Goal: Ask a question: Seek information or help from site administrators or community

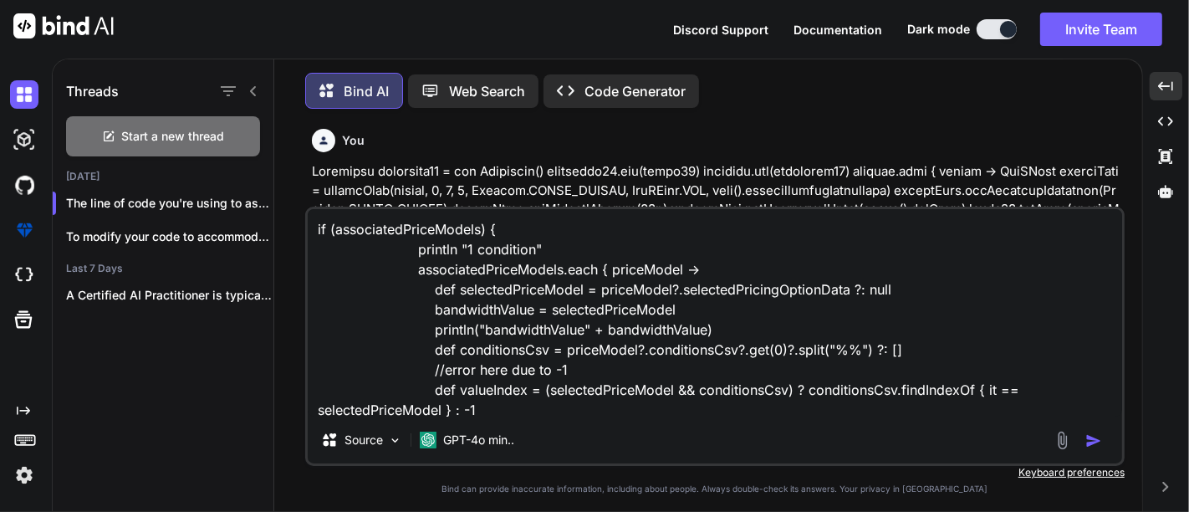
scroll to position [41, 0]
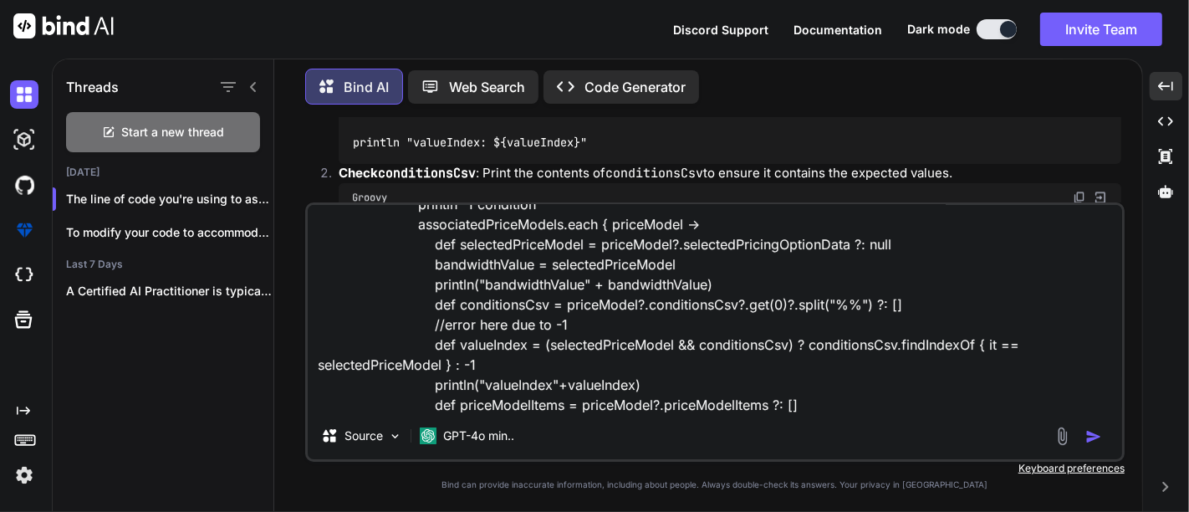
type textarea "x"
type textarea "if (associatedPriceModels) { println "1 condition" associatedPriceModels.each {…"
type textarea "x"
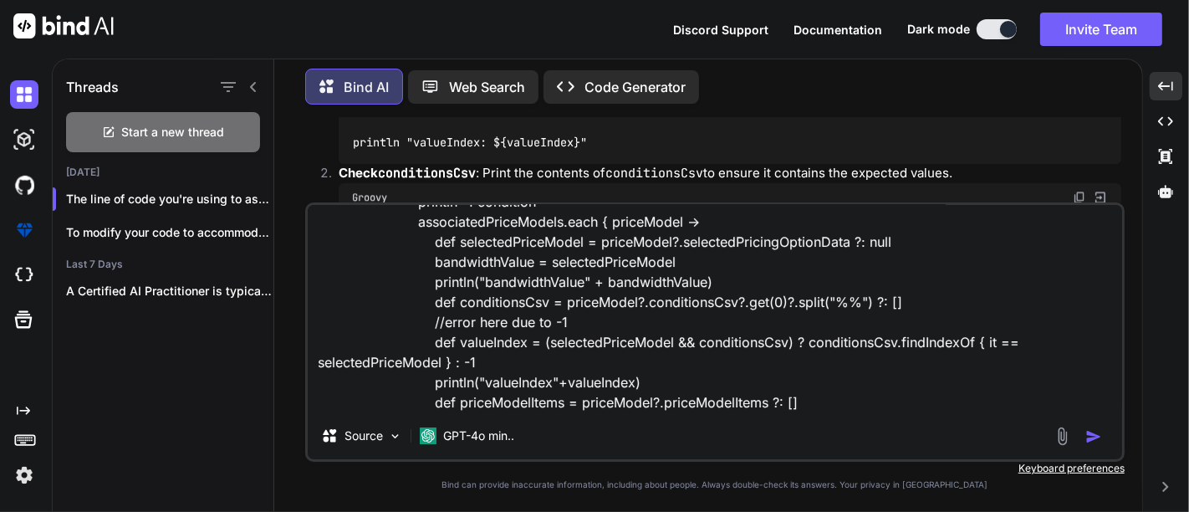
type textarea "if (associatedPriceModels) { println "1 condition" associatedPriceModels.each {…"
type textarea "x"
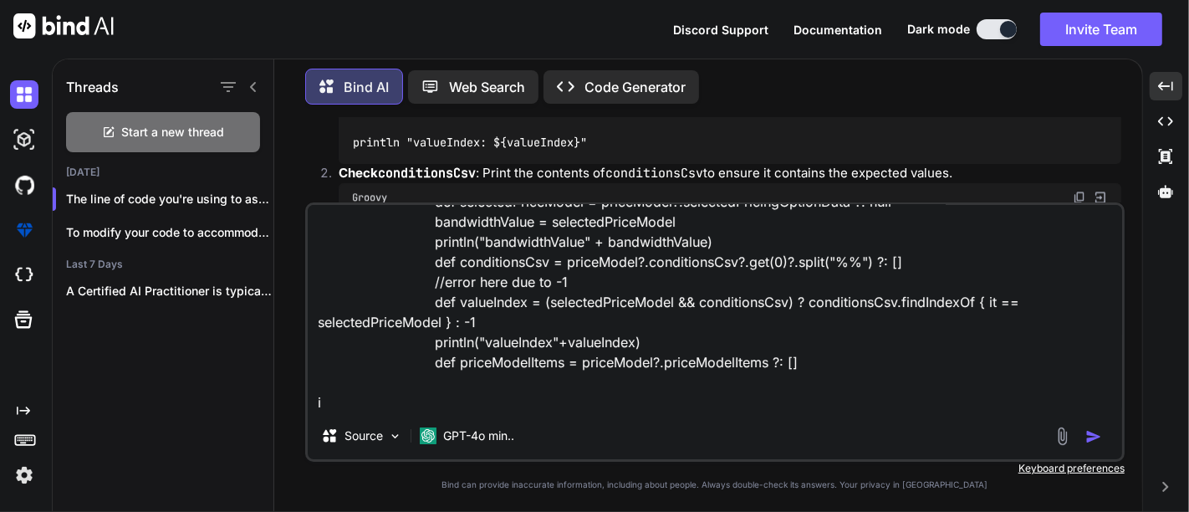
type textarea "if (associatedPriceModels) { println "1 condition" associatedPriceModels.each {…"
type textarea "x"
type textarea "if (associatedPriceModels) { println "1 condition" associatedPriceModels.each {…"
type textarea "x"
type textarea "if (associatedPriceModels) { println "1 condition" associatedPriceModels.each {…"
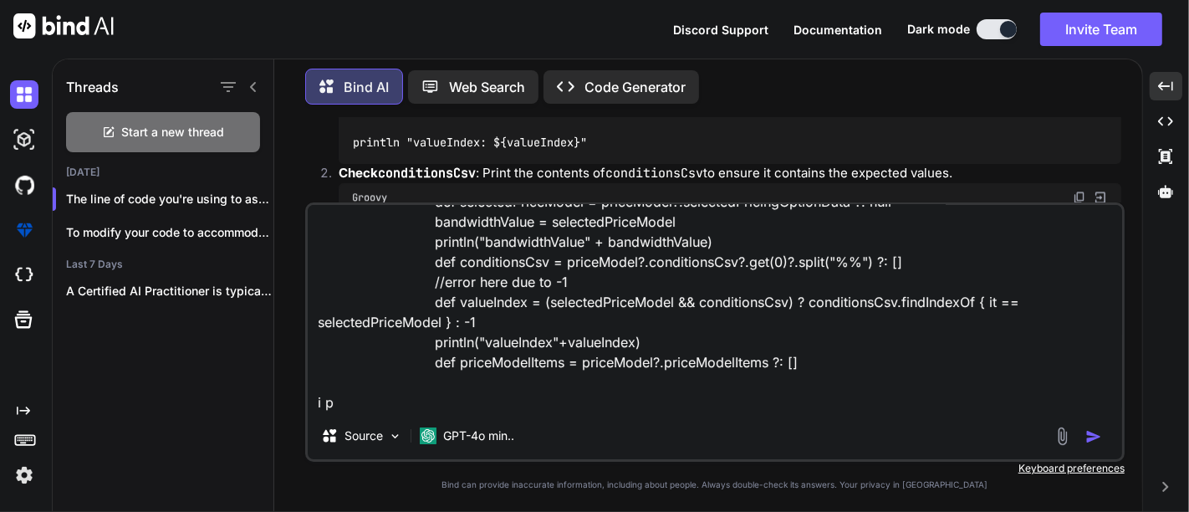
type textarea "x"
type textarea "if (associatedPriceModels) { println "1 condition" associatedPriceModels.each {…"
type textarea "x"
type textarea "if (associatedPriceModels) { println "1 condition" associatedPriceModels.each {…"
type textarea "x"
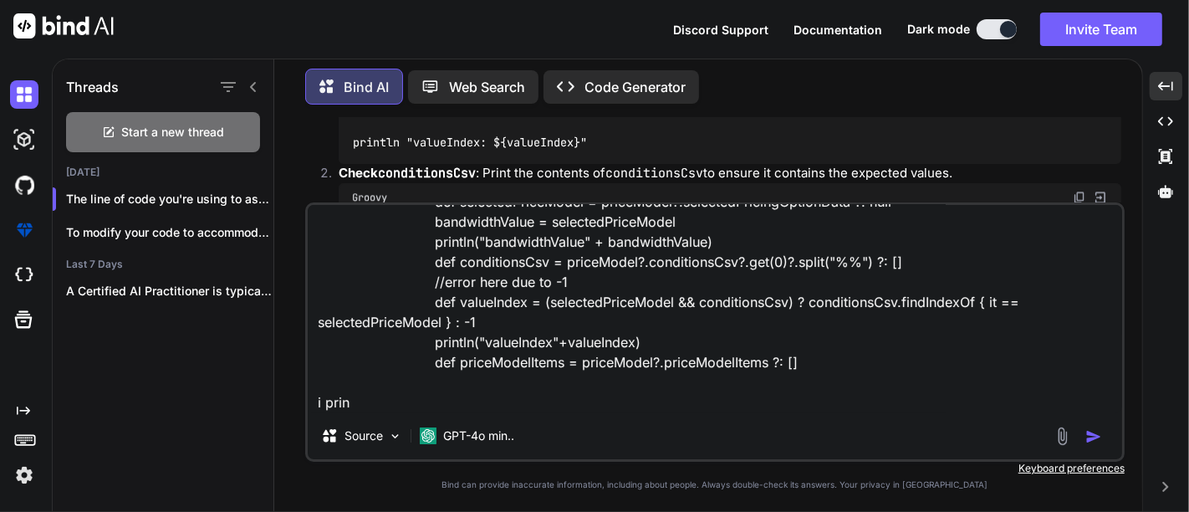
type textarea "if (associatedPriceModels) { println "1 condition" associatedPriceModels.each {…"
type textarea "x"
type textarea "if (associatedPriceModels) { println "1 condition" associatedPriceModels.each {…"
type textarea "x"
type textarea "if (associatedPriceModels) { println "1 condition" associatedPriceModels.each {…"
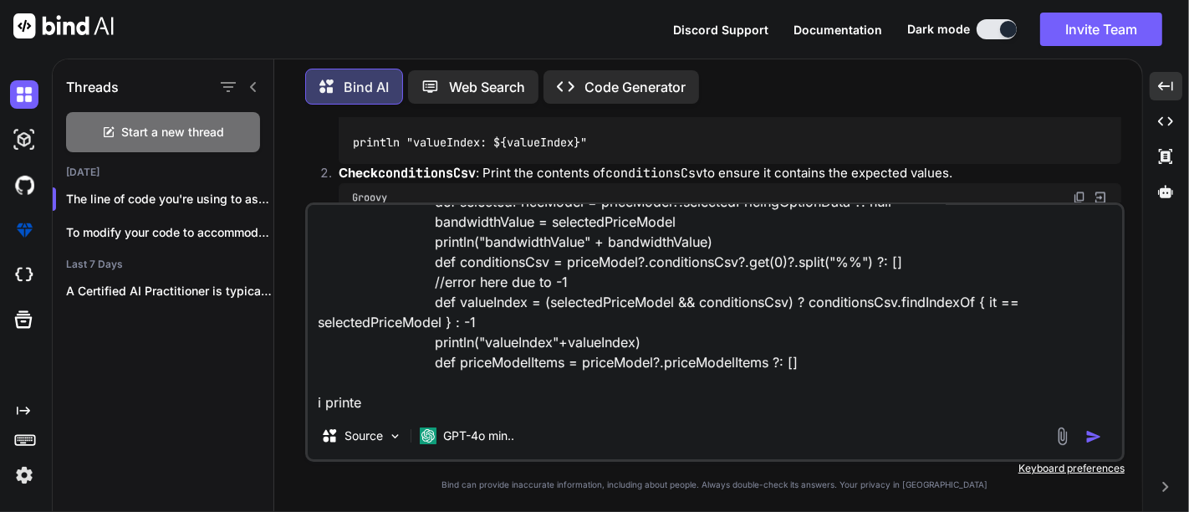
type textarea "x"
type textarea "if (associatedPriceModels) { println "1 condition" associatedPriceModels.each {…"
type textarea "x"
type textarea "if (associatedPriceModels) { println "1 condition" associatedPriceModels.each {…"
type textarea "x"
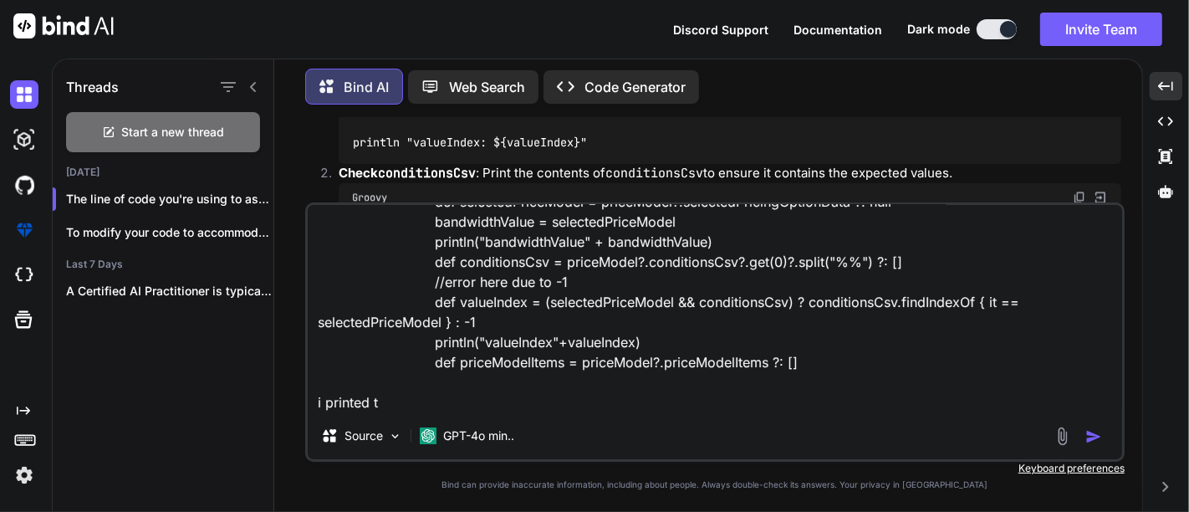
type textarea "if (associatedPriceModels) { println "1 condition" associatedPriceModels.each {…"
type textarea "x"
type textarea "if (associatedPriceModels) { println "1 condition" associatedPriceModels.each {…"
type textarea "x"
type textarea "if (associatedPriceModels) { println "1 condition" associatedPriceModels.each {…"
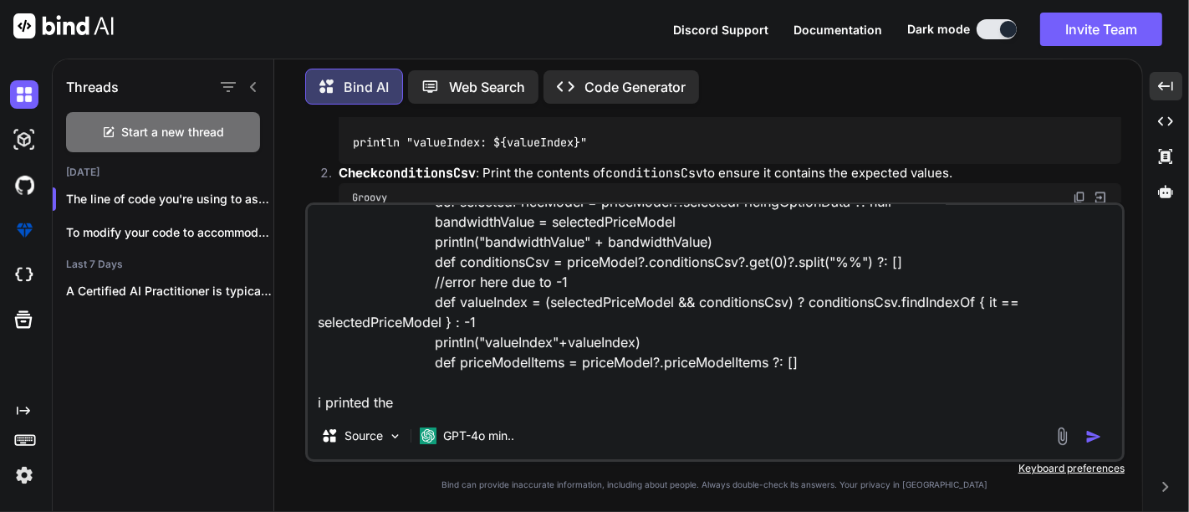
type textarea "x"
type textarea "if (associatedPriceModels) { println "1 condition" associatedPriceModels.each {…"
type textarea "x"
type textarea "if (associatedPriceModels) { println "1 condition" associatedPriceModels.each {…"
type textarea "x"
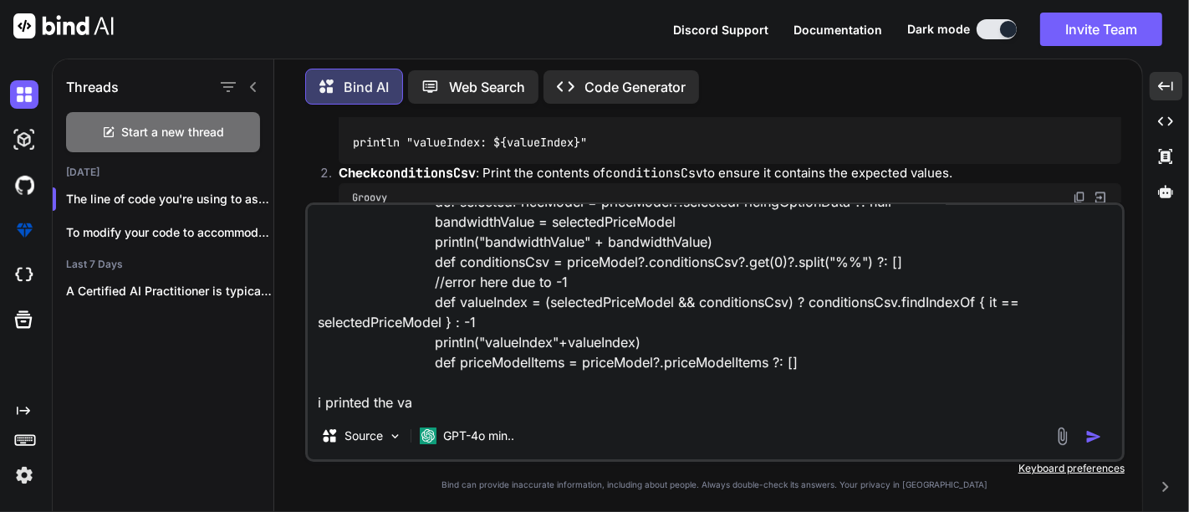
type textarea "if (associatedPriceModels) { println "1 condition" associatedPriceModels.each {…"
type textarea "x"
type textarea "if (associatedPriceModels) { println "1 condition" associatedPriceModels.each {…"
type textarea "x"
type textarea "if (associatedPriceModels) { println "1 condition" associatedPriceModels.each {…"
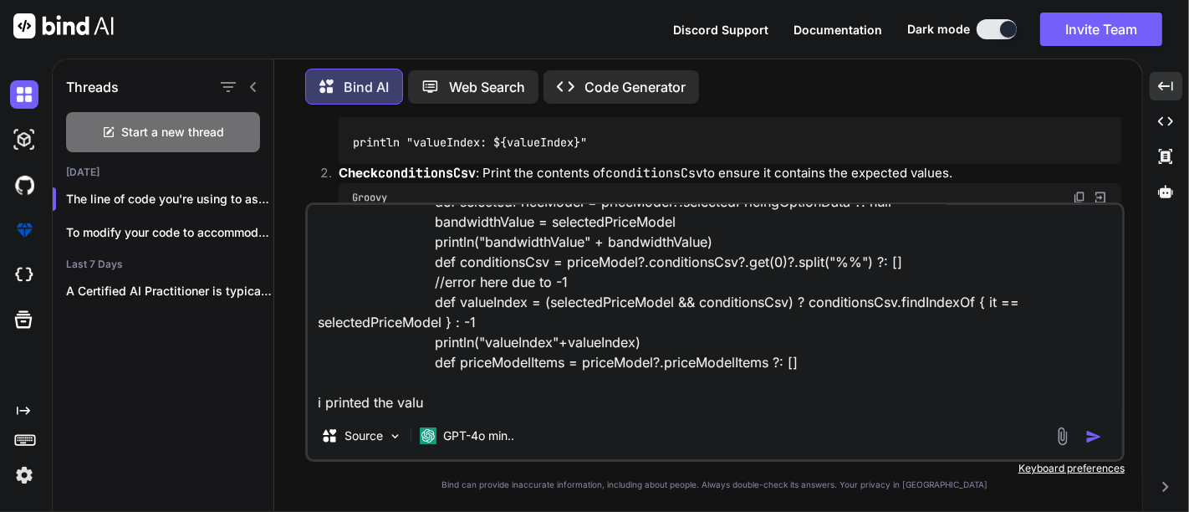
type textarea "x"
type textarea "if (associatedPriceModels) { println "1 condition" associatedPriceModels.each {…"
type textarea "x"
type textarea "if (associatedPriceModels) { println "1 condition" associatedPriceModels.each {…"
type textarea "x"
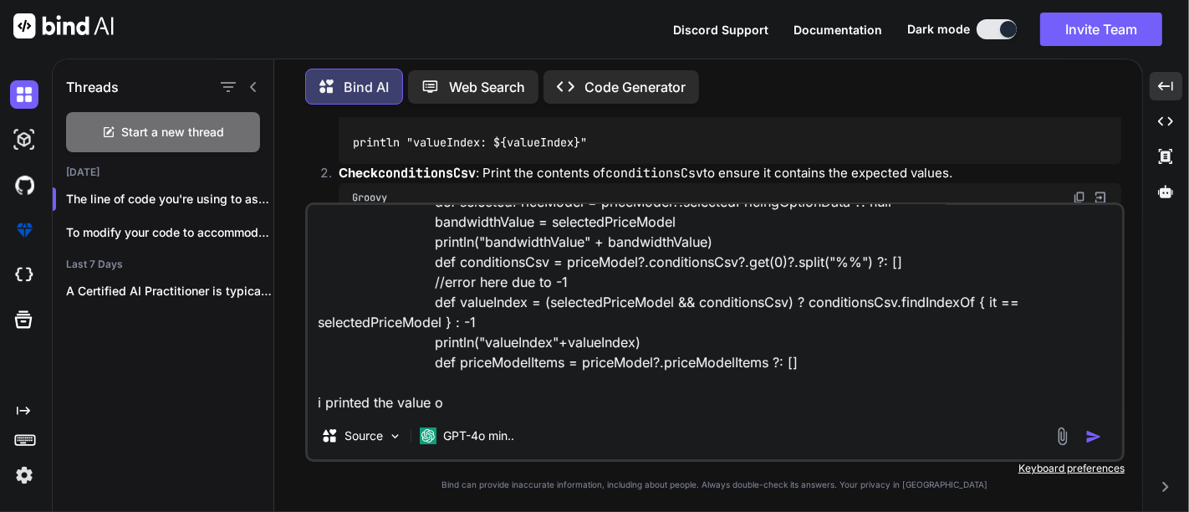
type textarea "if (associatedPriceModels) { println "1 condition" associatedPriceModels.each {…"
type textarea "x"
type textarea "if (associatedPriceModels) { println "1 condition" associatedPriceModels.each {…"
type textarea "x"
type textarea "if (associatedPriceModels) { println "1 condition" associatedPriceModels.each {…"
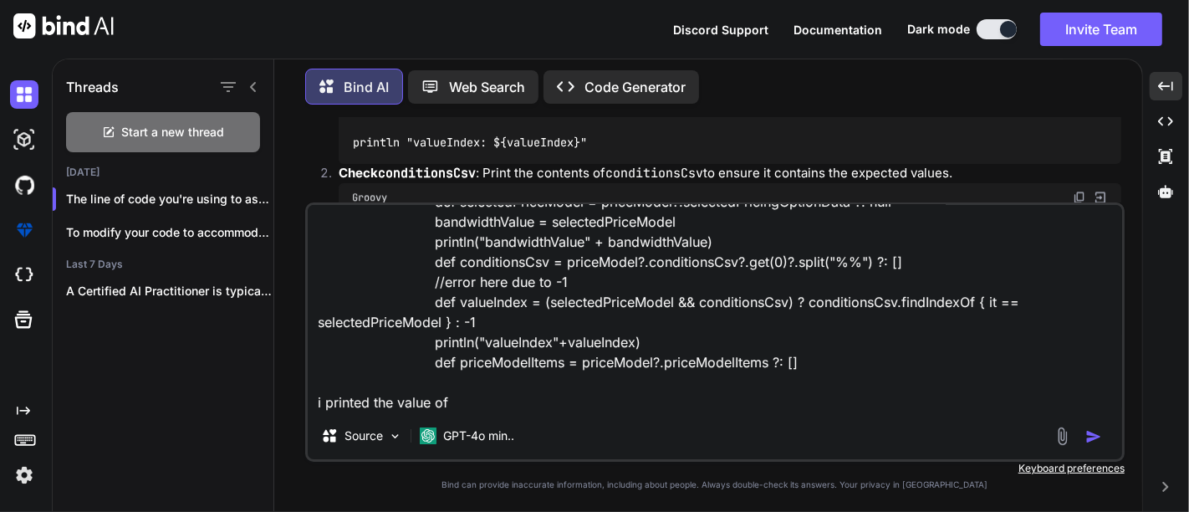
type textarea "x"
type textarea "if (associatedPriceModels) { println "1 condition" associatedPriceModels.each {…"
type textarea "x"
type textarea "if (associatedPriceModels) { println "1 condition" associatedPriceModels.each {…"
type textarea "x"
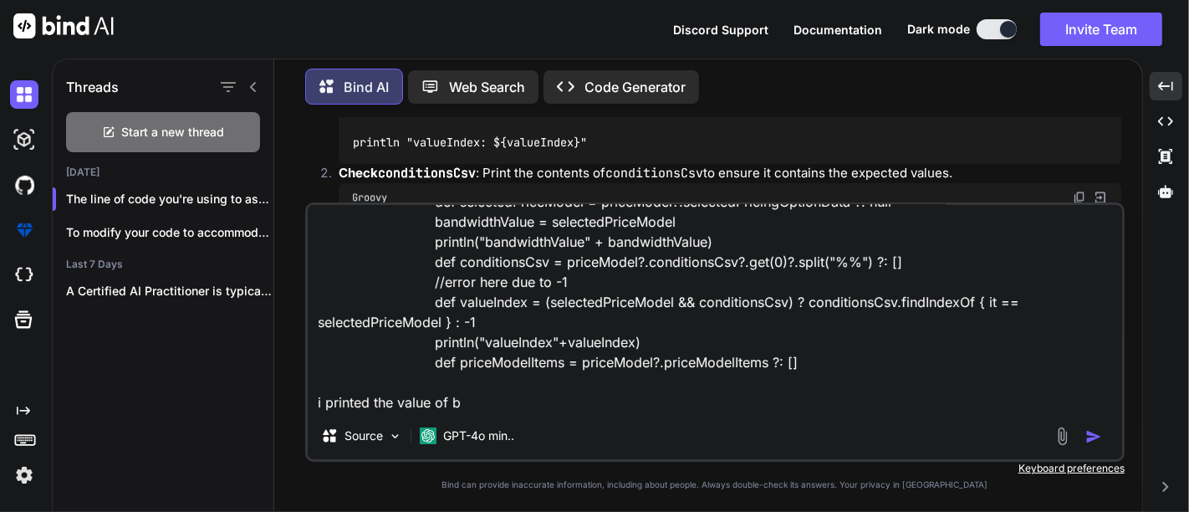
type textarea "if (associatedPriceModels) { println "1 condition" associatedPriceModels.each {…"
type textarea "x"
type textarea "if (associatedPriceModels) { println "1 condition" associatedPriceModels.each {…"
type textarea "x"
type textarea "if (associatedPriceModels) { println "1 condition" associatedPriceModels.each {…"
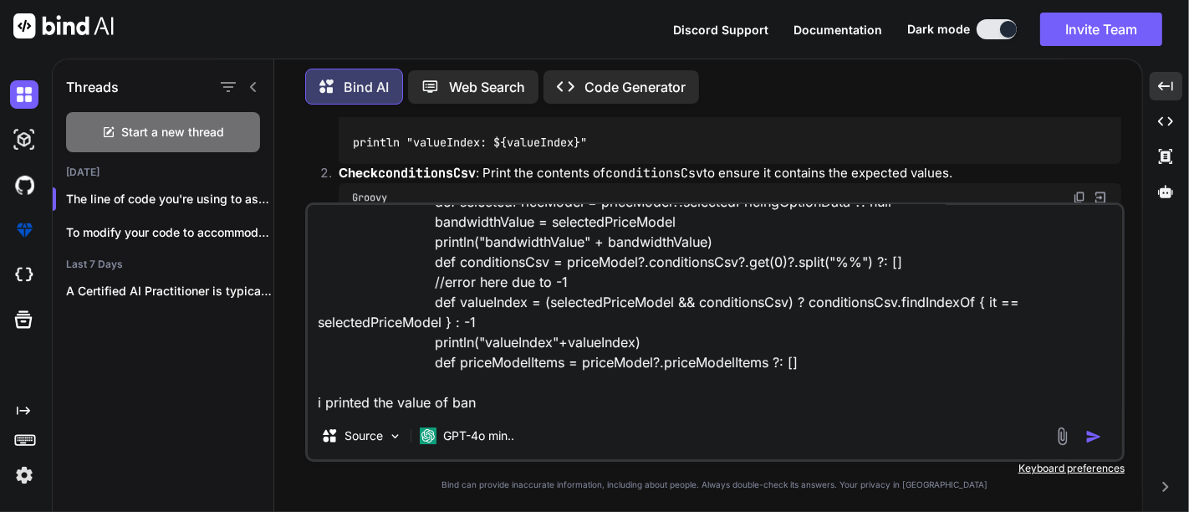
type textarea "x"
type textarea "if (associatedPriceModels) { println "1 condition" associatedPriceModels.each {…"
type textarea "x"
type textarea "if (associatedPriceModels) { println "1 condition" associatedPriceModels.each {…"
type textarea "x"
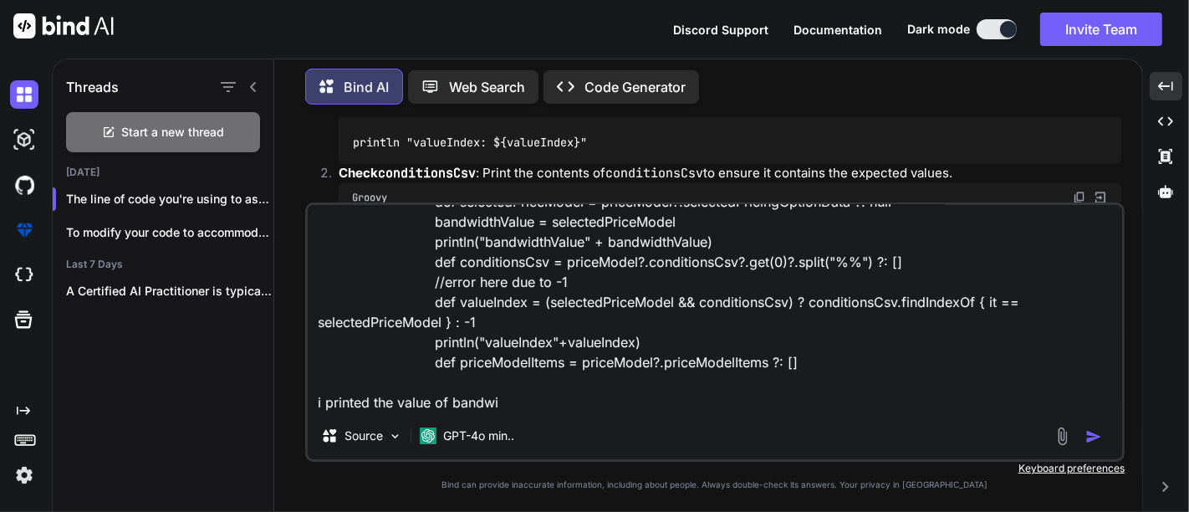
type textarea "if (associatedPriceModels) { println "1 condition" associatedPriceModels.each {…"
type textarea "x"
type textarea "if (associatedPriceModels) { println "1 condition" associatedPriceModels.each {…"
type textarea "x"
type textarea "if (associatedPriceModels) { println "1 condition" associatedPriceModels.each {…"
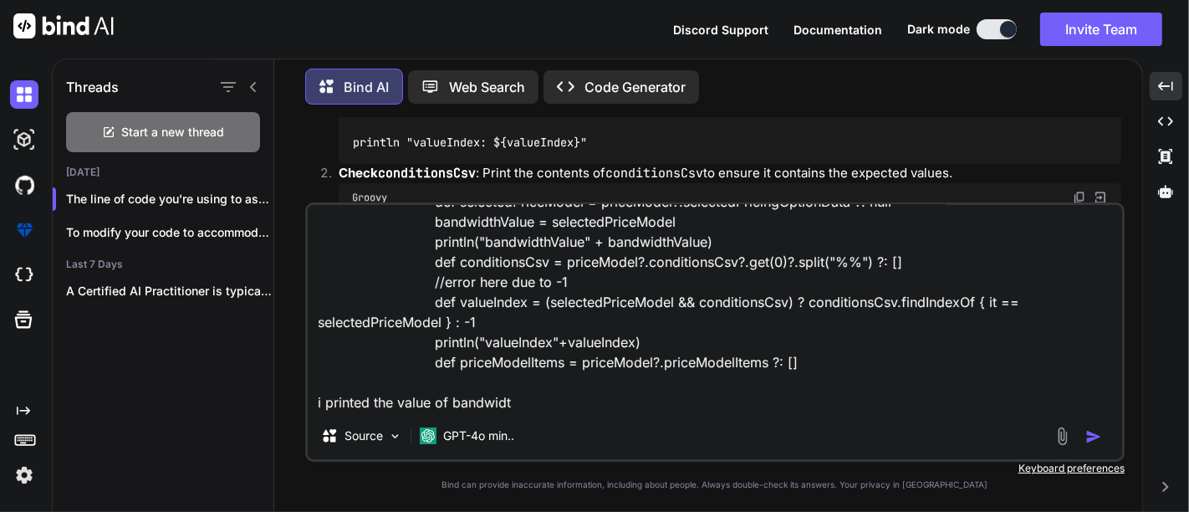
type textarea "x"
type textarea "if (associatedPriceModels) { println "1 condition" associatedPriceModels.each {…"
type textarea "x"
type textarea "if (associatedPriceModels) { println "1 condition" associatedPriceModels.each {…"
type textarea "x"
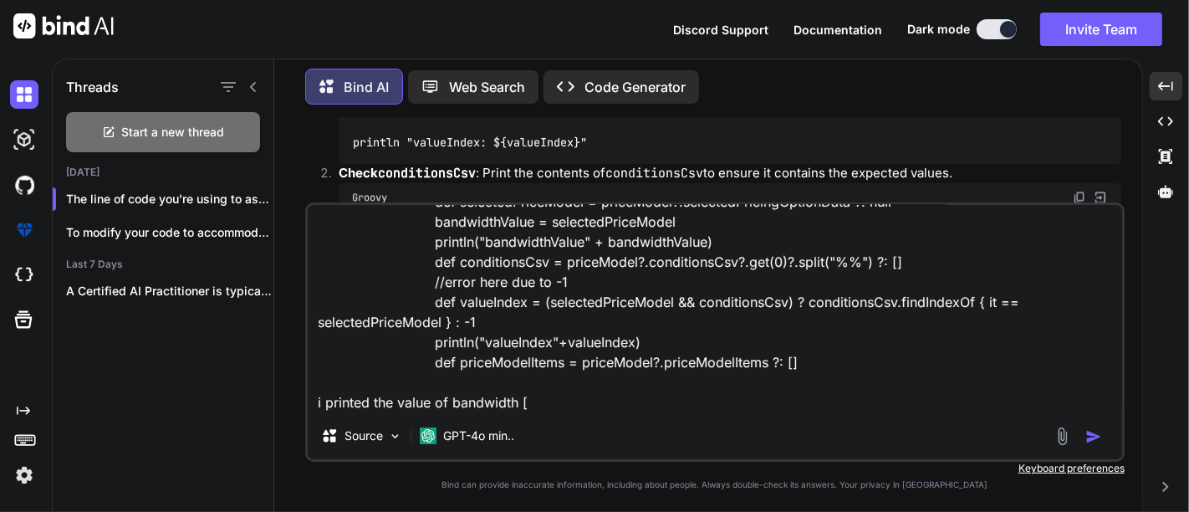
type textarea "if (associatedPriceModels) { println "1 condition" associatedPriceModels.each {…"
type textarea "x"
type textarea "if (associatedPriceModels) { println "1 condition" associatedPriceModels.each {…"
type textarea "x"
type textarea "if (associatedPriceModels) { println "1 condition" associatedPriceModels.each {…"
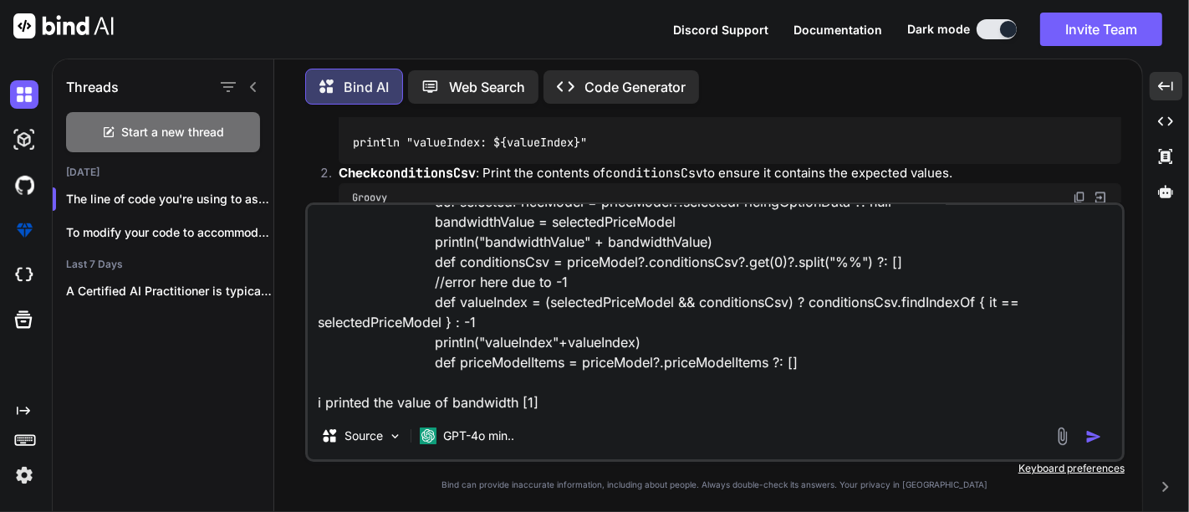
type textarea "x"
type textarea "if (associatedPriceModels) { println "1 condition" associatedPriceModels.each {…"
type textarea "x"
type textarea "if (associatedPriceModels) { println "1 condition" associatedPriceModels.each {…"
type textarea "x"
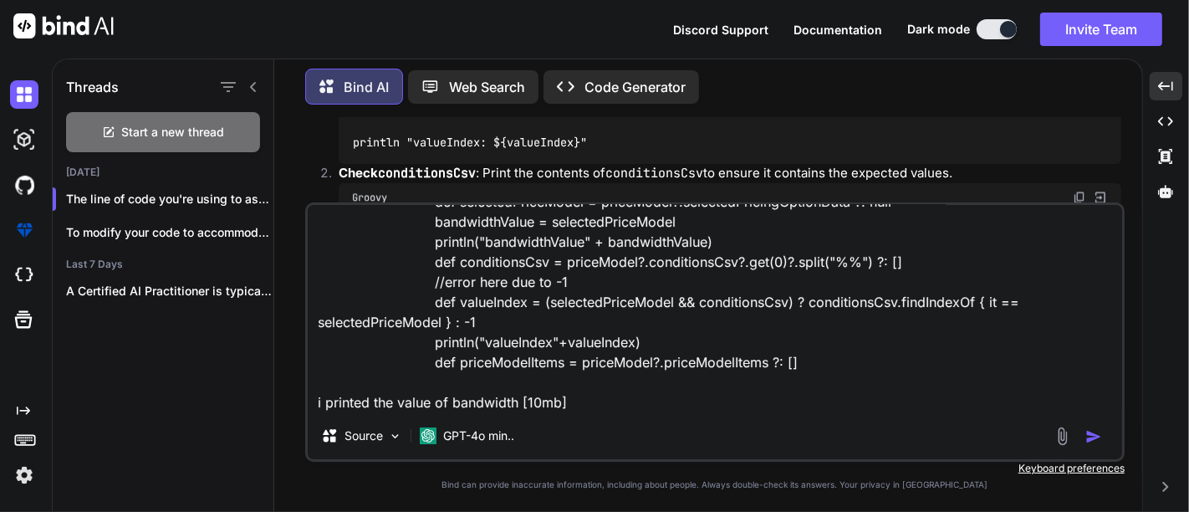
type textarea "if (associatedPriceModels) { println "1 condition" associatedPriceModels.each {…"
type textarea "x"
type textarea "if (associatedPriceModels) { println "1 condition" associatedPriceModels.each {…"
type textarea "x"
type textarea "if (associatedPriceModels) { println "1 condition" associatedPriceModels.each {…"
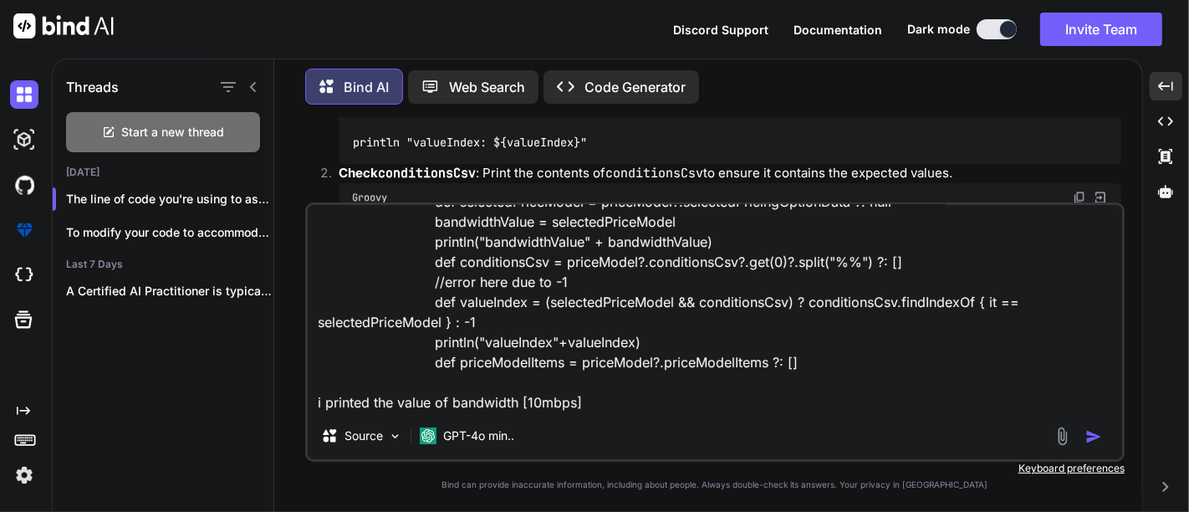
type textarea "x"
type textarea "if (associatedPriceModels) { println "1 condition" associatedPriceModels.each {…"
type textarea "x"
type textarea "if (associatedPriceModels) { println "1 condition" associatedPriceModels.each {…"
type textarea "x"
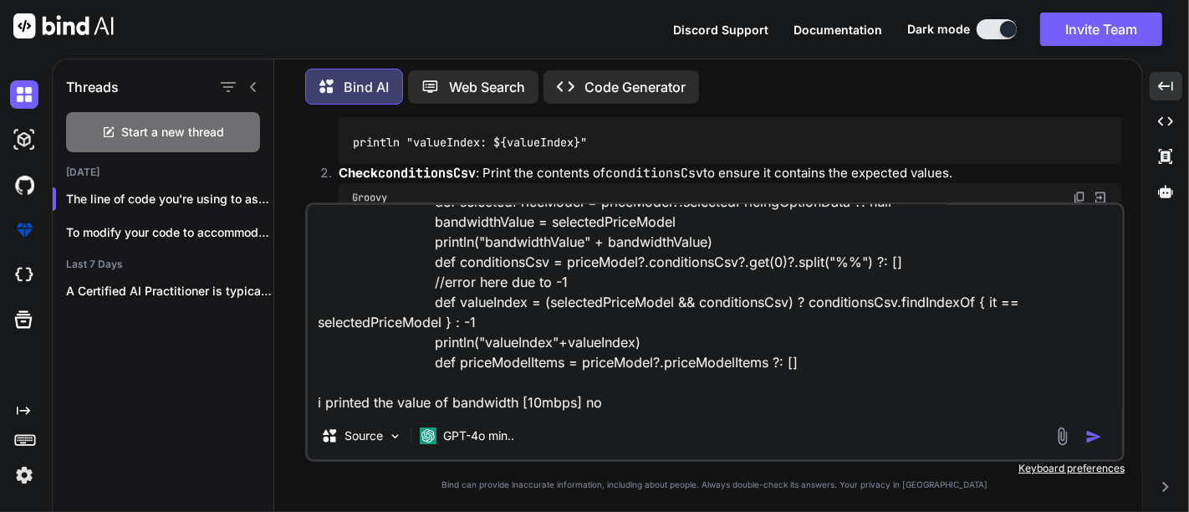
type textarea "if (associatedPriceModels) { println "1 condition" associatedPriceModels.each {…"
type textarea "x"
type textarea "if (associatedPriceModels) { println "1 condition" associatedPriceModels.each {…"
type textarea "x"
type textarea "if (associatedPriceModels) { println "1 condition" associatedPriceModels.each {…"
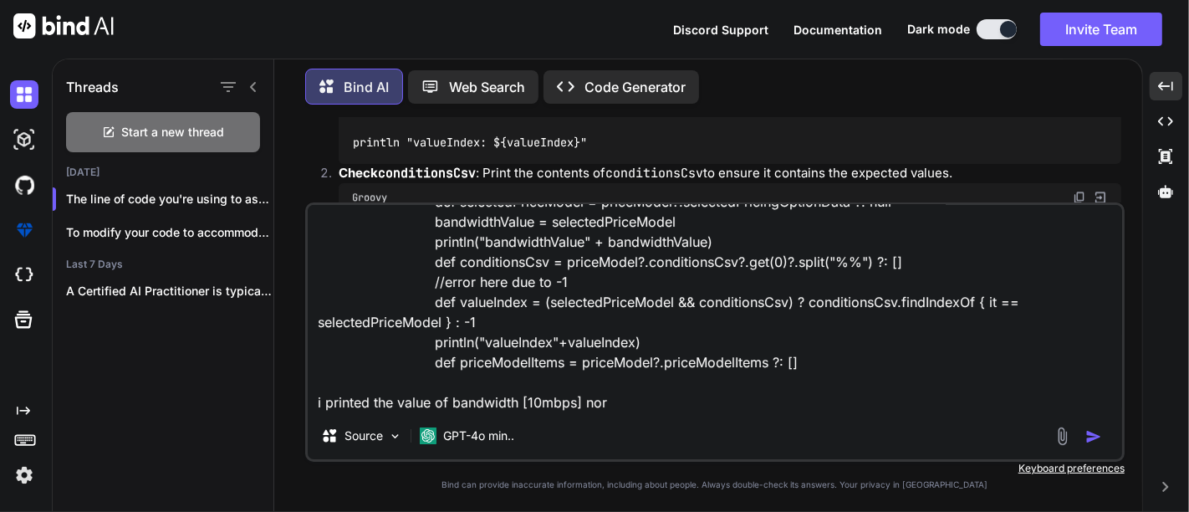
type textarea "x"
type textarea "if (associatedPriceModels) { println "1 condition" associatedPriceModels.each {…"
type textarea "x"
type textarea "if (associatedPriceModels) { println "1 condition" associatedPriceModels.each {…"
type textarea "x"
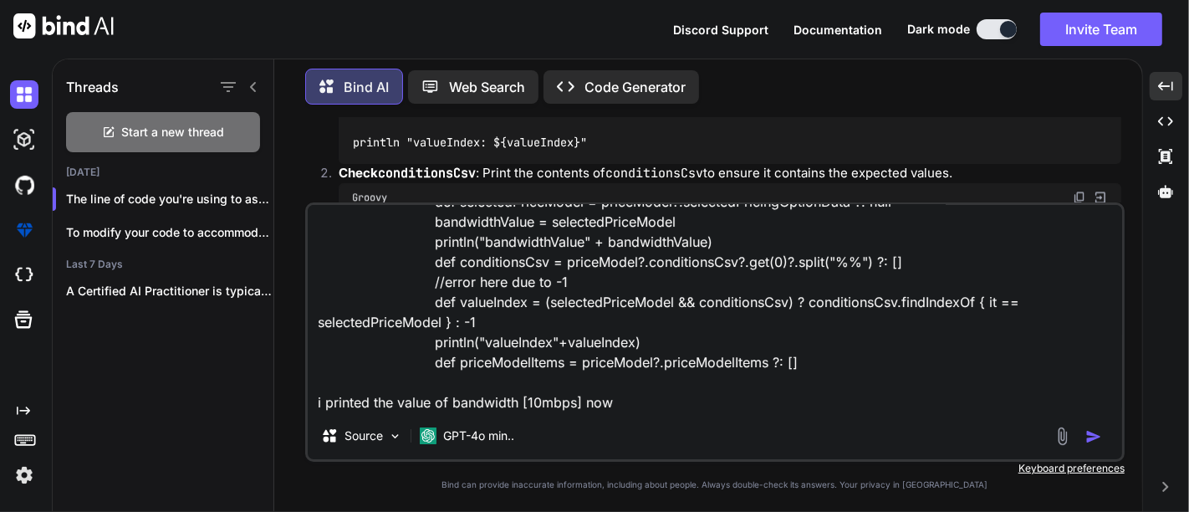
type textarea "if (associatedPriceModels) { println "1 condition" associatedPriceModels.each {…"
type textarea "x"
type textarea "if (associatedPriceModels) { println "1 condition" associatedPriceModels.each {…"
type textarea "x"
type textarea "if (associatedPriceModels) { println "1 condition" associatedPriceModels.each {…"
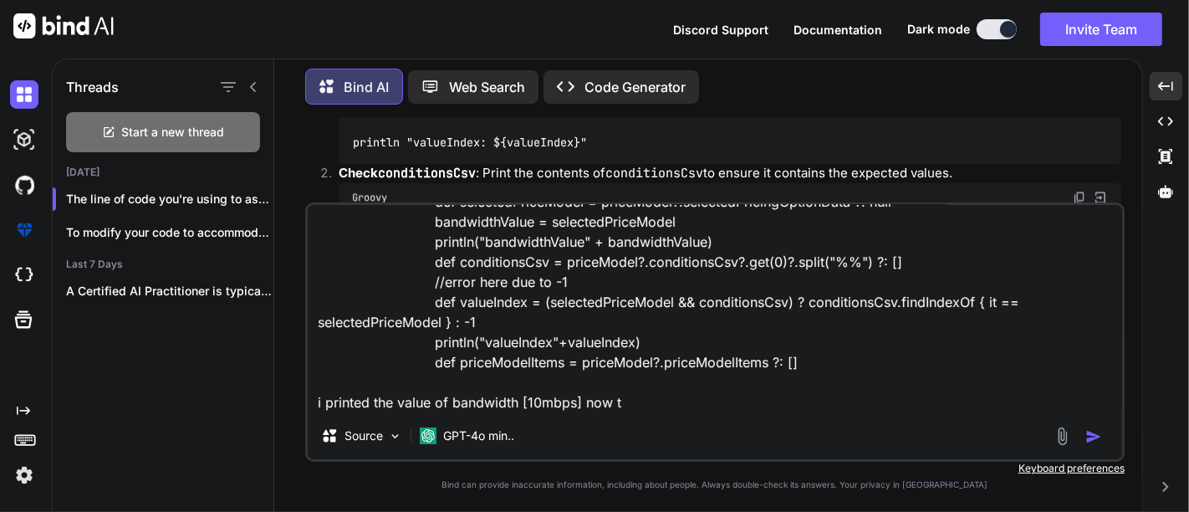
type textarea "x"
type textarea "if (associatedPriceModels) { println "1 condition" associatedPriceModels.each {…"
type textarea "x"
type textarea "if (associatedPriceModels) { println "1 condition" associatedPriceModels.each {…"
type textarea "x"
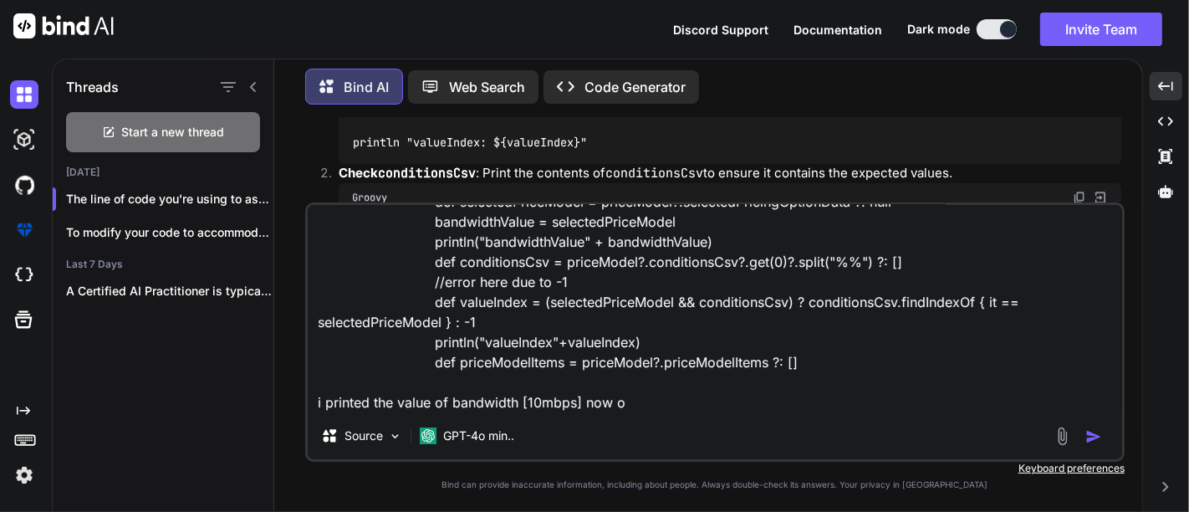
type textarea "if (associatedPriceModels) { println "1 condition" associatedPriceModels.each {…"
type textarea "x"
type textarea "if (associatedPriceModels) { println "1 condition" associatedPriceModels.each {…"
type textarea "x"
type textarea "if (associatedPriceModels) { println "1 condition" associatedPriceModels.each {…"
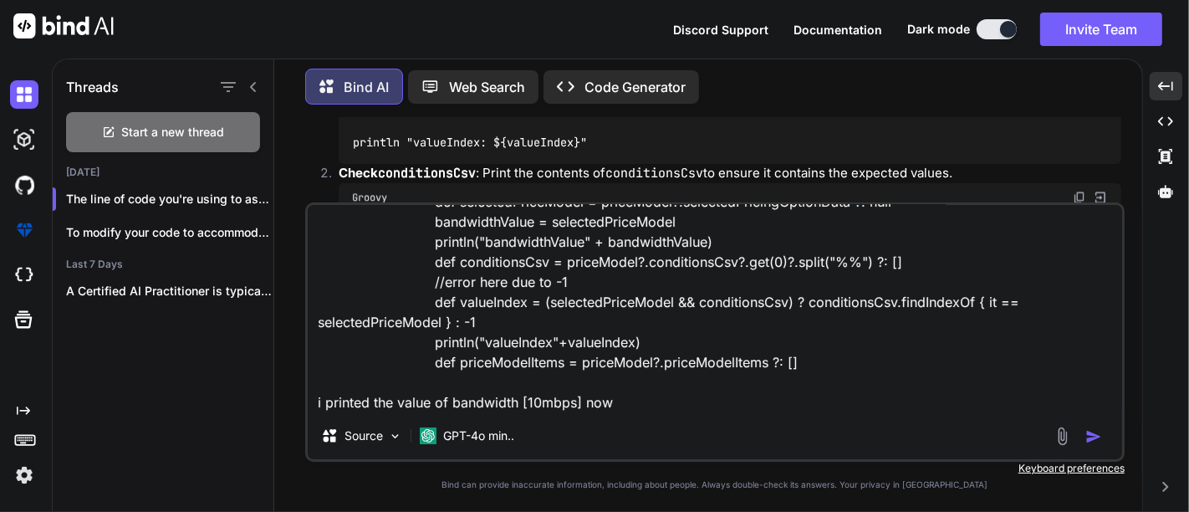
type textarea "x"
type textarea "if (associatedPriceModels) { println "1 condition" associatedPriceModels.each {…"
type textarea "x"
type textarea "if (associatedPriceModels) { println "1 condition" associatedPriceModels.each {…"
type textarea "x"
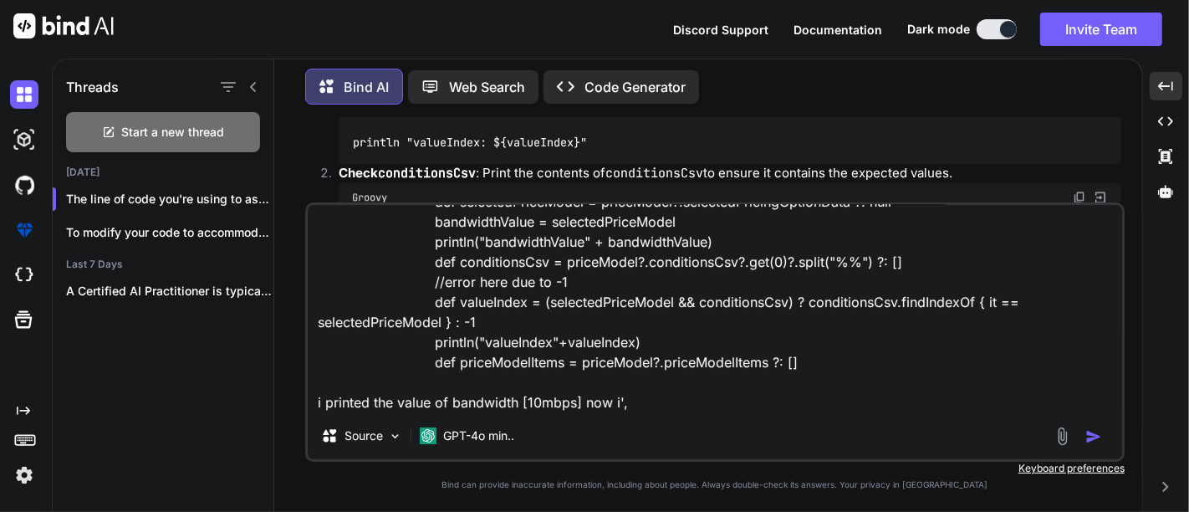
type textarea "if (associatedPriceModels) { println "1 condition" associatedPriceModels.each {…"
type textarea "x"
type textarea "if (associatedPriceModels) { println "1 condition" associatedPriceModels.each {…"
type textarea "x"
type textarea "if (associatedPriceModels) { println "1 condition" associatedPriceModels.each {…"
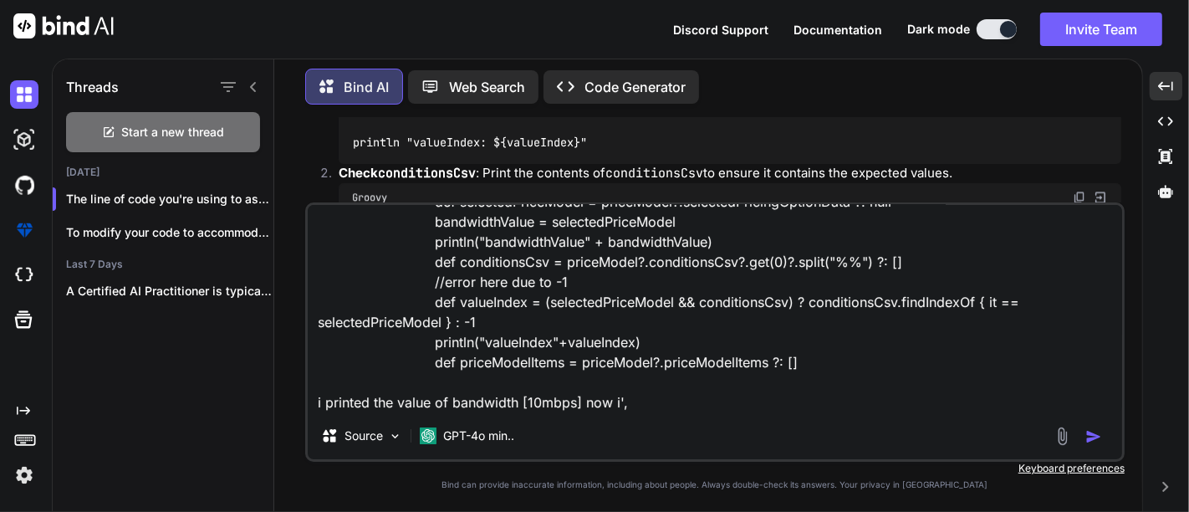
type textarea "x"
type textarea "if (associatedPriceModels) { println "1 condition" associatedPriceModels.each {…"
type textarea "x"
type textarea "if (associatedPriceModels) { println "1 condition" associatedPriceModels.each {…"
type textarea "x"
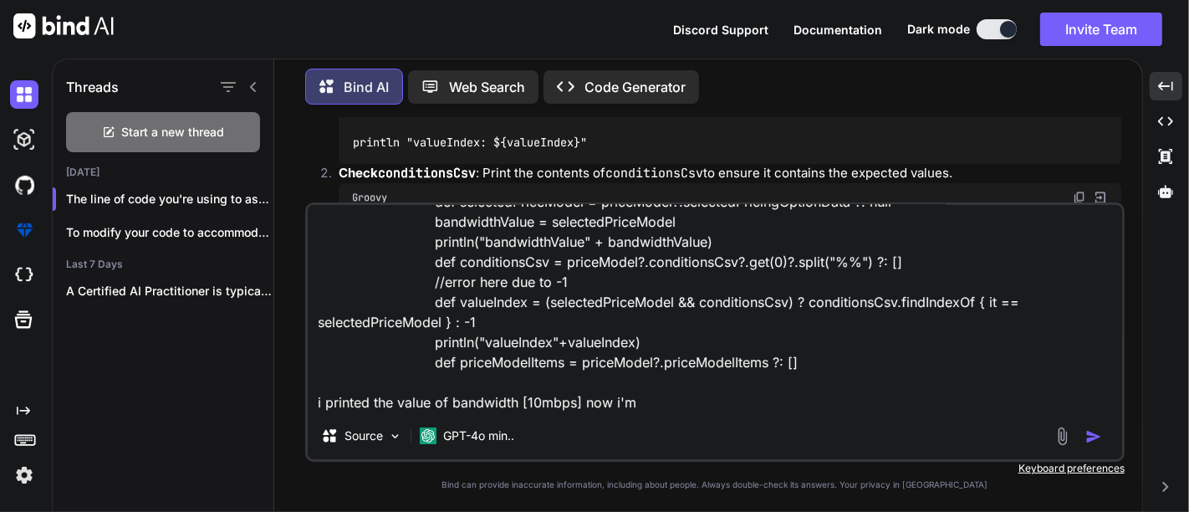
type textarea "if (associatedPriceModels) { println "1 condition" associatedPriceModels.each {…"
type textarea "x"
type textarea "if (associatedPriceModels) { println "1 condition" associatedPriceModels.each {…"
type textarea "x"
type textarea "if (associatedPriceModels) { println "1 condition" associatedPriceModels.each {…"
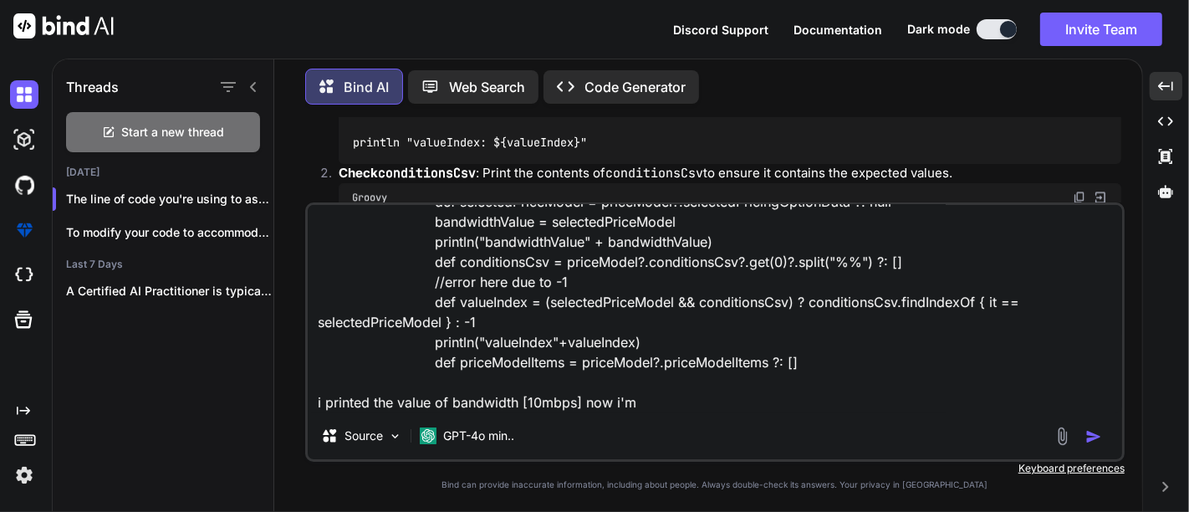
type textarea "x"
type textarea "if (associatedPriceModels) { println "1 condition" associatedPriceModels.each {…"
type textarea "x"
type textarea "if (associatedPriceModels) { println "1 condition" associatedPriceModels.each {…"
type textarea "x"
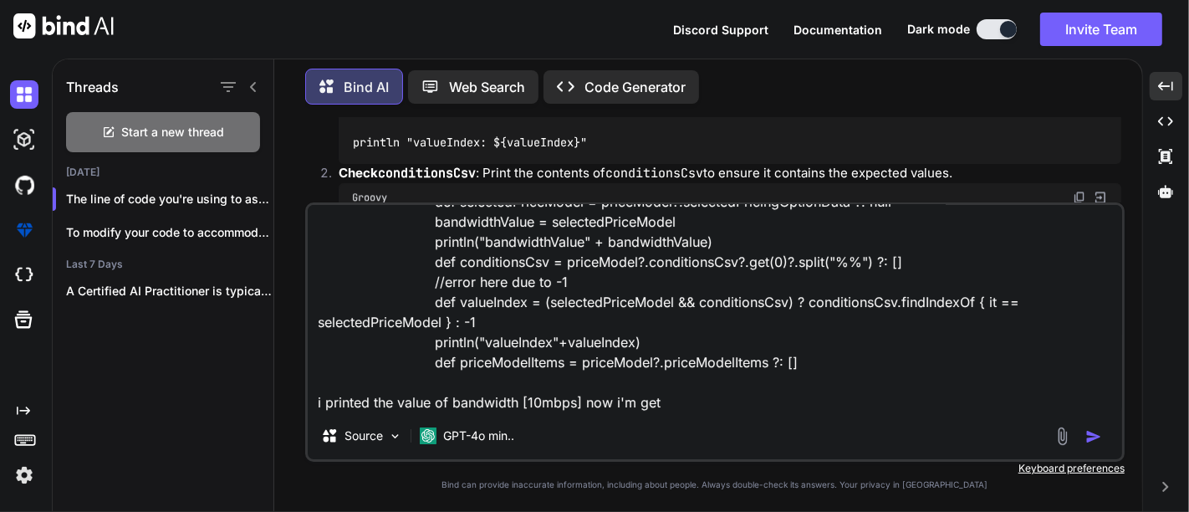
type textarea "if (associatedPriceModels) { println "1 condition" associatedPriceModels.each {…"
type textarea "x"
type textarea "if (associatedPriceModels) { println "1 condition" associatedPriceModels.each {…"
type textarea "x"
type textarea "if (associatedPriceModels) { println "1 condition" associatedPriceModels.each {…"
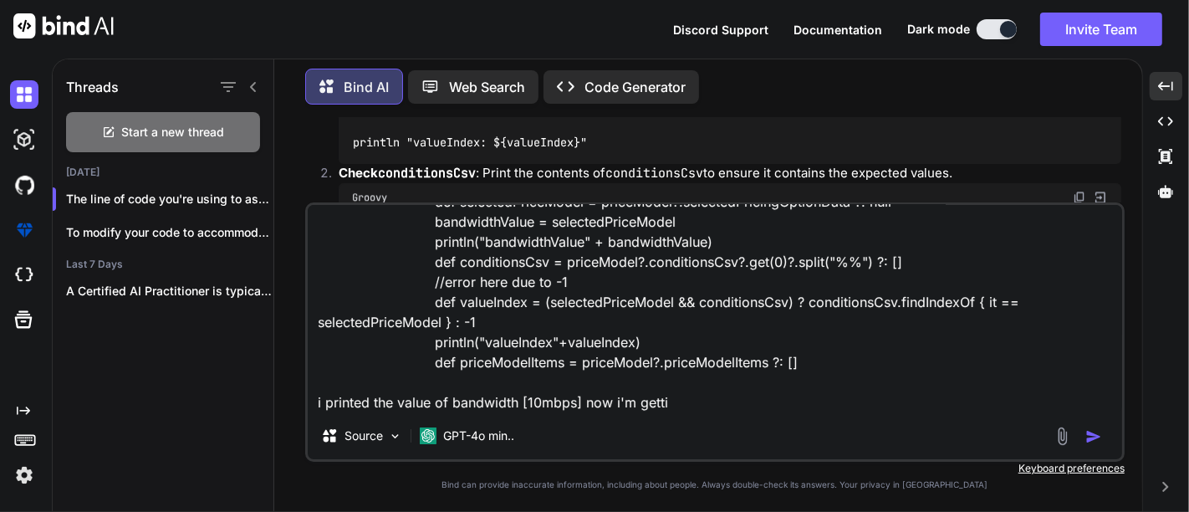
type textarea "x"
type textarea "if (associatedPriceModels) { println "1 condition" associatedPriceModels.each {…"
type textarea "x"
type textarea "if (associatedPriceModels) { println "1 condition" associatedPriceModels.each {…"
type textarea "x"
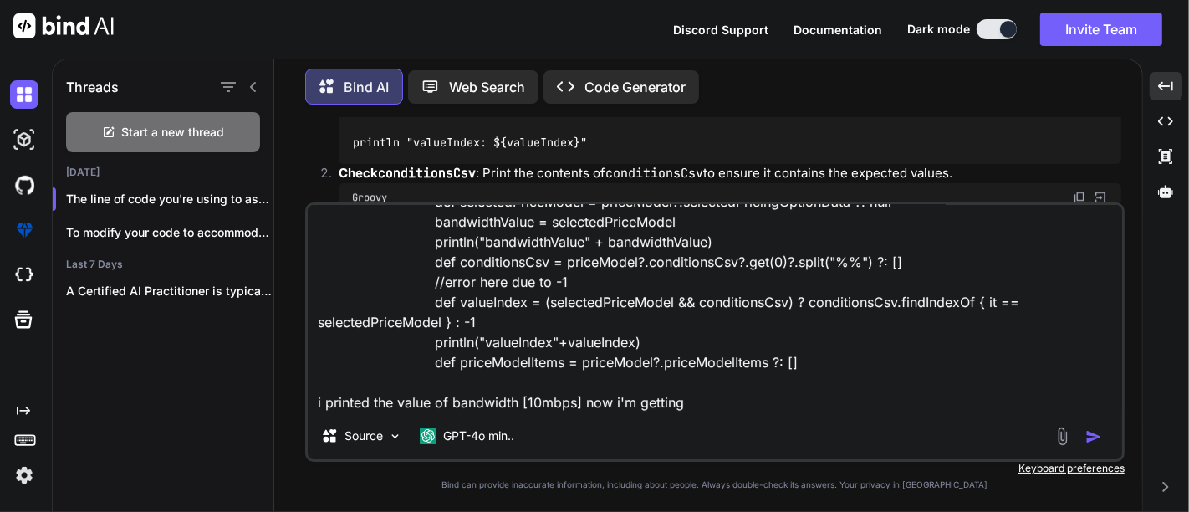
click at [473, 297] on textarea "if (associatedPriceModels) { println "1 condition" associatedPriceModels.each {…" at bounding box center [715, 308] width 815 height 207
click at [766, 407] on textarea "if (associatedPriceModels) { println "1 condition" associatedPriceModels.each {…" at bounding box center [715, 308] width 815 height 207
type textarea "if (associatedPriceModels) { println "1 condition" associatedPriceModels.each {…"
type textarea "x"
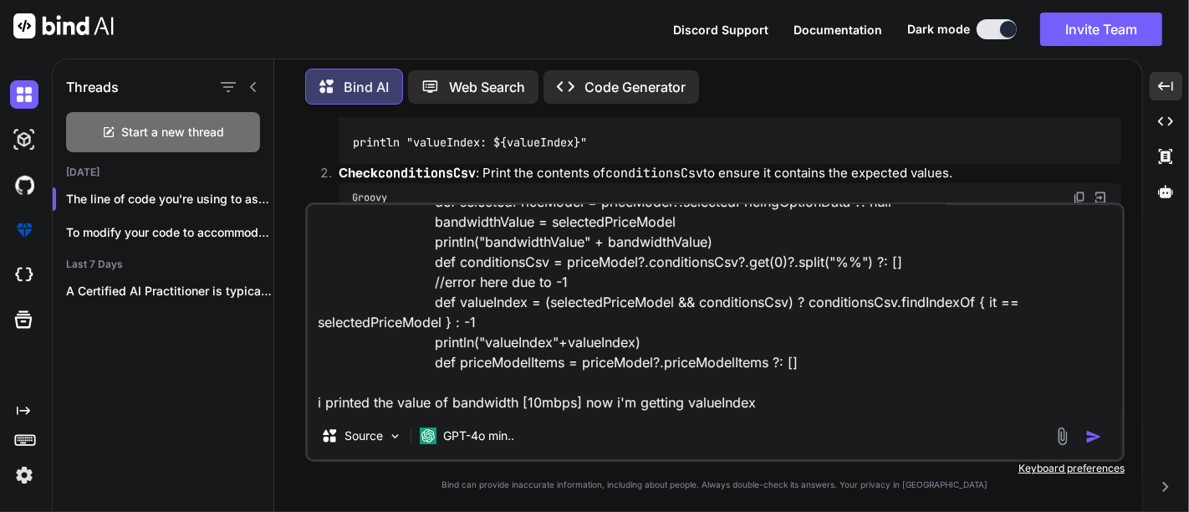
type textarea "if (associatedPriceModels) { println "1 condition" associatedPriceModels.each {…"
type textarea "x"
type textarea "if (associatedPriceModels) { println "1 condition" associatedPriceModels.each {…"
type textarea "x"
type textarea "if (associatedPriceModels) { println "1 condition" associatedPriceModels.each {…"
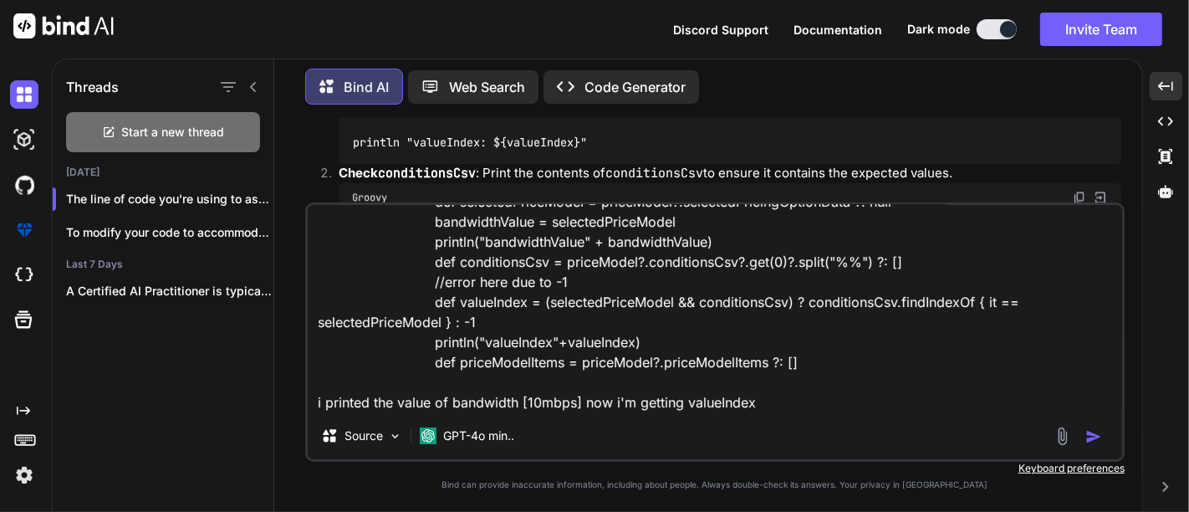
type textarea "x"
type textarea "if (associatedPriceModels) { println "1 condition" associatedPriceModels.each {…"
type textarea "x"
type textarea "if (associatedPriceModels) { println "1 condition" associatedPriceModels.each {…"
type textarea "x"
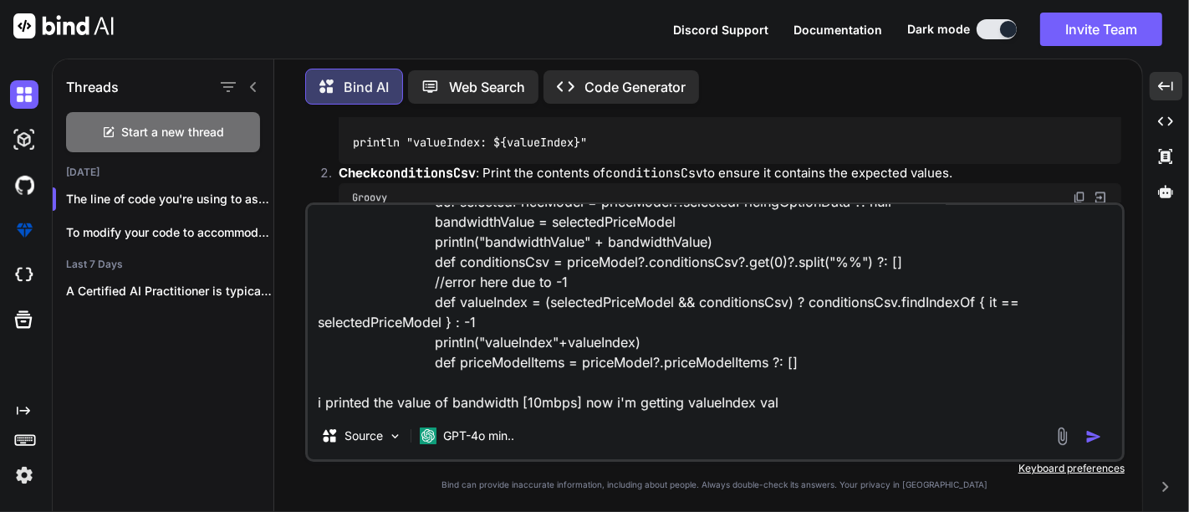
type textarea "if (associatedPriceModels) { println "1 condition" associatedPriceModels.each {…"
type textarea "x"
type textarea "if (associatedPriceModels) { println "1 condition" associatedPriceModels.each {…"
type textarea "x"
type textarea "if (associatedPriceModels) { println "1 condition" associatedPriceModels.each {…"
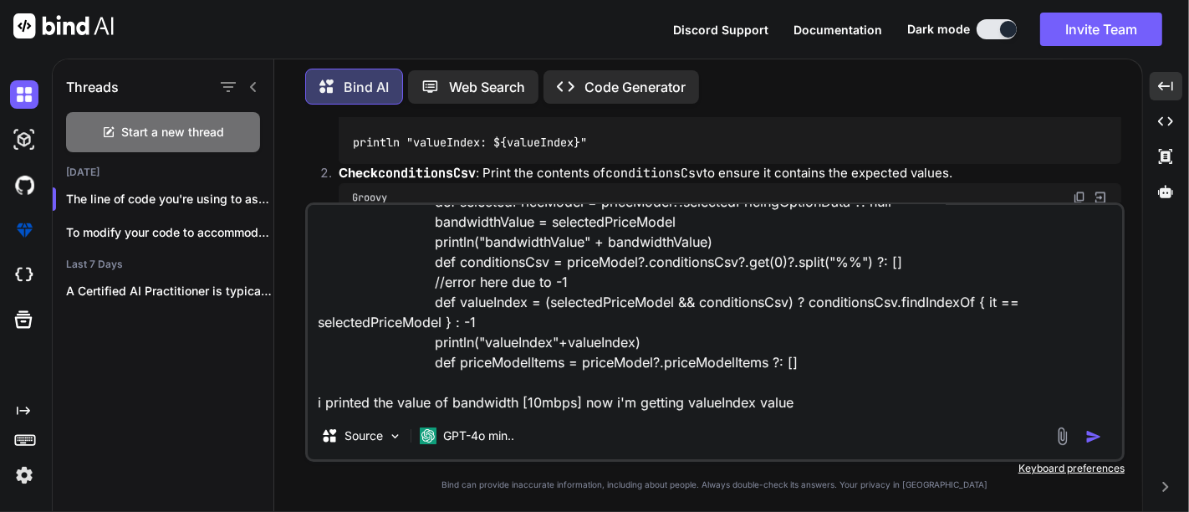
type textarea "x"
type textarea "if (associatedPriceModels) { println "1 condition" associatedPriceModels.each {…"
type textarea "x"
type textarea "if (associatedPriceModels) { println "1 condition" associatedPriceModels.each {…"
type textarea "x"
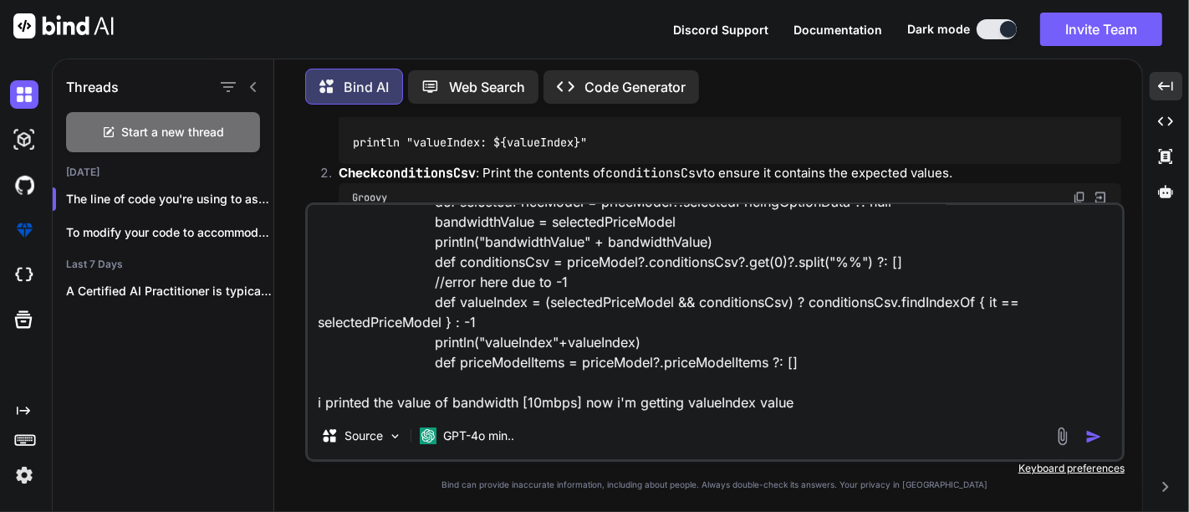
type textarea "if (associatedPriceModels) { println "1 condition" associatedPriceModels.each {…"
type textarea "x"
type textarea "if (associatedPriceModels) { println "1 condition" associatedPriceModels.each {…"
type textarea "x"
click at [603, 408] on textarea "if (associatedPriceModels) { println "1 condition" associatedPriceModels.each {…" at bounding box center [715, 308] width 815 height 207
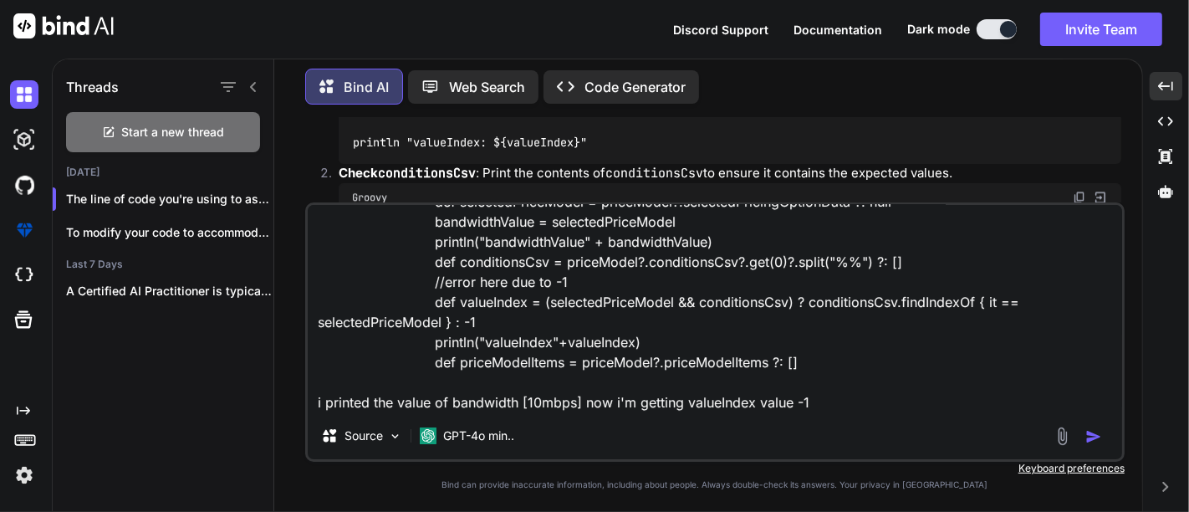
click at [603, 408] on textarea "if (associatedPriceModels) { println "1 condition" associatedPriceModels.each {…" at bounding box center [715, 308] width 815 height 207
type textarea "if (associatedPriceModels) { println "1 condition" associatedPriceModels.each {…"
type textarea "x"
type textarea "if (associatedPriceModels) { println "1 condition" associatedPriceModels.each {…"
type textarea "x"
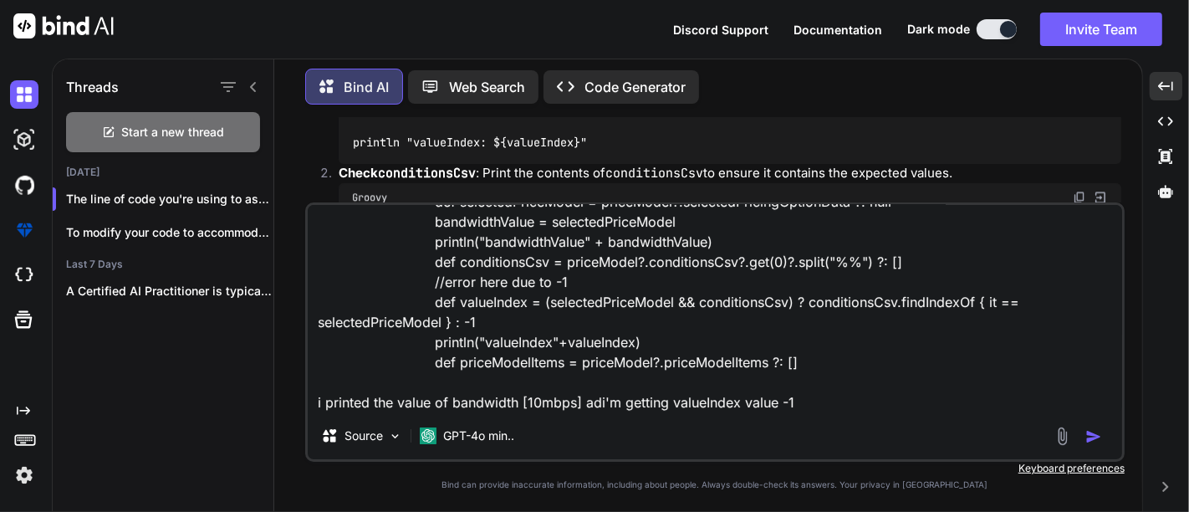
type textarea "if (associatedPriceModels) { println "1 condition" associatedPriceModels.each {…"
type textarea "x"
type textarea "if (associatedPriceModels) { println "1 condition" associatedPriceModels.each {…"
type textarea "x"
type textarea "if (associatedPriceModels) { println "1 condition" associatedPriceModels.each {…"
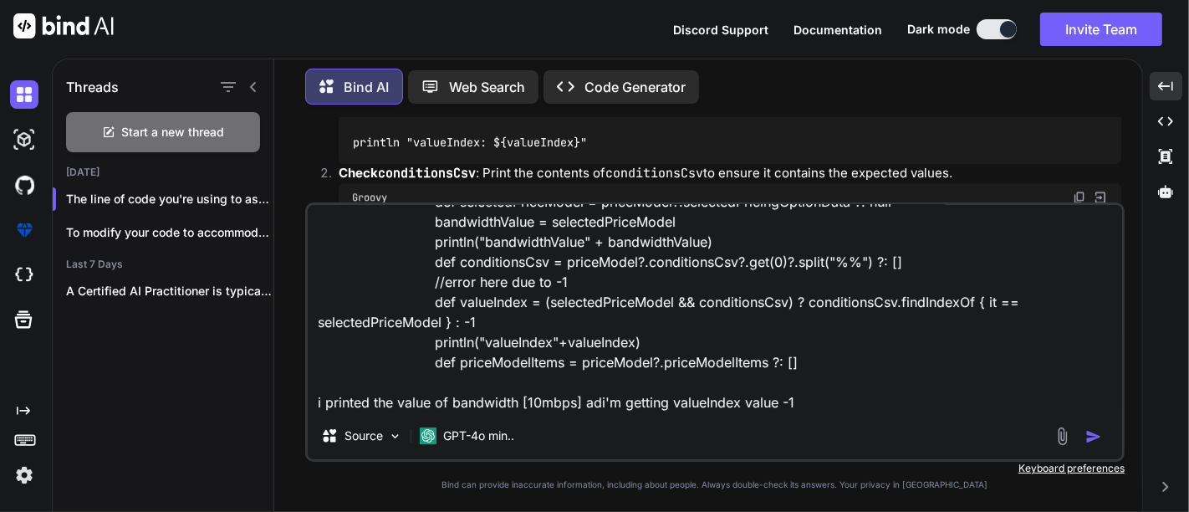
type textarea "x"
type textarea "if (associatedPriceModels) { println "1 condition" associatedPriceModels.each {…"
type textarea "x"
type textarea "if (associatedPriceModels) { println "1 condition" associatedPriceModels.each {…"
type textarea "x"
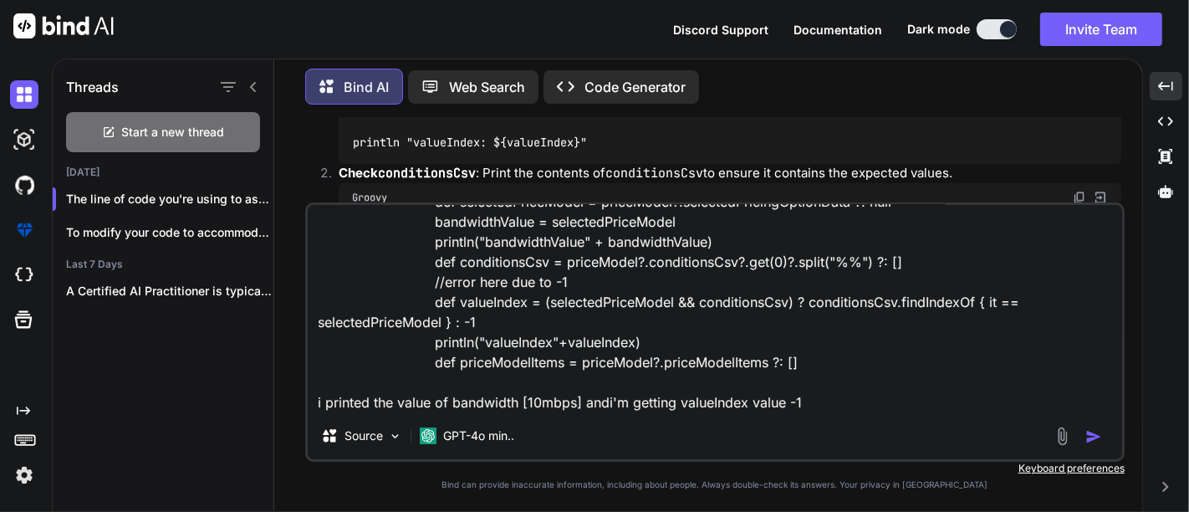
type textarea "if (associatedPriceModels) { println "1 condition" associatedPriceModels.each {…"
type textarea "x"
click at [820, 403] on textarea "if (associatedPriceModels) { println "1 condition" associatedPriceModels.each {…" at bounding box center [715, 308] width 815 height 207
type textarea "if (associatedPriceModels) { println "1 condition" associatedPriceModels.each {…"
type textarea "x"
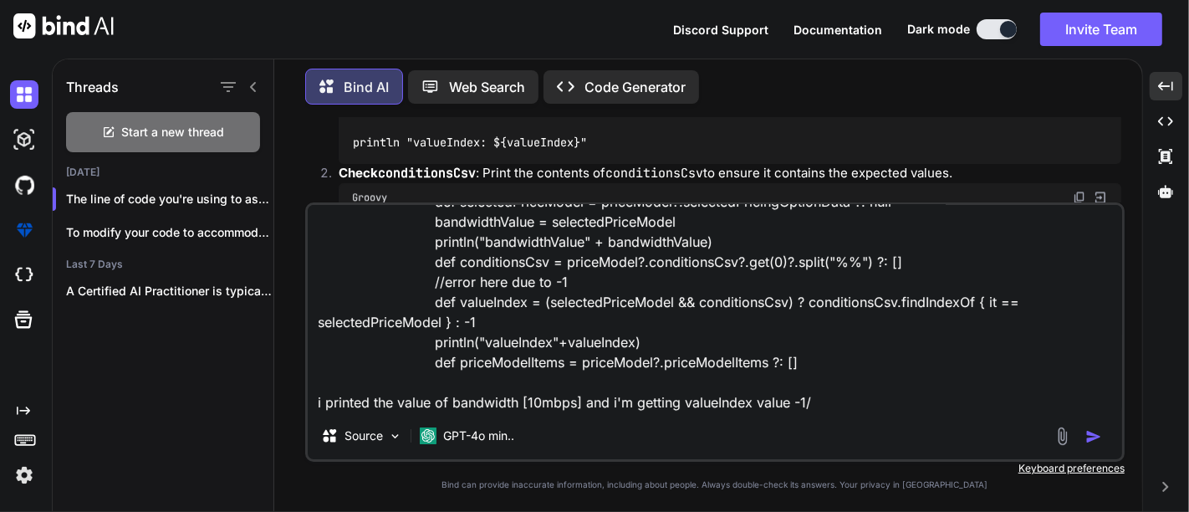
type textarea "if (associatedPriceModels) { println "1 condition" associatedPriceModels.each {…"
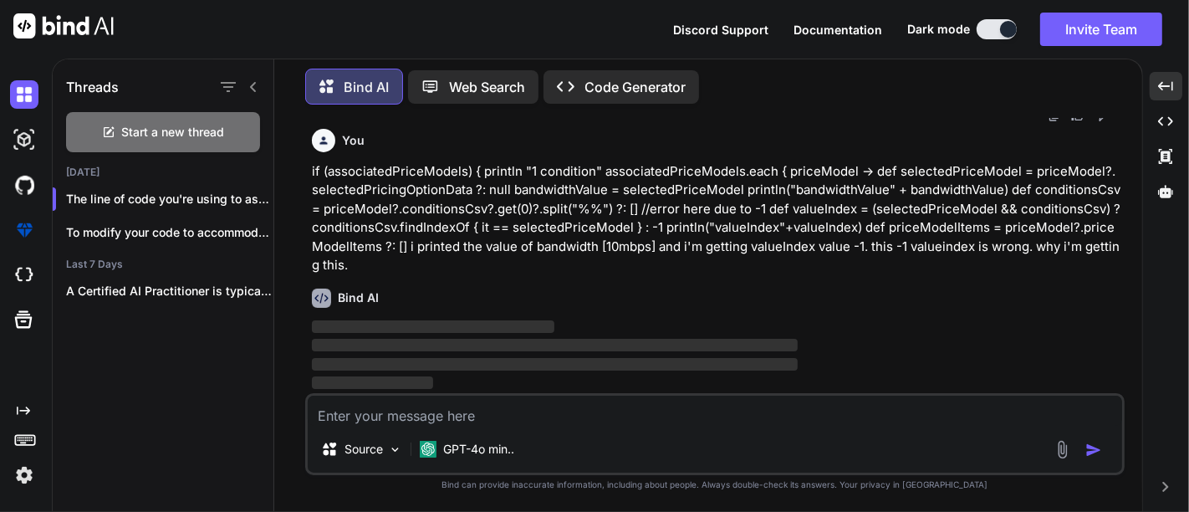
scroll to position [15803, 0]
drag, startPoint x: 310, startPoint y: 173, endPoint x: 363, endPoint y: 263, distance: 103.9
click at [363, 263] on div "You Bind AI To modify the provided code to accommodate the "MPLS Standard" prod…" at bounding box center [717, 255] width 816 height 275
copy p "if (associatedPriceModels) { println "1 condition" associatedPriceModels.each {…"
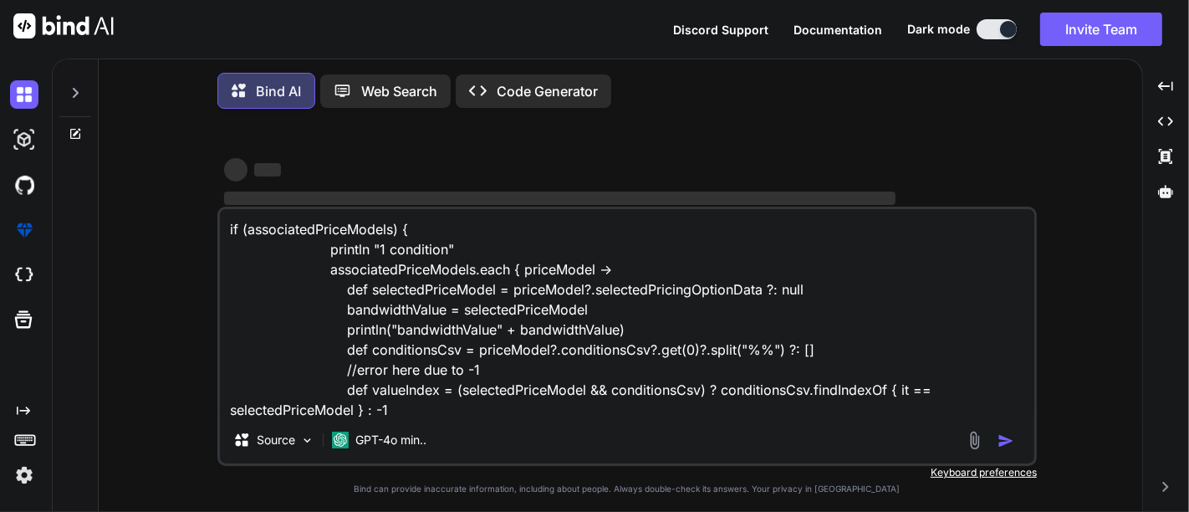
click at [998, 446] on img "button" at bounding box center [1006, 440] width 17 height 17
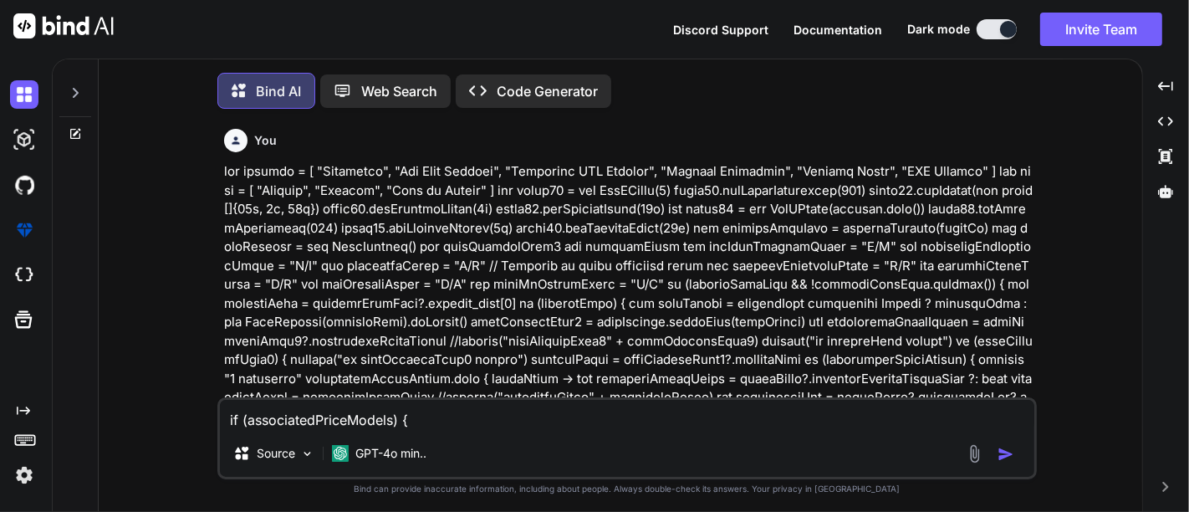
type textarea "x"
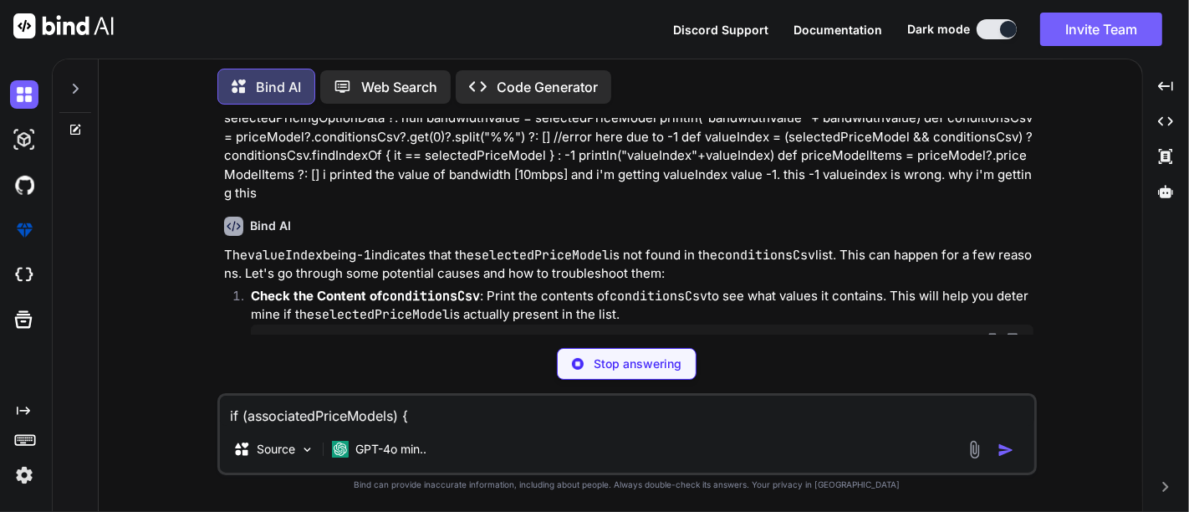
scroll to position [10946, 0]
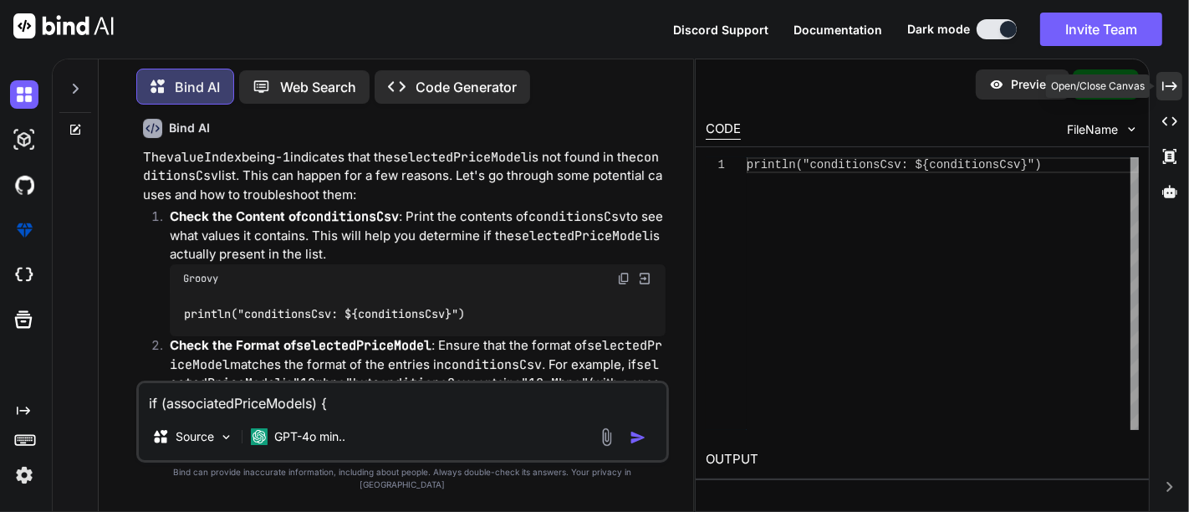
click at [1171, 79] on icon "Created with Pixso." at bounding box center [1170, 86] width 15 height 15
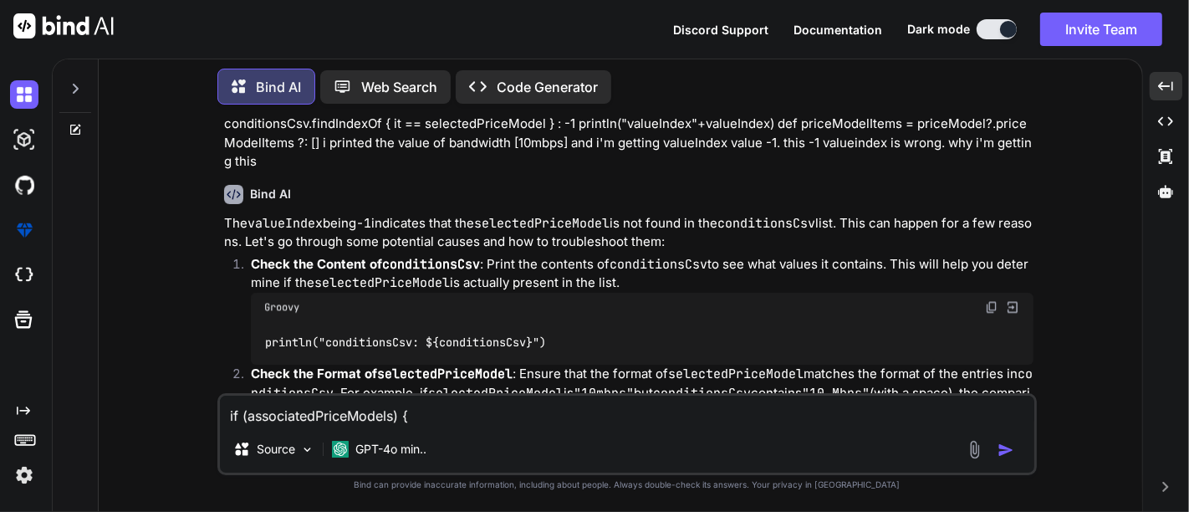
scroll to position [8671, 0]
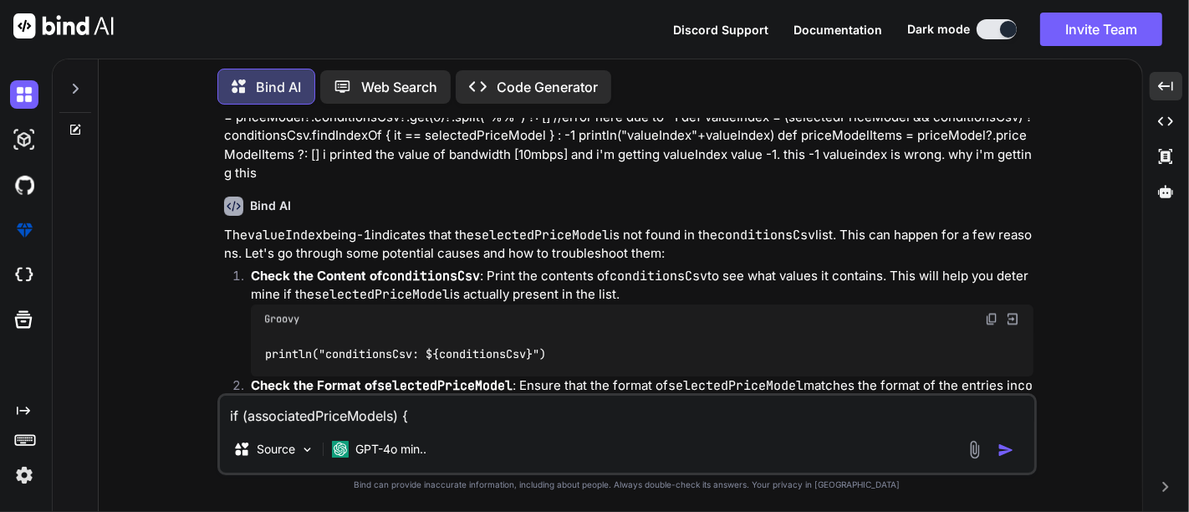
click at [434, 345] on code "println("conditionsCsv: ${conditionsCsv}")" at bounding box center [406, 354] width 284 height 18
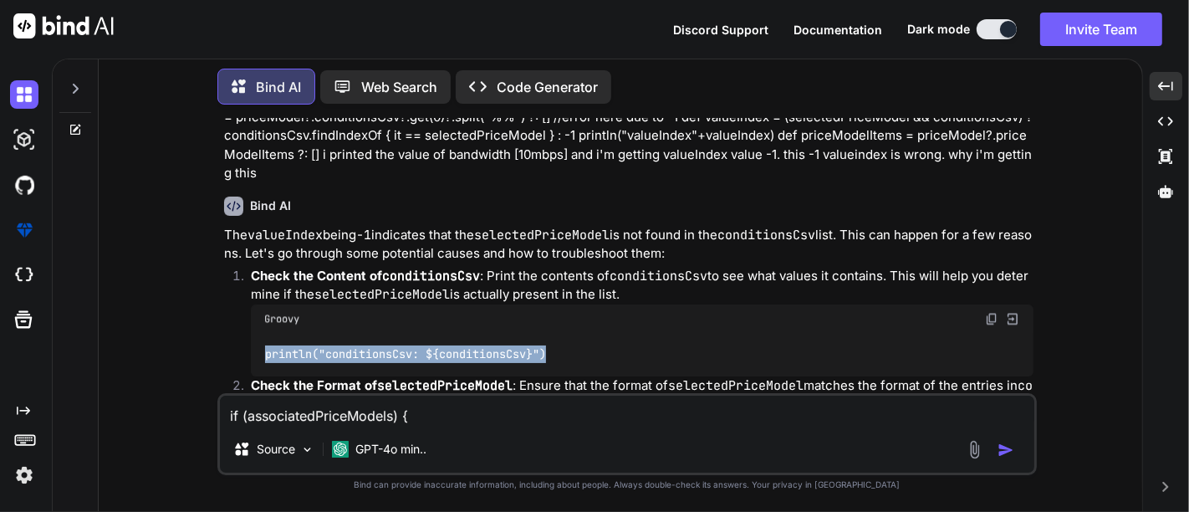
click at [434, 345] on code "println("conditionsCsv: ${conditionsCsv}")" at bounding box center [406, 354] width 284 height 18
copy ol "println("conditionsCsv: ${conditionsCsv}")"
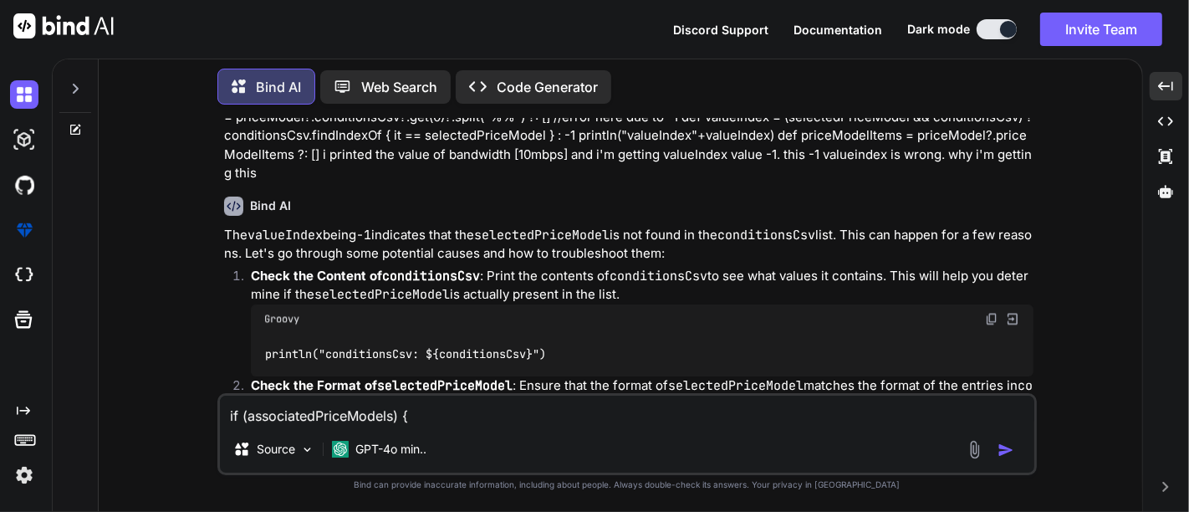
click at [398, 408] on textarea "if (associatedPriceModels) { println "1 condition" associatedPriceModels.each {…" at bounding box center [627, 411] width 815 height 30
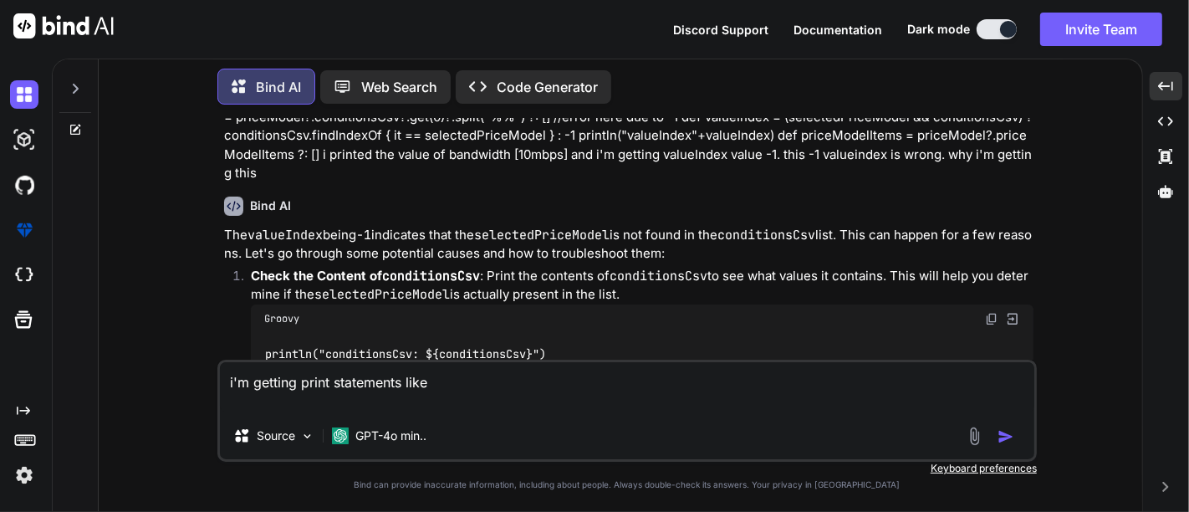
paste textarea "bandwidthValue[10Mbps] conditionsCsv: [1Mbps, 512Kbps, 1.5Mbps, 2Mbps, 3Mbps, 4…"
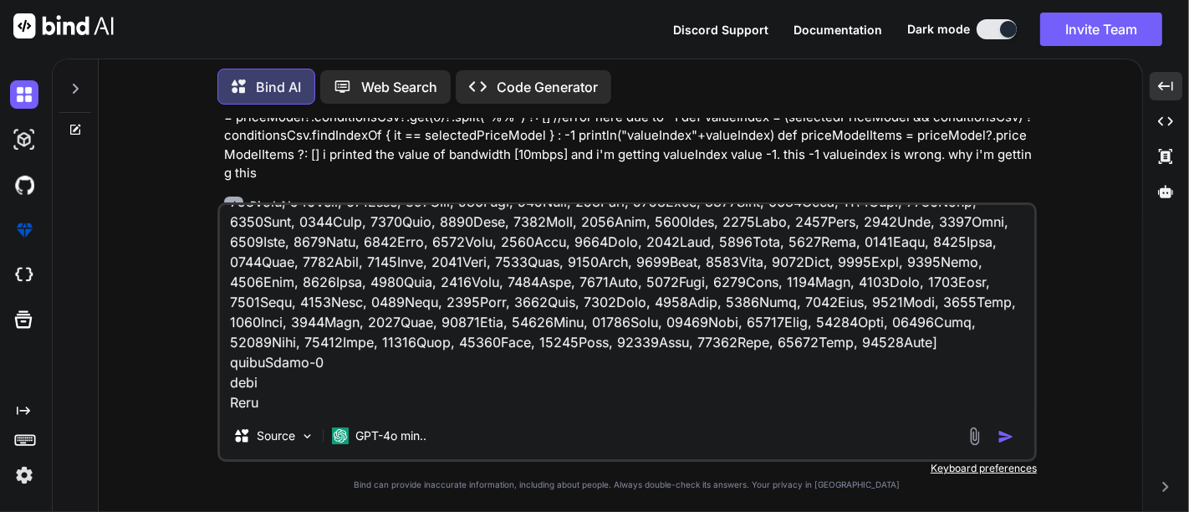
scroll to position [464, 0]
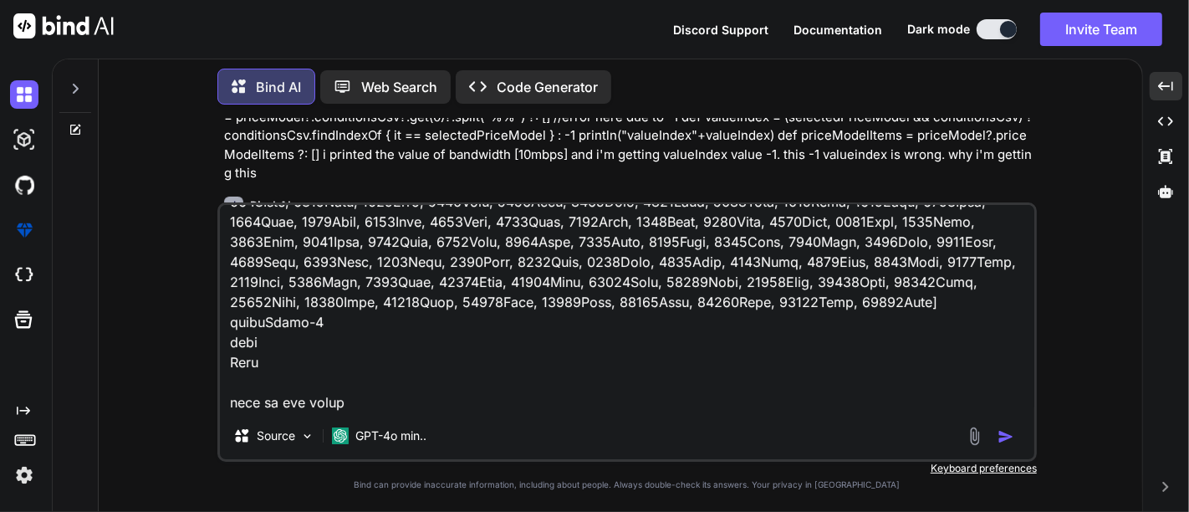
type textarea "i'm getting print statements like bandwidthValue[10Mbps] conditionsCsv: [1Mbps,…"
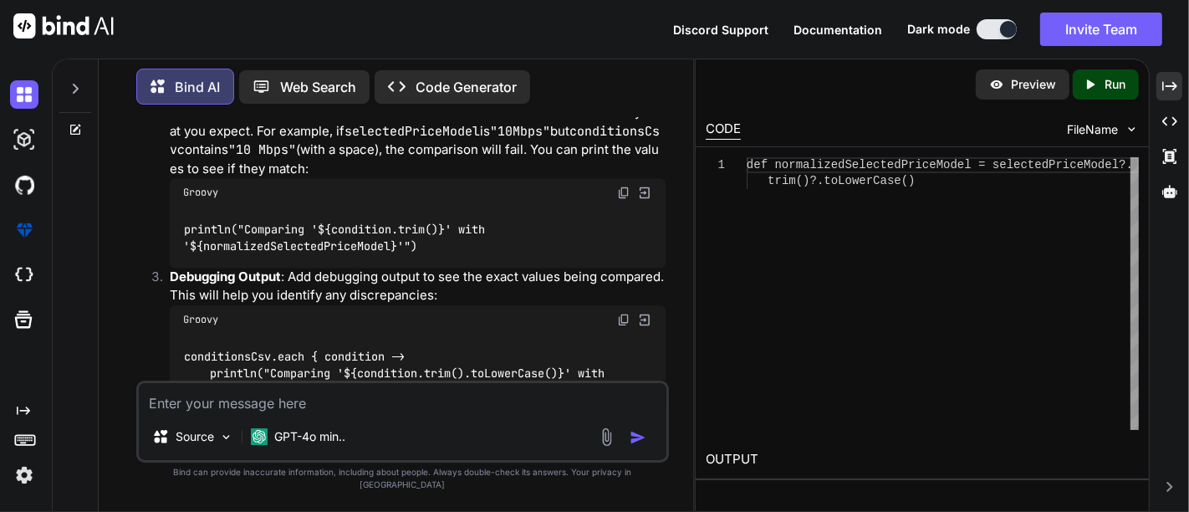
scroll to position [13441, 0]
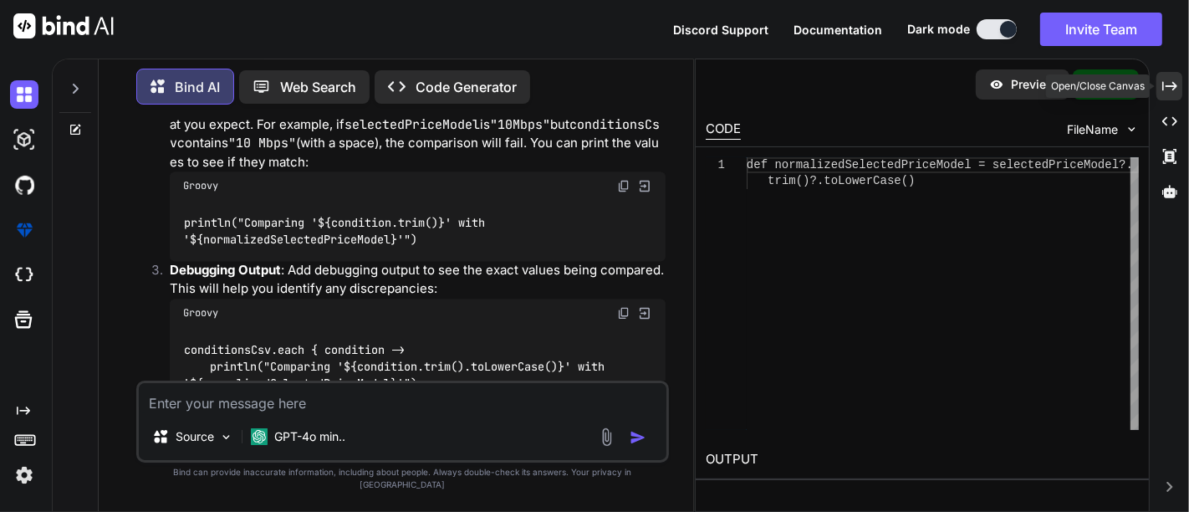
click at [1168, 89] on icon "Created with Pixso." at bounding box center [1170, 86] width 15 height 15
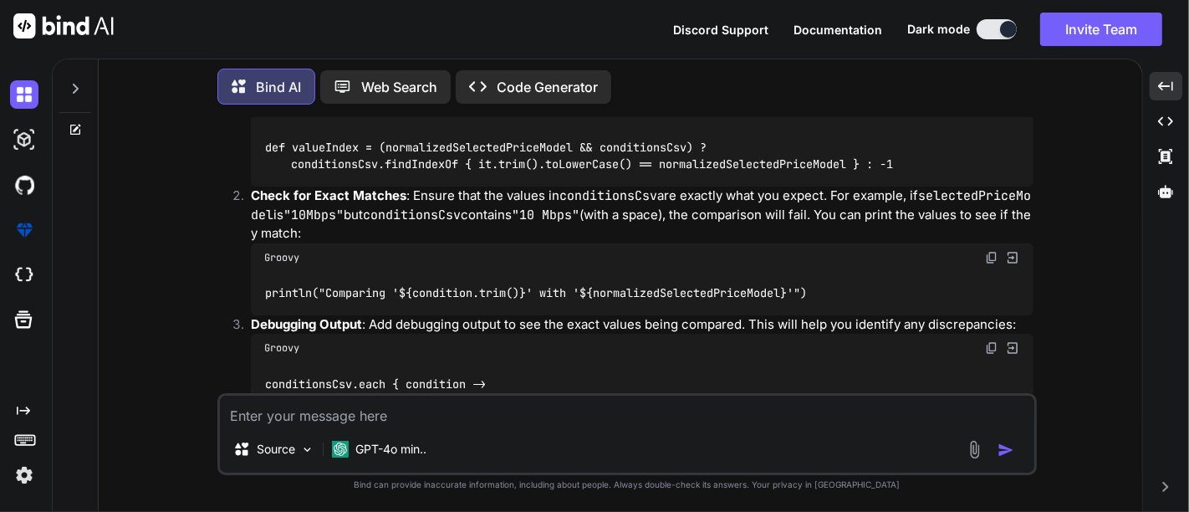
scroll to position [10636, 0]
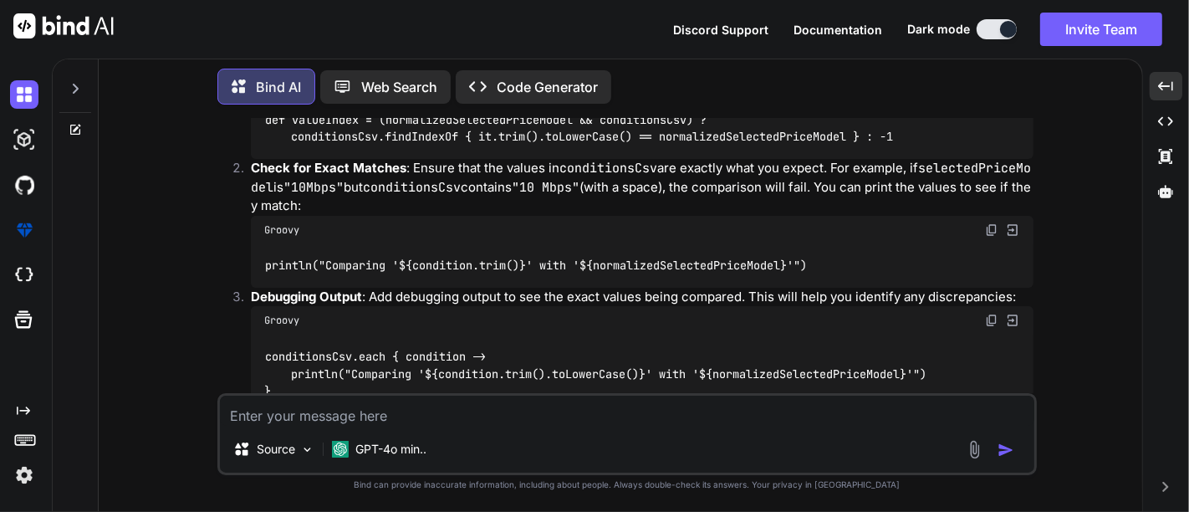
click at [328, 196] on code ""10Mbps"" at bounding box center [314, 187] width 60 height 17
copy code "10Mbps"
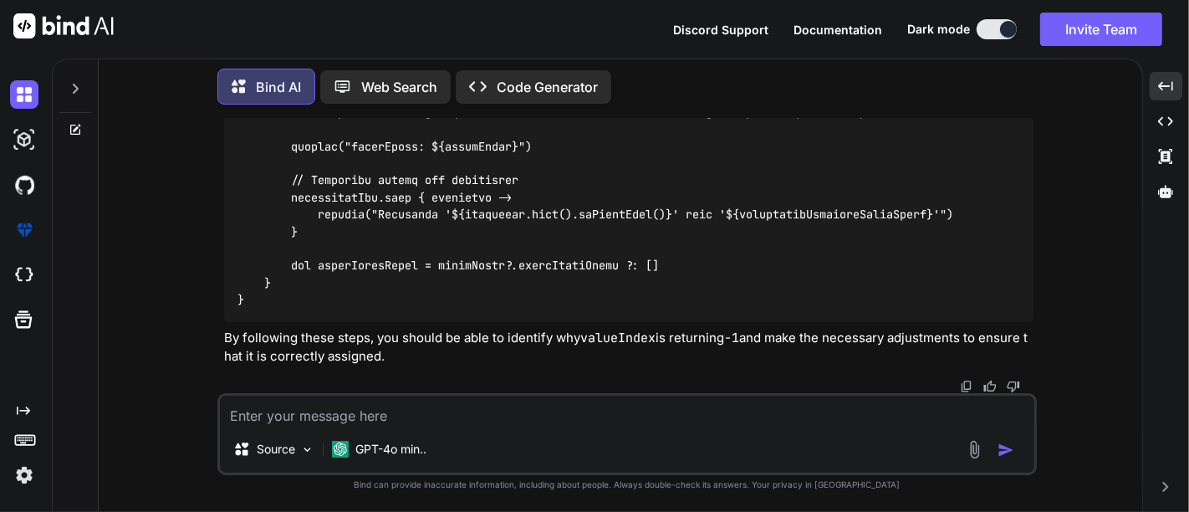
click at [276, 427] on div "Source GPT-4o min.." at bounding box center [627, 434] width 820 height 82
click at [276, 424] on textarea at bounding box center [627, 411] width 815 height 30
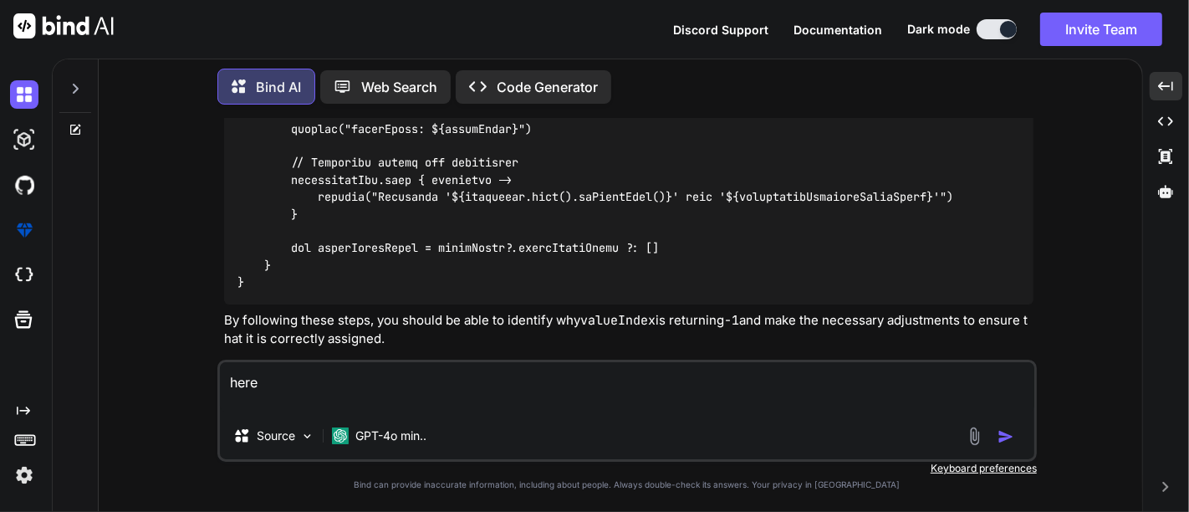
paste textarea "bandwidthValue[10Mbps] conditionsCsv: [1Mbps, 512Kbps, 1.5Mbps, 2Mbps, 3Mbps, 4…"
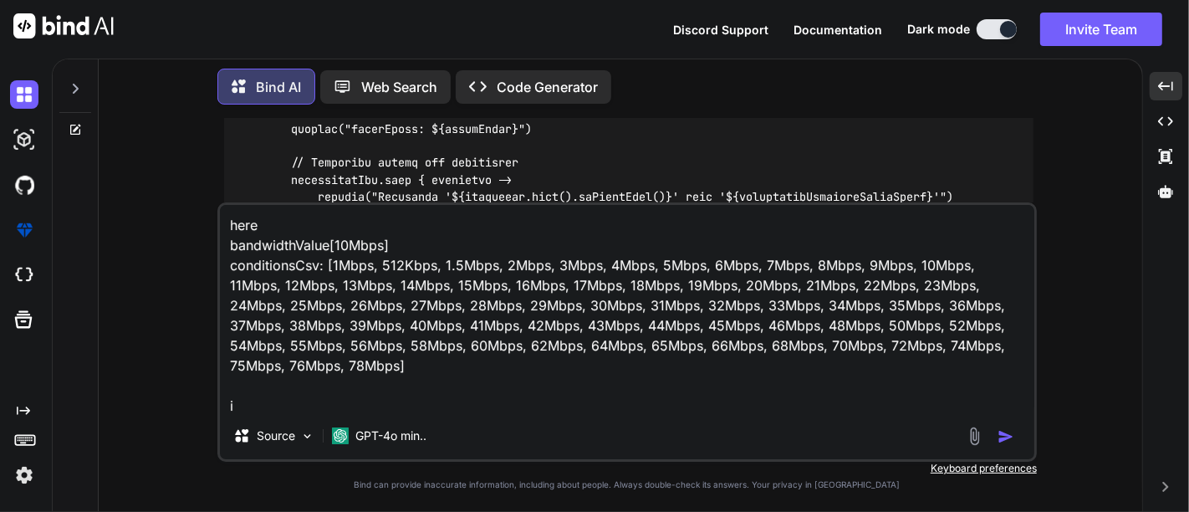
scroll to position [1, 0]
type textarea "here bandwidthValue[10Mbps] conditionsCsv: [1Mbps, 512Kbps, 1.5Mbps, 2Mbps, 3Mb…"
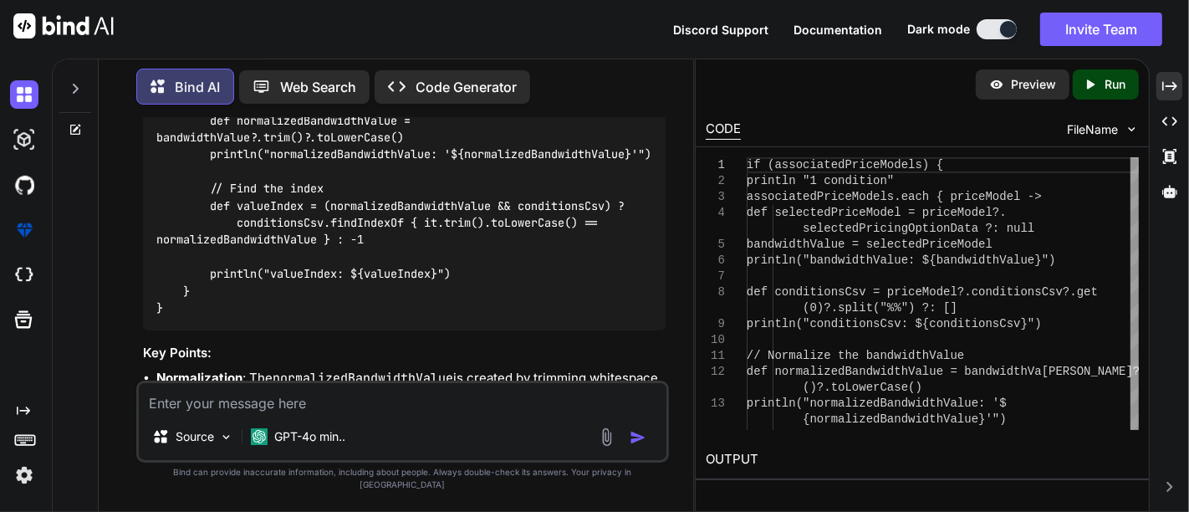
scroll to position [15443, 0]
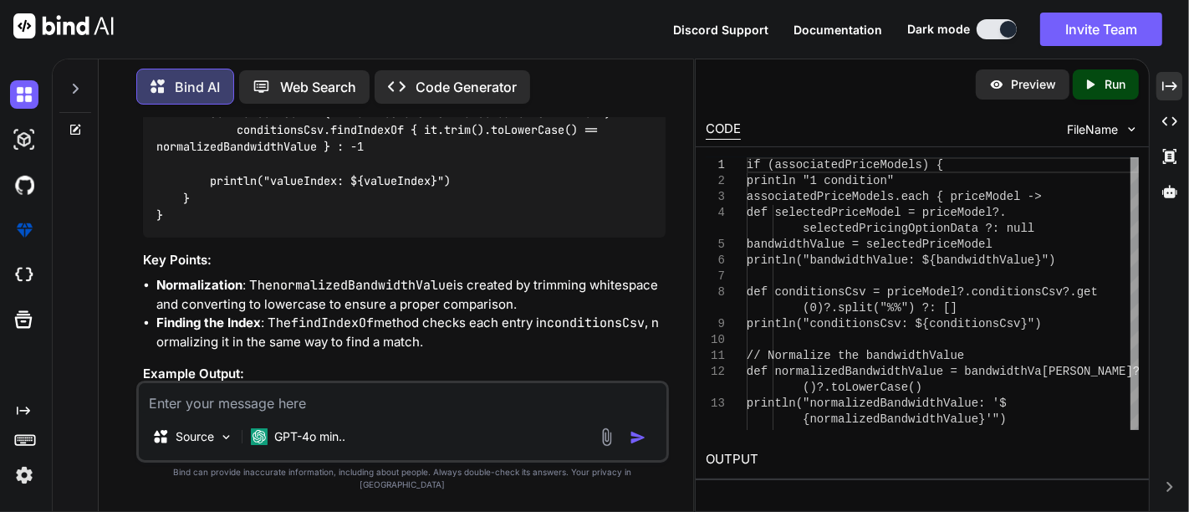
drag, startPoint x: 215, startPoint y: 187, endPoint x: 401, endPoint y: 222, distance: 189.0
click at [401, 222] on code "if (associatedPriceModels) { println "1 condition" associatedPriceModels.each {…" at bounding box center [407, 11] width 502 height 427
click at [235, 192] on code "if (associatedPriceModels) { println "1 condition" associatedPriceModels.each {…" at bounding box center [407, 11] width 502 height 427
drag, startPoint x: 210, startPoint y: 187, endPoint x: 509, endPoint y: 217, distance: 300.0
click at [509, 218] on div "if (associatedPriceModels) { println "1 condition" associatedPriceModels.each {…" at bounding box center [404, 10] width 523 height 453
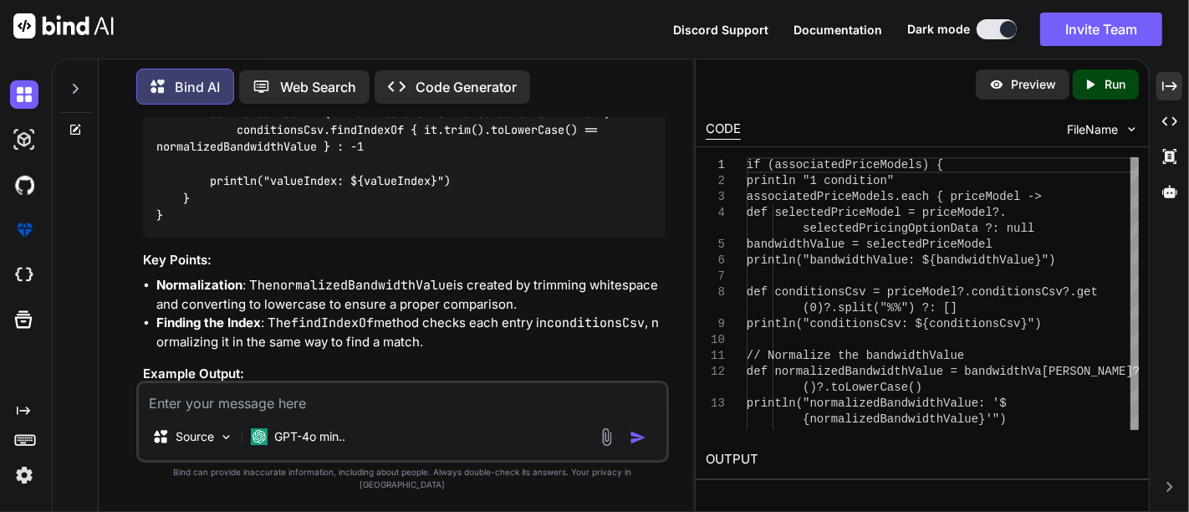
copy code "def conditionsCsv = priceModel?.conditionsCsv?.get(0)?.split("%%") ?: [] printl…"
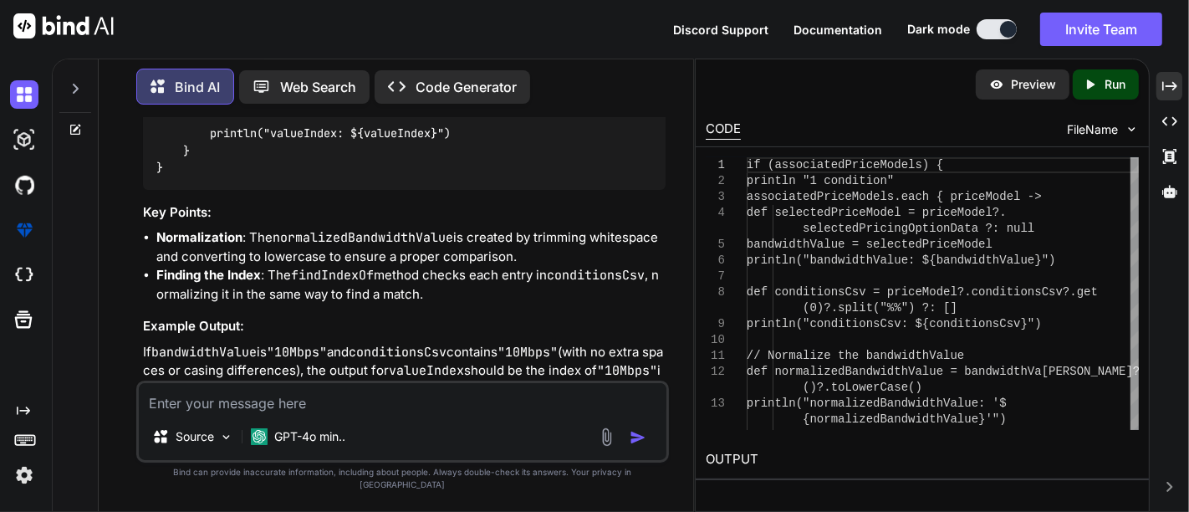
scroll to position [15489, 0]
drag, startPoint x: 207, startPoint y: 227, endPoint x: 422, endPoint y: 244, distance: 215.6
copy code "def normalizedBandwidthValue = bandwidthValue?.trim()?.toLowerCase()"
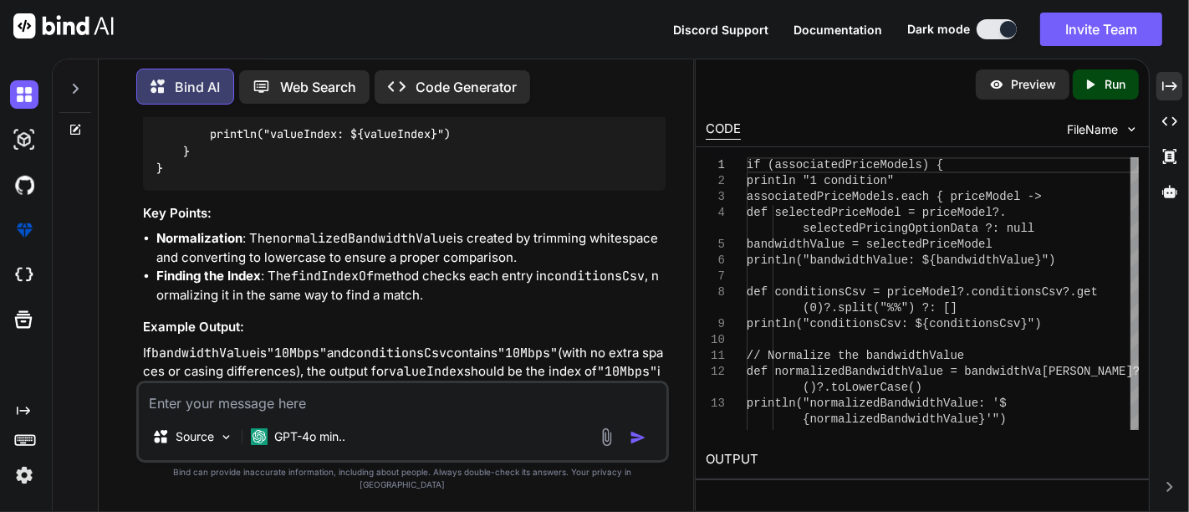
drag, startPoint x: 257, startPoint y: 238, endPoint x: 408, endPoint y: 236, distance: 151.4
copy code ".trim()?.toLowerCase()"
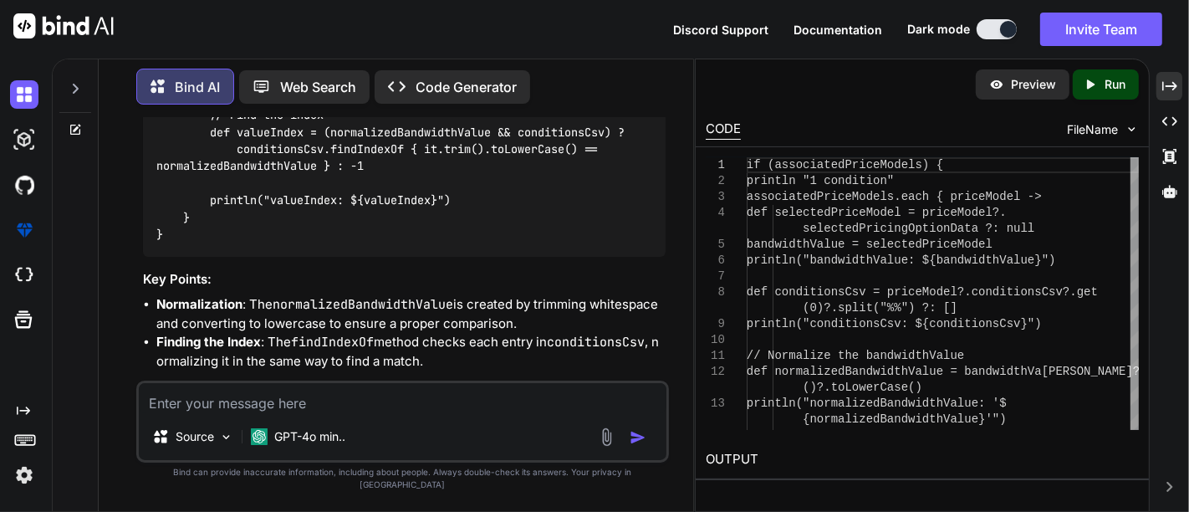
scroll to position [15396, 0]
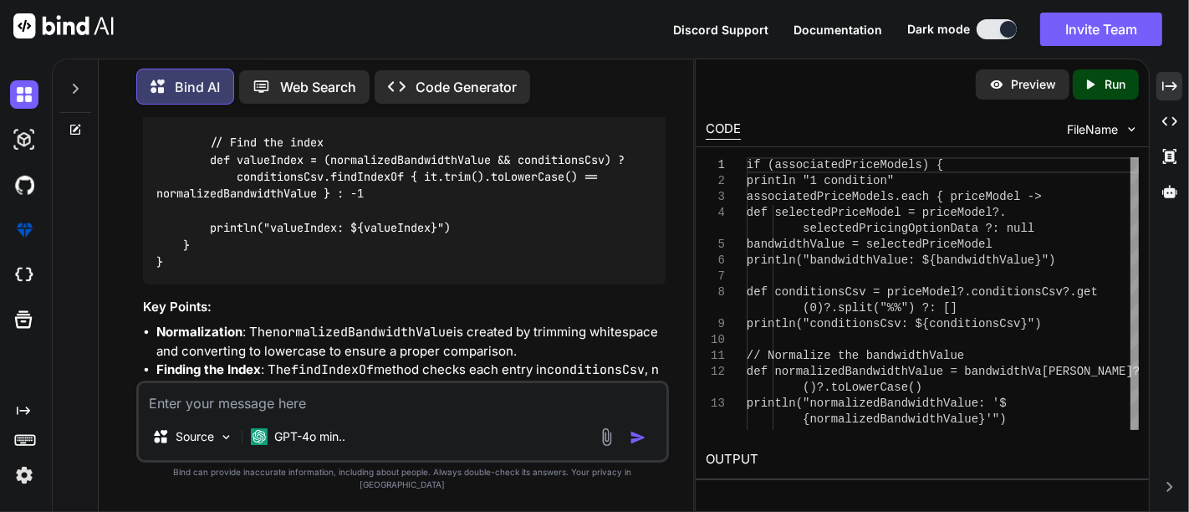
click at [345, 404] on textarea at bounding box center [403, 398] width 528 height 30
paste textarea "def valueIndex = conditionsCsv.findIndexOf { it == selectedPriceModel }"
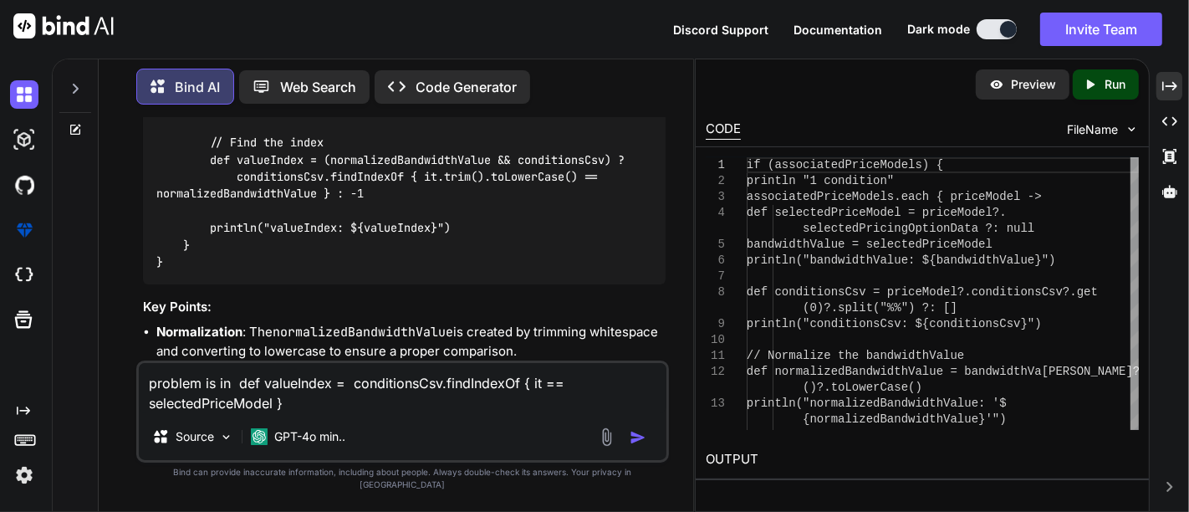
click at [225, 400] on textarea "problem is in def valueIndex = conditionsCsv.findIndexOf { it == selectedPriceM…" at bounding box center [403, 388] width 528 height 50
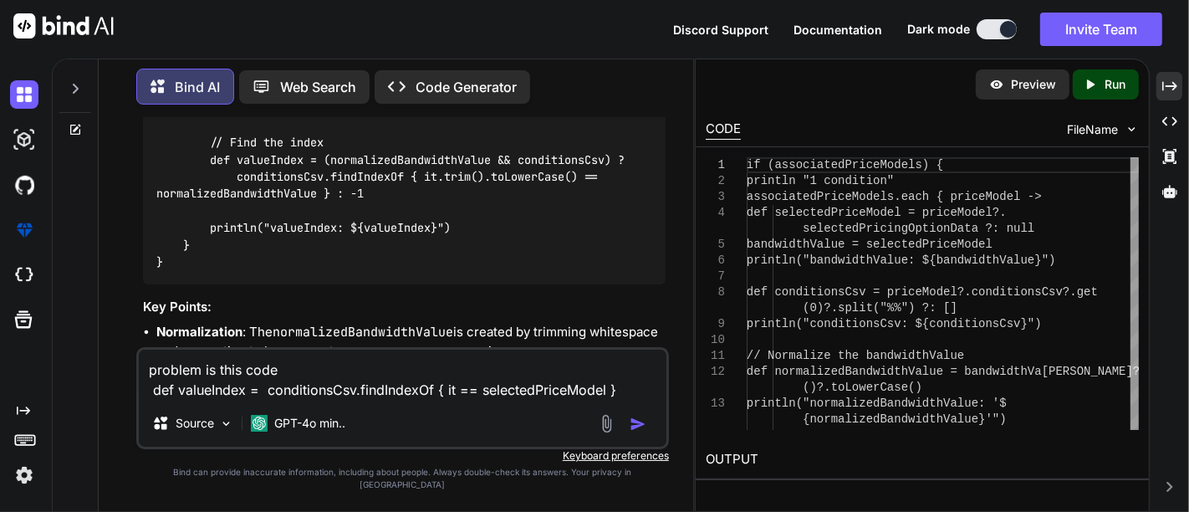
type textarea "problem is this code def valueIndex = conditionsCsv.findIndexOf { it == selecte…"
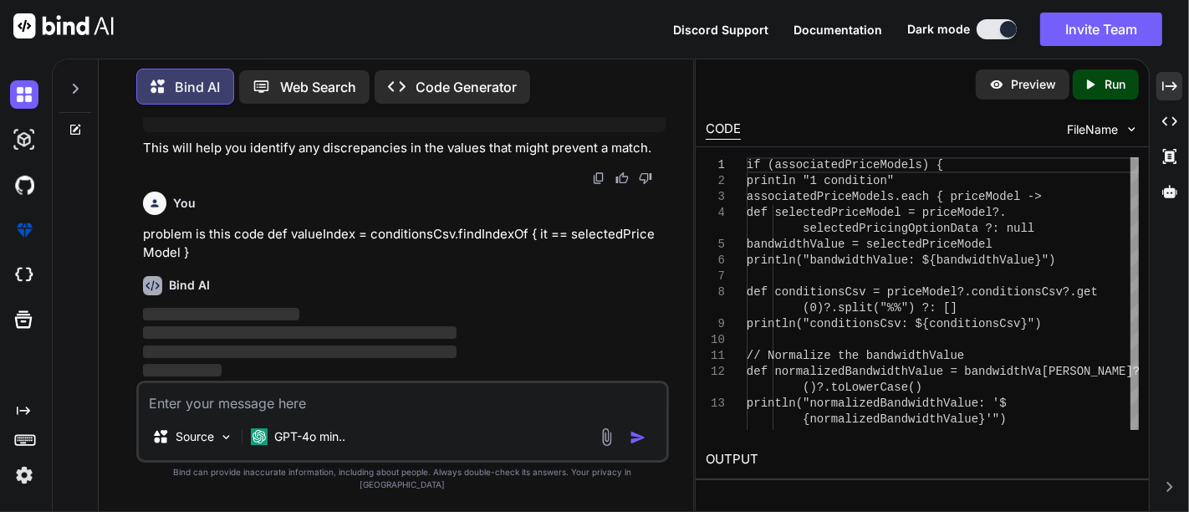
scroll to position [16209, 0]
click at [733, 147] on div "1 2 3 4 5 6 7 8 9 10 11 12 13 14 if (associatedPriceModels) { println "1 condit…" at bounding box center [922, 293] width 453 height 293
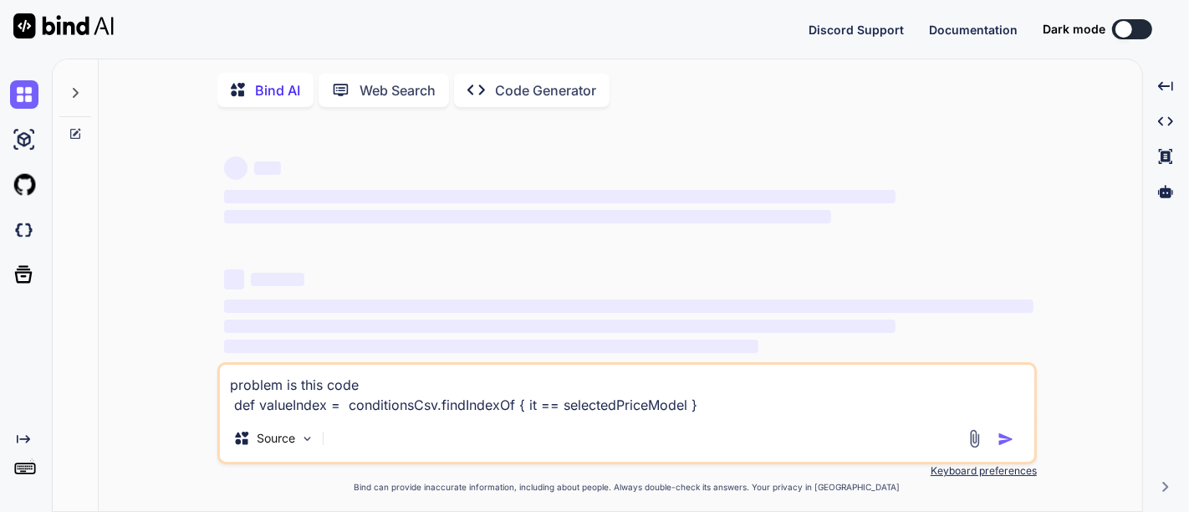
type textarea "x"
click at [344, 392] on textarea "problem is this code def valueIndex = conditionsCsv.findIndexOf { it == selecte…" at bounding box center [627, 390] width 815 height 50
click at [371, 391] on textarea "problem is this code def valueIndex = conditionsCsv.findIndexOf { it == selecte…" at bounding box center [627, 390] width 815 height 50
click at [360, 380] on textarea "problem is this code def valueIndex = conditionsCsv.findIndexOf { it == selecte…" at bounding box center [627, 390] width 815 height 50
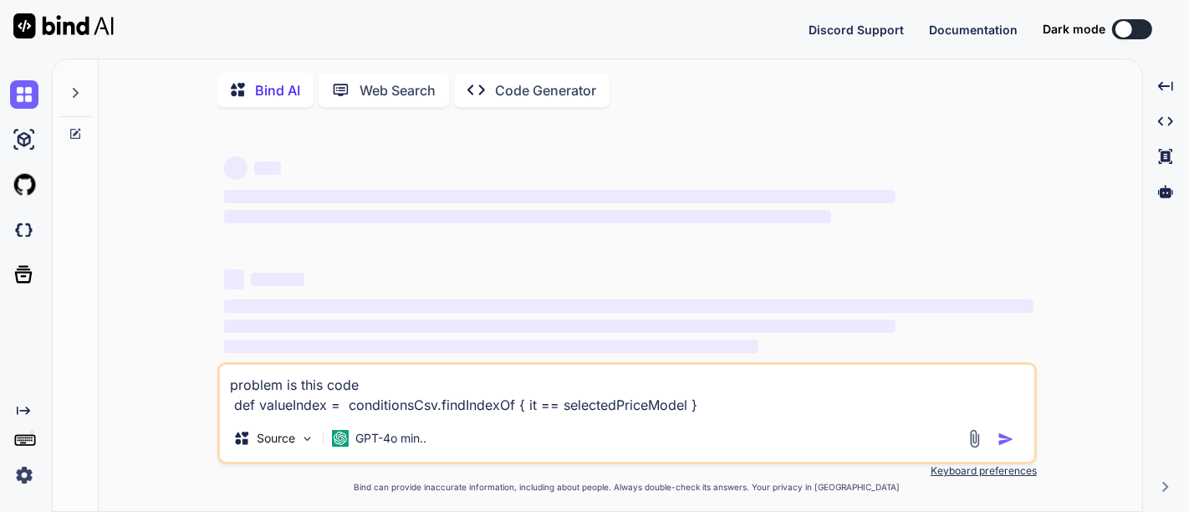
click at [360, 380] on textarea "problem is this code def valueIndex = conditionsCsv.findIndexOf { it == selecte…" at bounding box center [627, 390] width 815 height 50
click at [642, 403] on textarea "problem is this code def valueIndex = conditionsCsv.findIndexOf { it == selecte…" at bounding box center [627, 390] width 815 height 50
drag, startPoint x: 703, startPoint y: 407, endPoint x: 176, endPoint y: 393, distance: 526.3
click at [176, 393] on div "‌ ‌ ‌ ‌ ‌ ‌ ‌ ‌ ‌ ‌ ‌ ‌ ‌ ‌ problem is this code def valueIndex = conditionsCsv…" at bounding box center [627, 316] width 1030 height 393
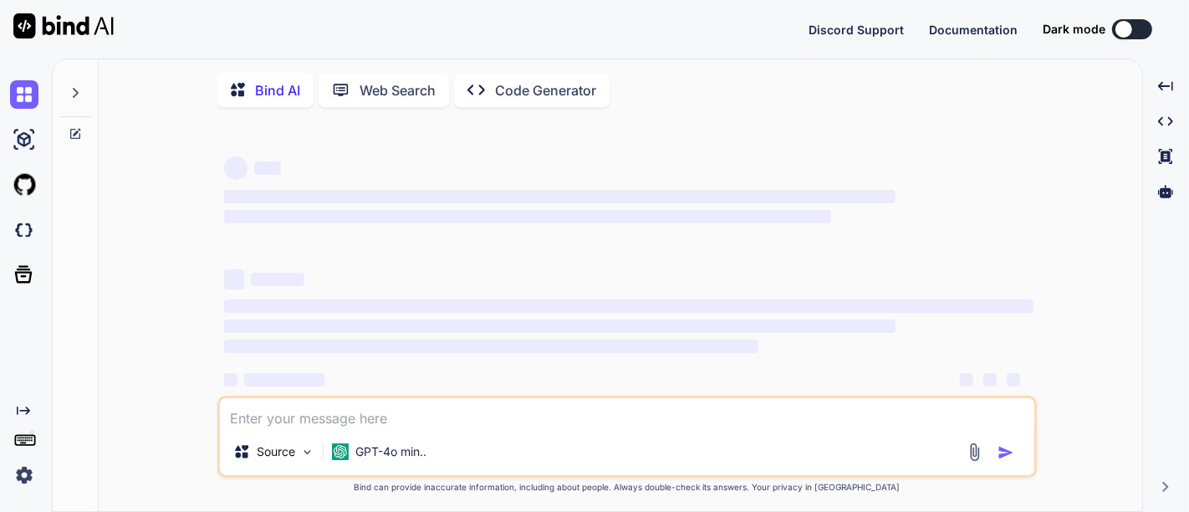
type textarea "x"
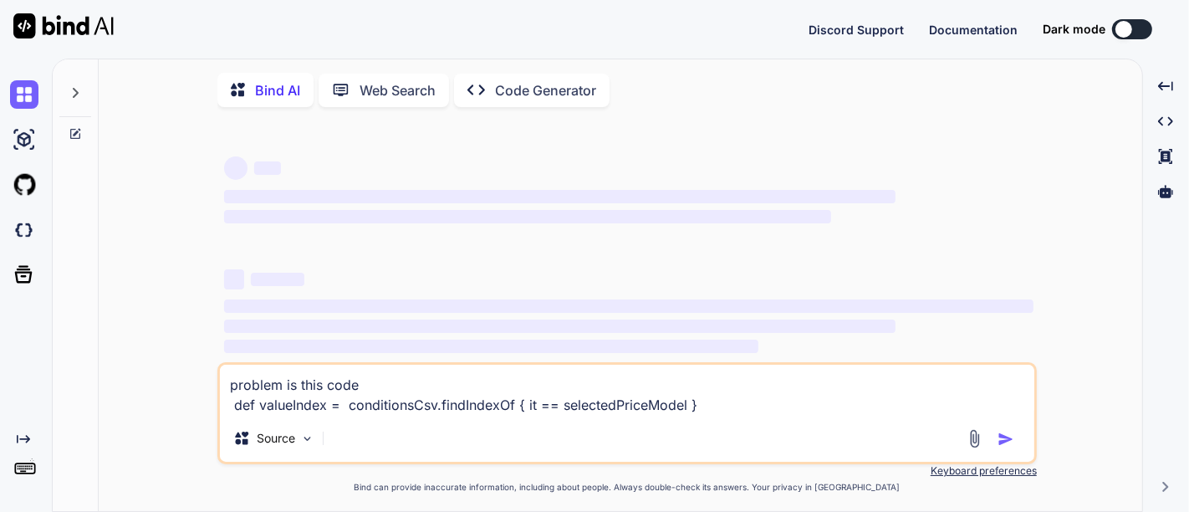
type textarea "x"
click at [631, 397] on textarea "problem is this code def valueIndex = conditionsCsv.findIndexOf { it == selecte…" at bounding box center [627, 390] width 815 height 50
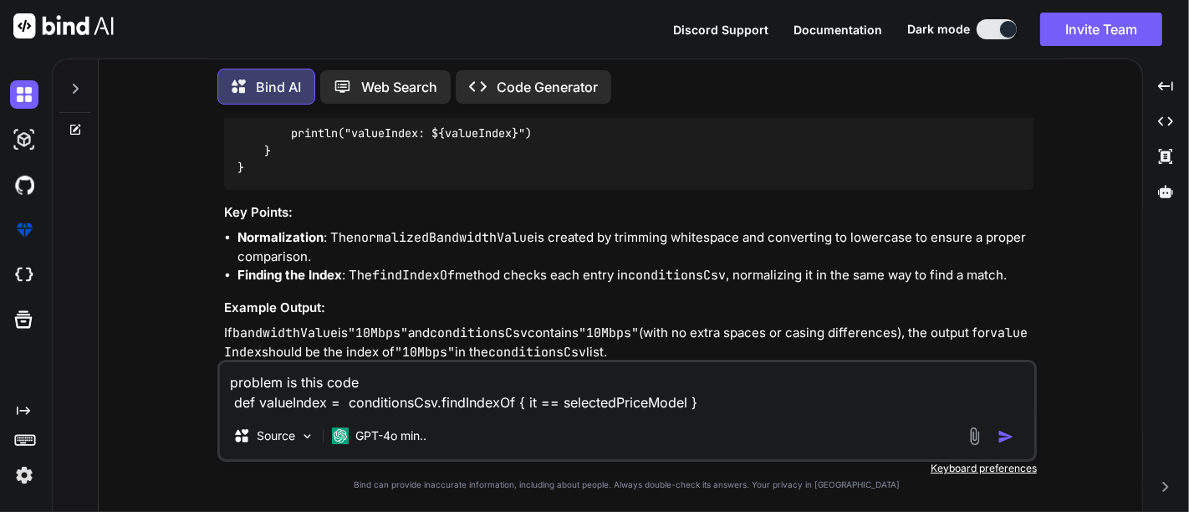
scroll to position [6819, 0]
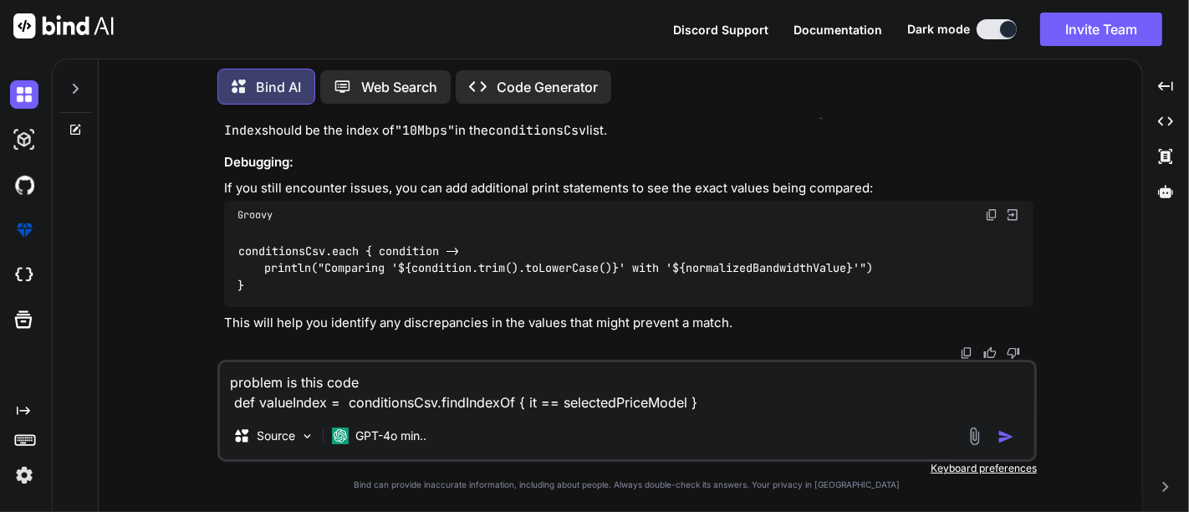
click at [1010, 442] on img "button" at bounding box center [1006, 436] width 17 height 17
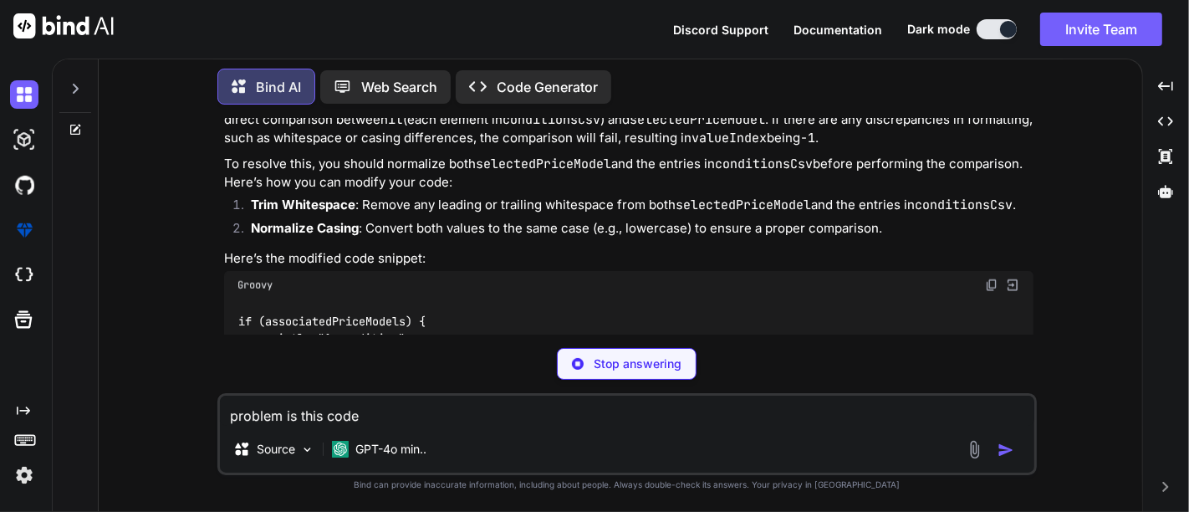
scroll to position [9105, 0]
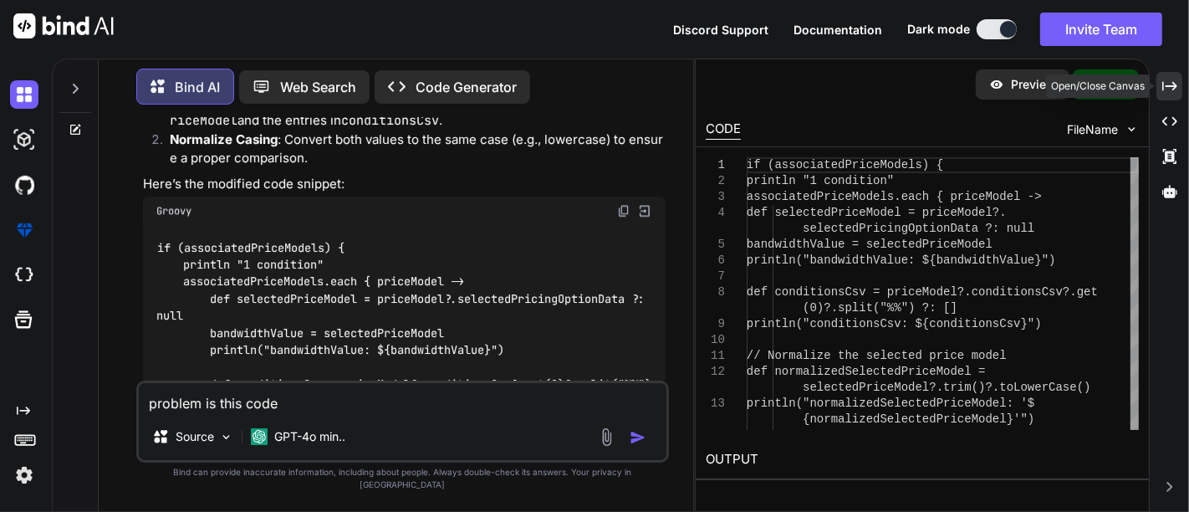
click at [1173, 87] on icon "Created with Pixso." at bounding box center [1170, 86] width 15 height 15
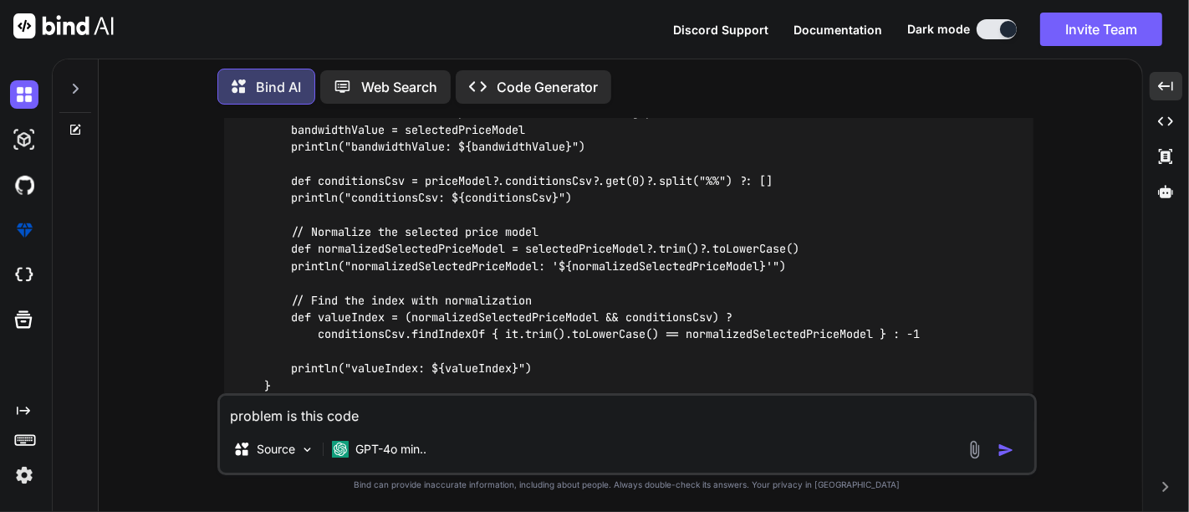
scroll to position [7430, 0]
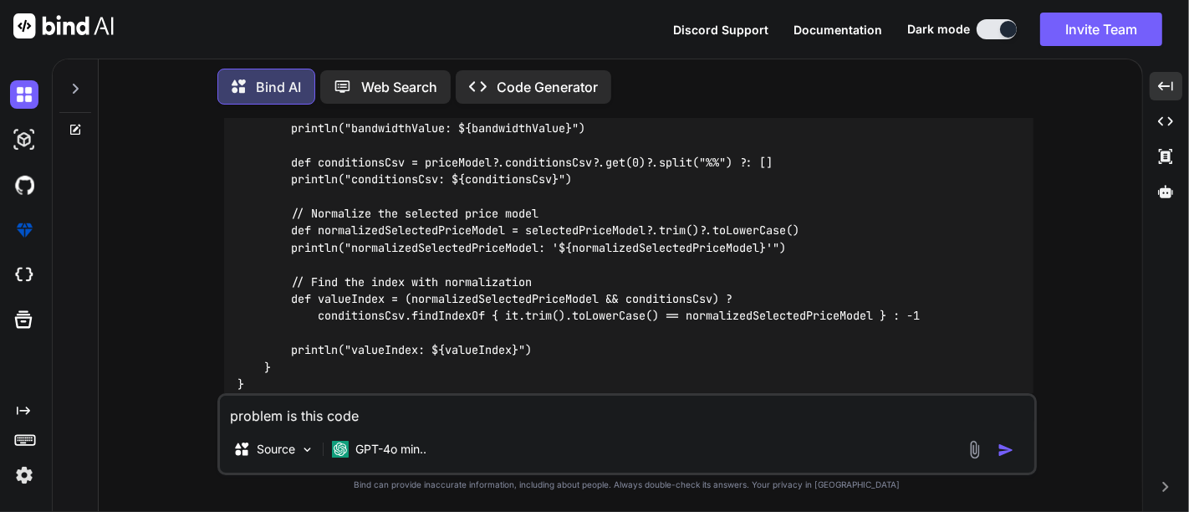
click at [330, 268] on code "if (associatedPriceModels) { println "1 condition" associatedPriceModels.each {…" at bounding box center [579, 213] width 682 height 359
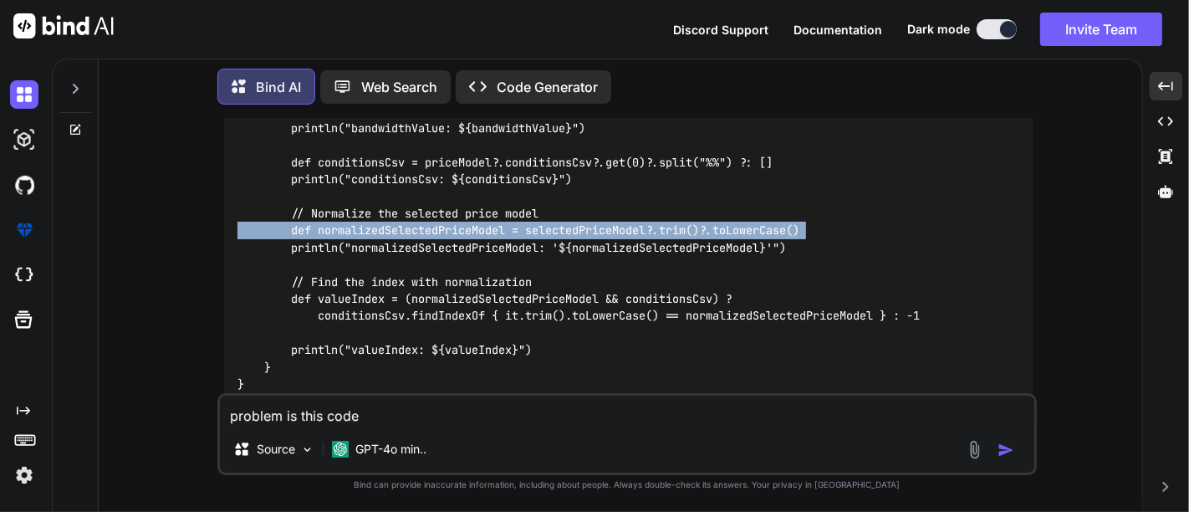
click at [330, 268] on code "if (associatedPriceModels) { println "1 condition" associatedPriceModels.each {…" at bounding box center [579, 213] width 682 height 359
copy code "def normalizedSelectedPriceModel = selectedPriceModel?.trim()?.toLowerCase()"
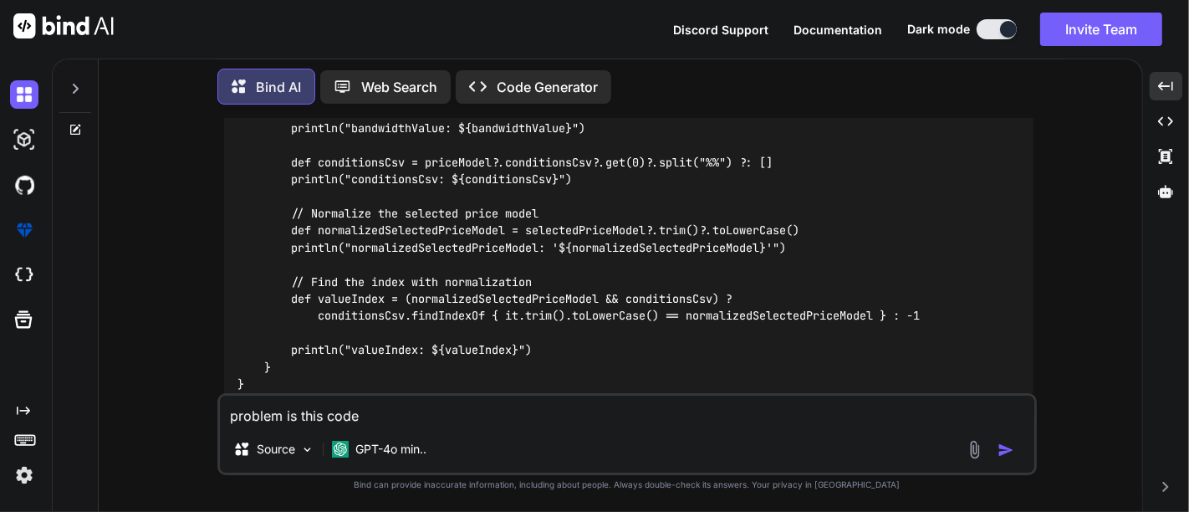
click at [493, 328] on code "if (associatedPriceModels) { println "1 condition" associatedPriceModels.each {…" at bounding box center [579, 213] width 682 height 359
copy code "normalizedSelectedPriceModel"
click at [652, 340] on code "if (associatedPriceModels) { println "1 condition" associatedPriceModels.each {…" at bounding box center [579, 213] width 682 height 359
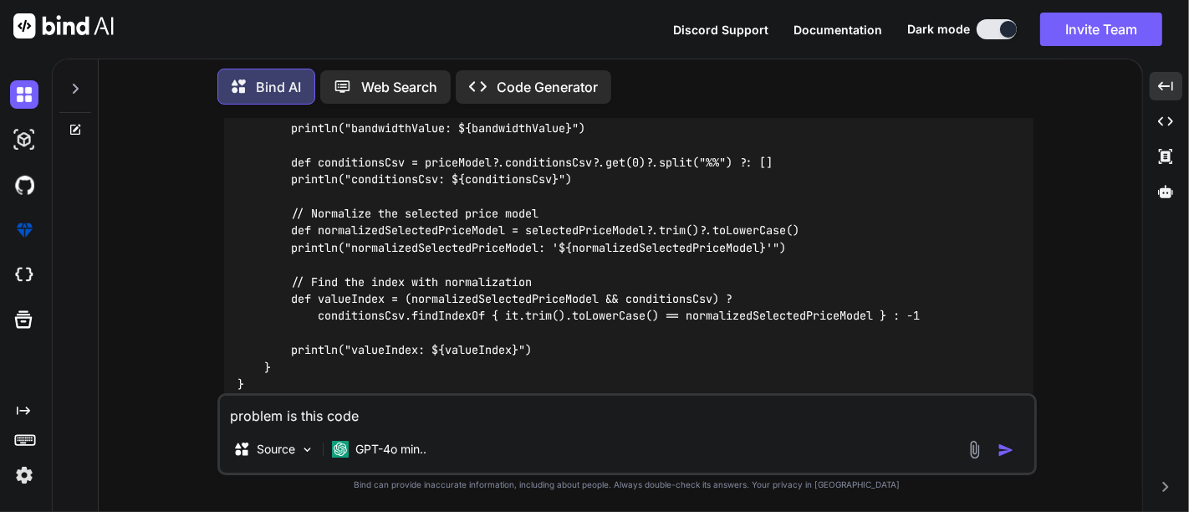
click at [468, 271] on code "if (associatedPriceModels) { println "1 condition" associatedPriceModels.each {…" at bounding box center [579, 213] width 682 height 359
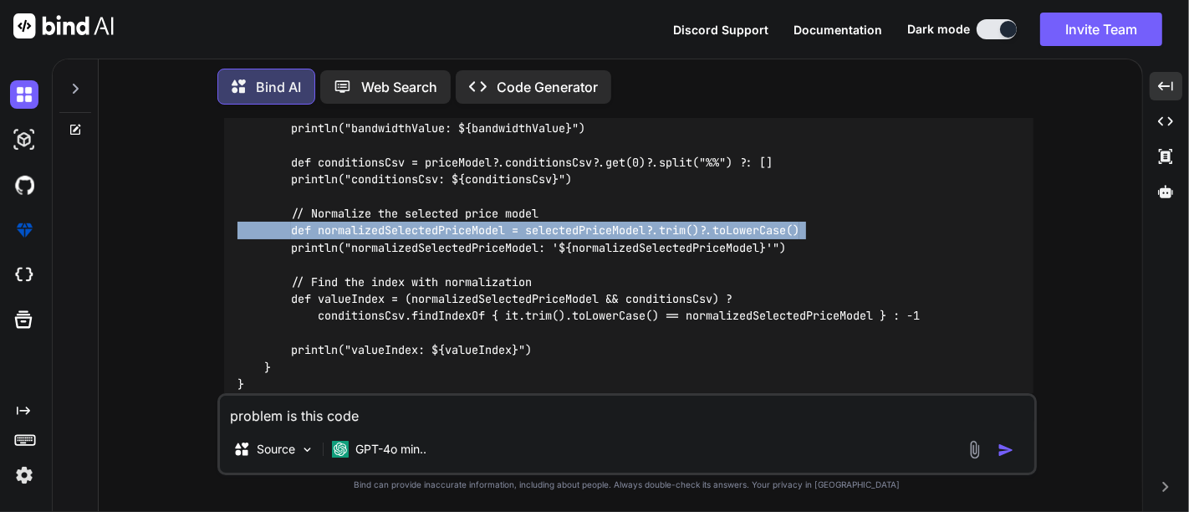
click at [468, 271] on code "if (associatedPriceModels) { println "1 condition" associatedPriceModels.each {…" at bounding box center [579, 213] width 682 height 359
copy code "def normalizedSelectedPriceModel = selectedPriceModel?.trim()?.toLowerCase()"
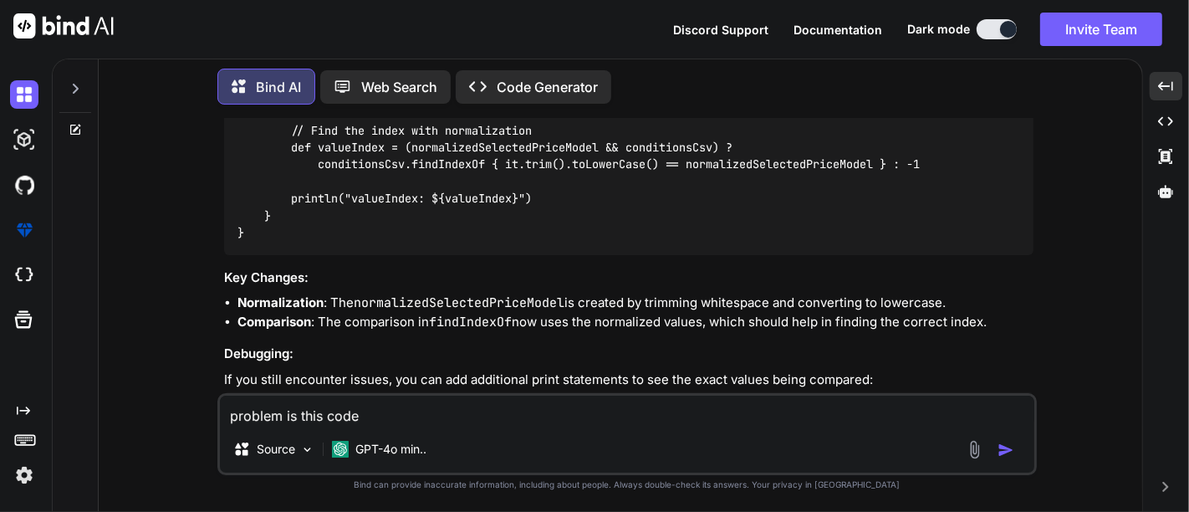
scroll to position [7584, 0]
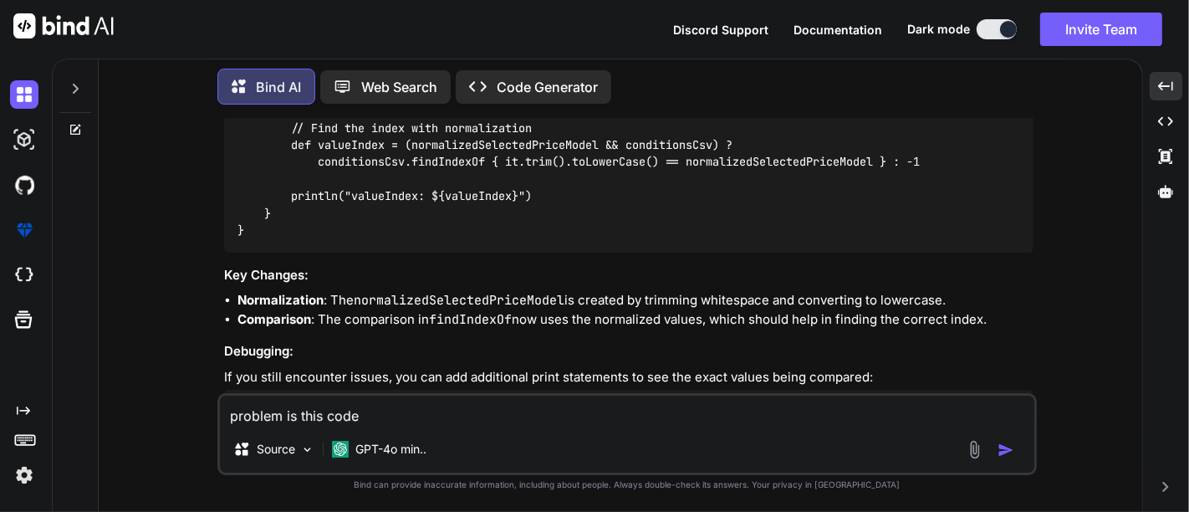
click at [342, 408] on textarea "problem is this code def valueIndex = conditionsCsv.findIndexOf { it == selecte…" at bounding box center [627, 411] width 815 height 30
paste textarea "No signature of method: java.util.ArrayList.trim() is applicable for argument t…"
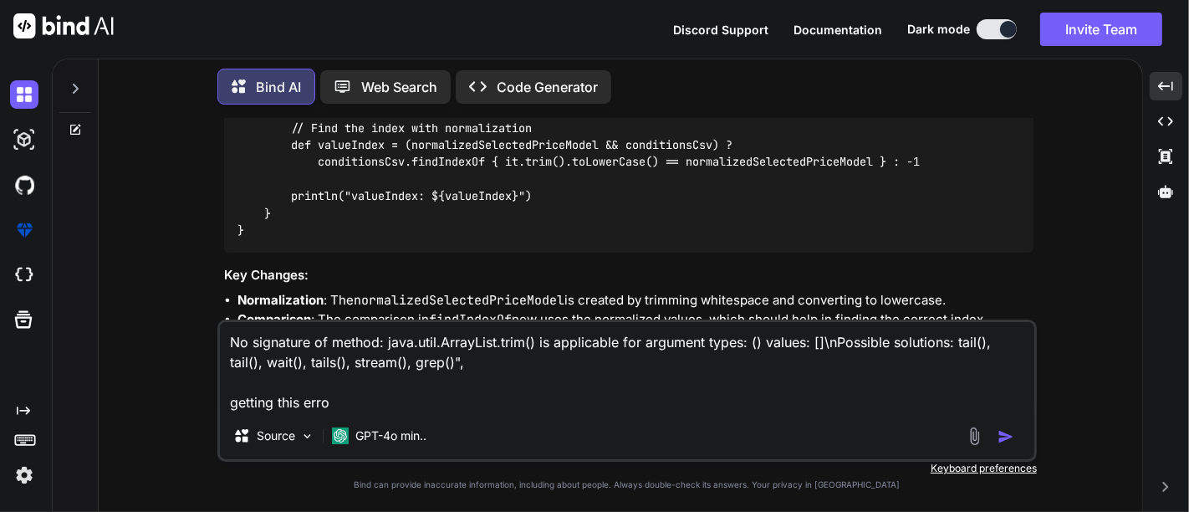
type textarea "No signature of method: java.util.ArrayList.trim() is applicable for argument t…"
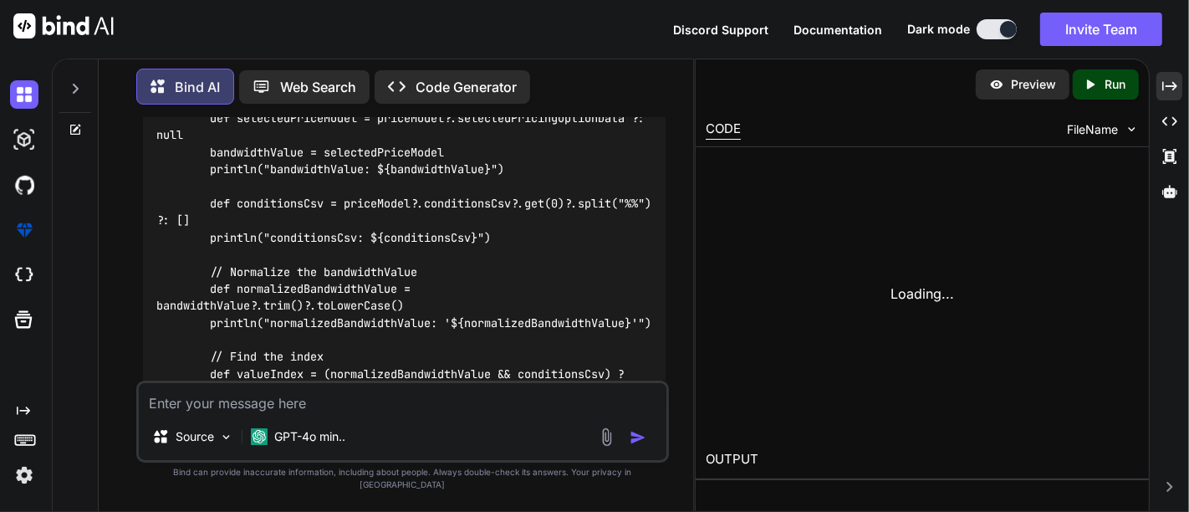
scroll to position [10151, 0]
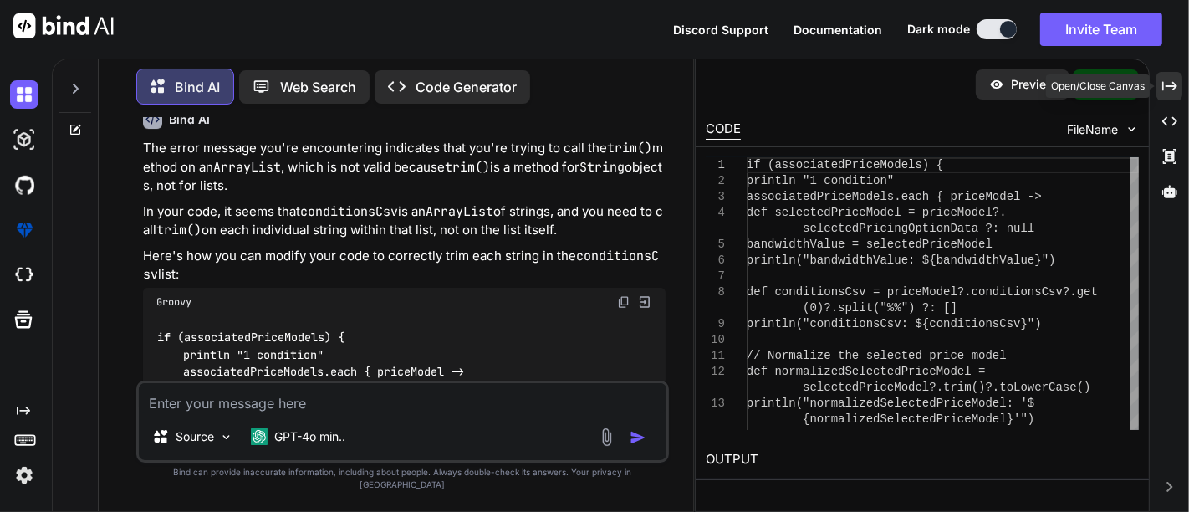
click at [1176, 86] on icon at bounding box center [1170, 85] width 15 height 9
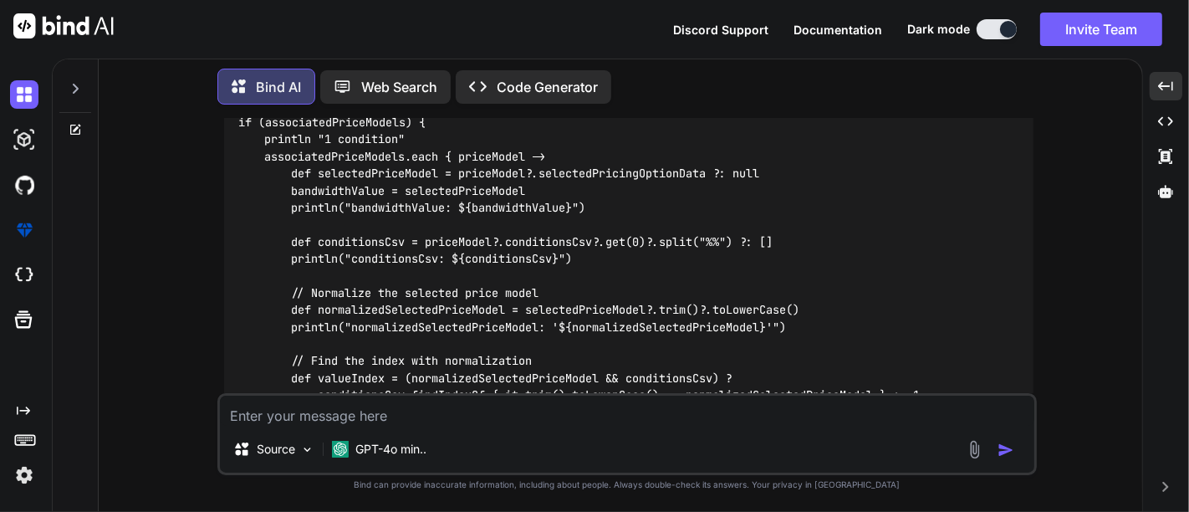
scroll to position [8294, 0]
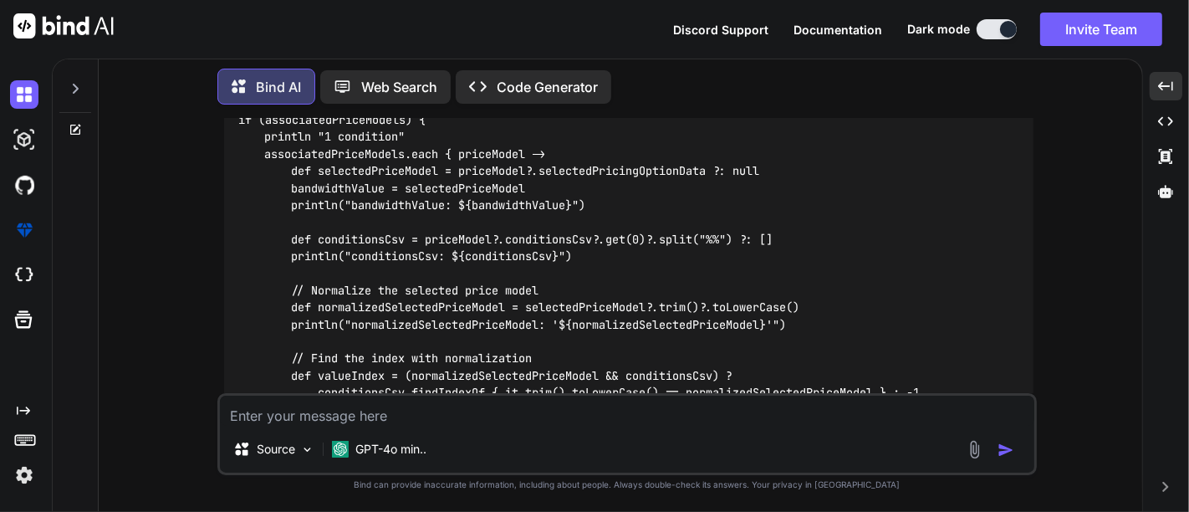
click at [344, 343] on code "if (associatedPriceModels) { println "1 condition" associatedPriceModels.each {…" at bounding box center [579, 290] width 682 height 359
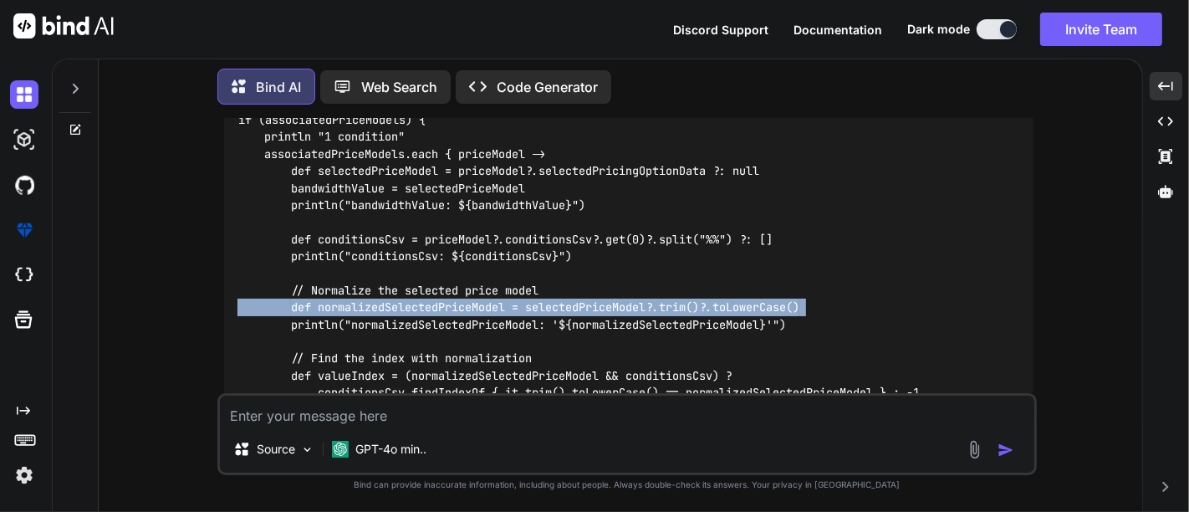
click at [344, 343] on code "if (associatedPriceModels) { println "1 condition" associatedPriceModels.each {…" at bounding box center [579, 290] width 682 height 359
copy code "def normalizedSelectedPriceModel = selectedPriceModel?.trim()?.toLowerCase()"
click at [596, 350] on code "if (associatedPriceModels) { println "1 condition" associatedPriceModels.each {…" at bounding box center [579, 290] width 682 height 359
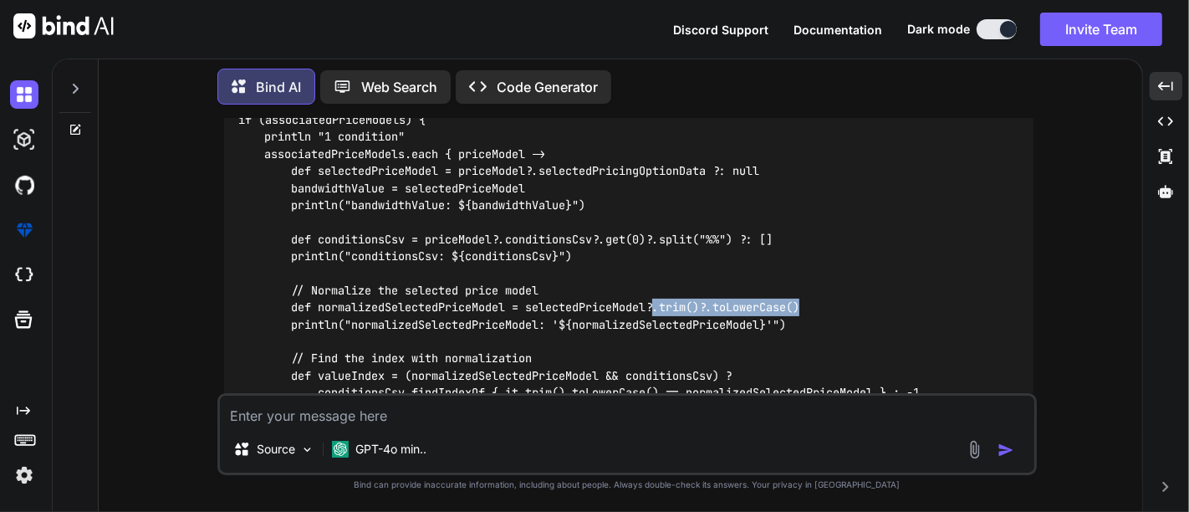
drag, startPoint x: 657, startPoint y: 344, endPoint x: 841, endPoint y: 344, distance: 184.0
click at [841, 344] on div "if (associatedPriceModels) { println "1 condition" associatedPriceModels.each {…" at bounding box center [629, 290] width 810 height 385
copy code ".trim()?.toLowerCase()"
click at [703, 351] on code "if (associatedPriceModels) { println "1 condition" associatedPriceModels.each {…" at bounding box center [579, 290] width 682 height 359
drag, startPoint x: 650, startPoint y: 349, endPoint x: 808, endPoint y: 345, distance: 158.1
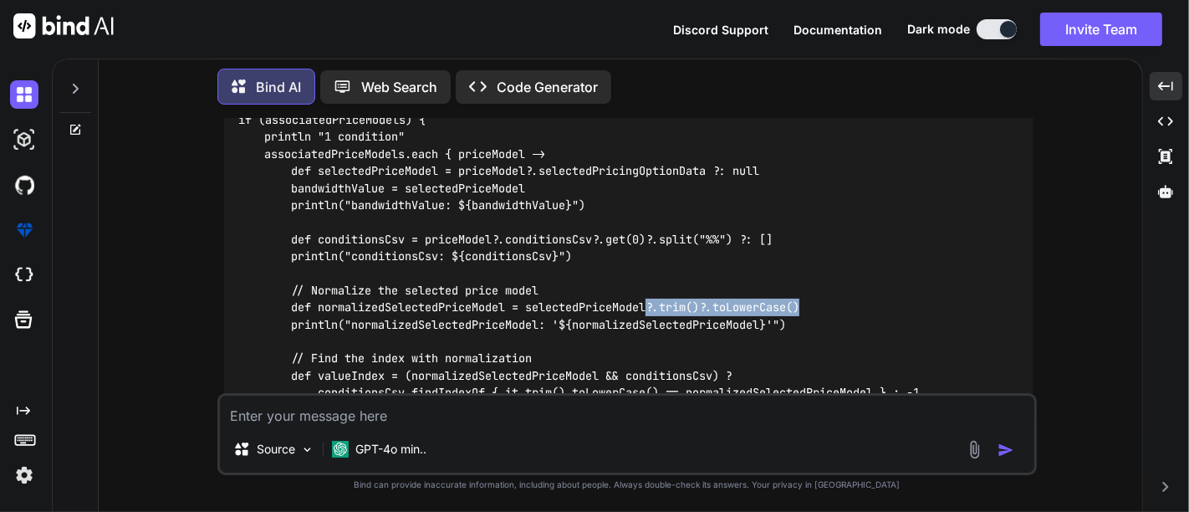
click at [808, 345] on code "if (associatedPriceModels) { println "1 condition" associatedPriceModels.each {…" at bounding box center [579, 290] width 682 height 359
copy code "?.trim()?.toLowerCase()"
click at [308, 406] on textarea at bounding box center [627, 411] width 815 height 30
type textarea "t"
click at [507, 215] on code "if (associatedPriceModels) { println "1 condition" associatedPriceModels.each {…" at bounding box center [579, 290] width 682 height 359
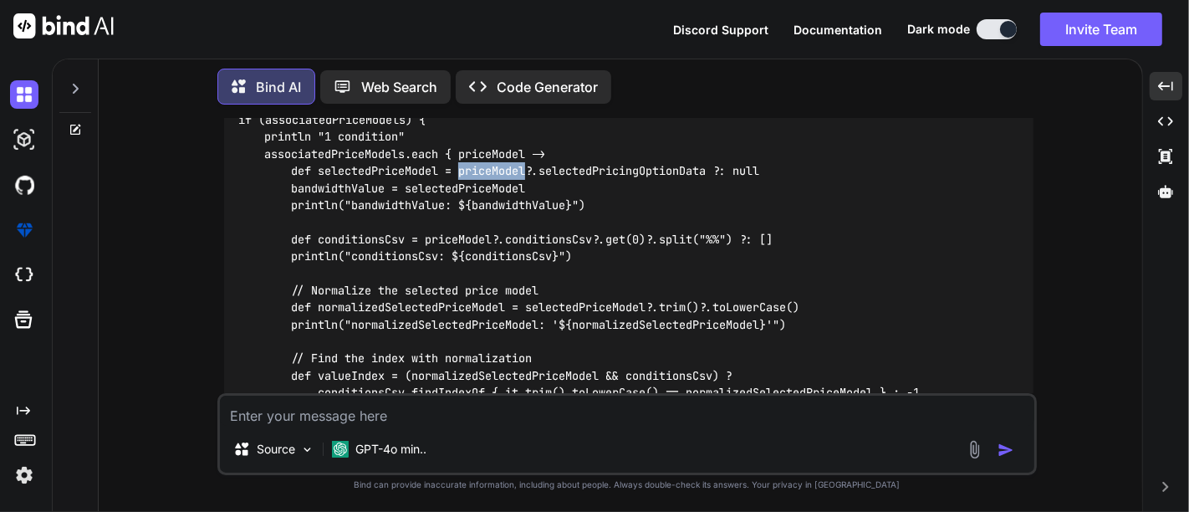
click at [507, 215] on code "if (associatedPriceModels) { println "1 condition" associatedPriceModels.each {…" at bounding box center [579, 290] width 682 height 359
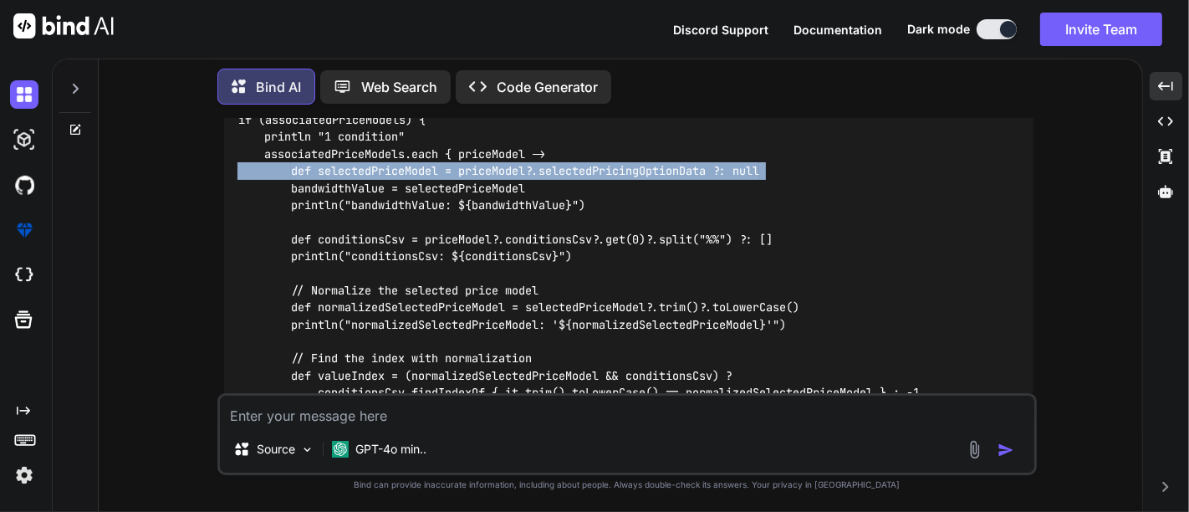
click at [507, 215] on code "if (associatedPriceModels) { println "1 condition" associatedPriceModels.each {…" at bounding box center [579, 290] width 682 height 359
copy code "def selectedPriceModel = priceModel?.selectedPricingOptionData ?: null"
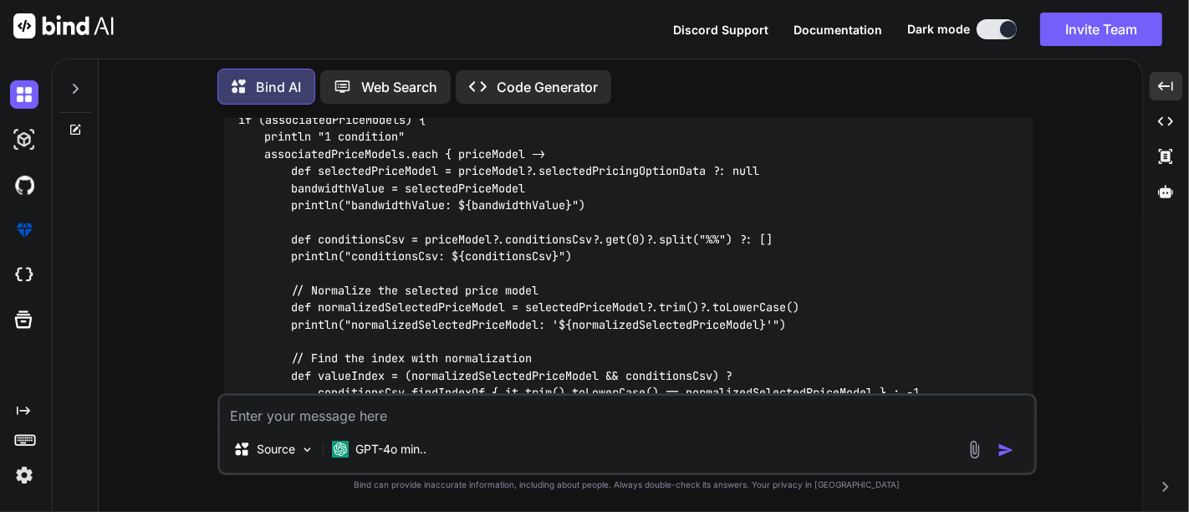
click at [534, 273] on code "if (associatedPriceModels) { println "1 condition" associatedPriceModels.each {…" at bounding box center [579, 290] width 682 height 359
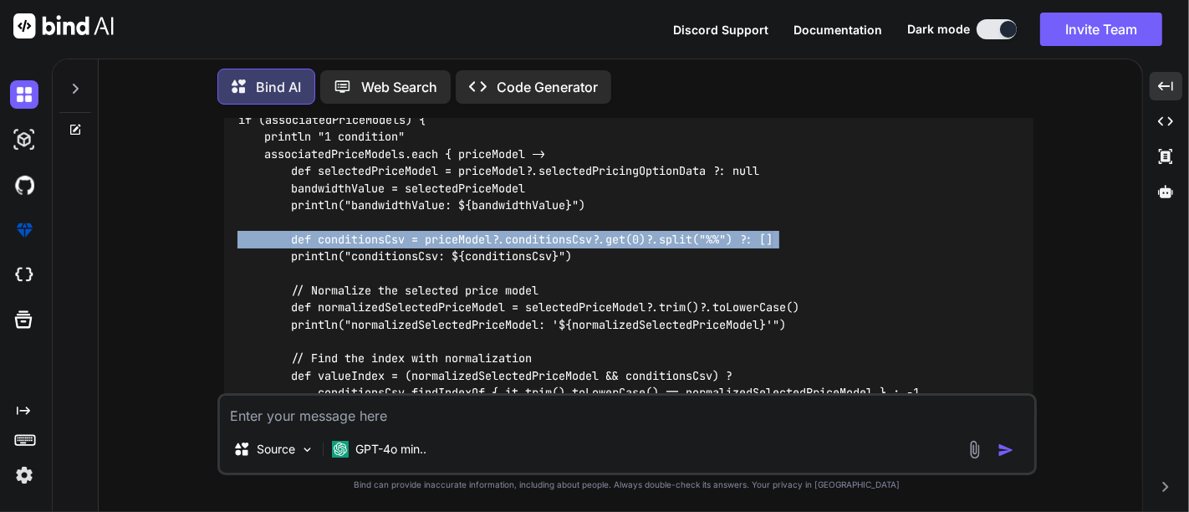
click at [534, 273] on code "if (associatedPriceModels) { println "1 condition" associatedPriceModels.each {…" at bounding box center [579, 290] width 682 height 359
copy code "def conditionsCsv = priceModel?.conditionsCsv?.get(0)?.split("%%") ?: []"
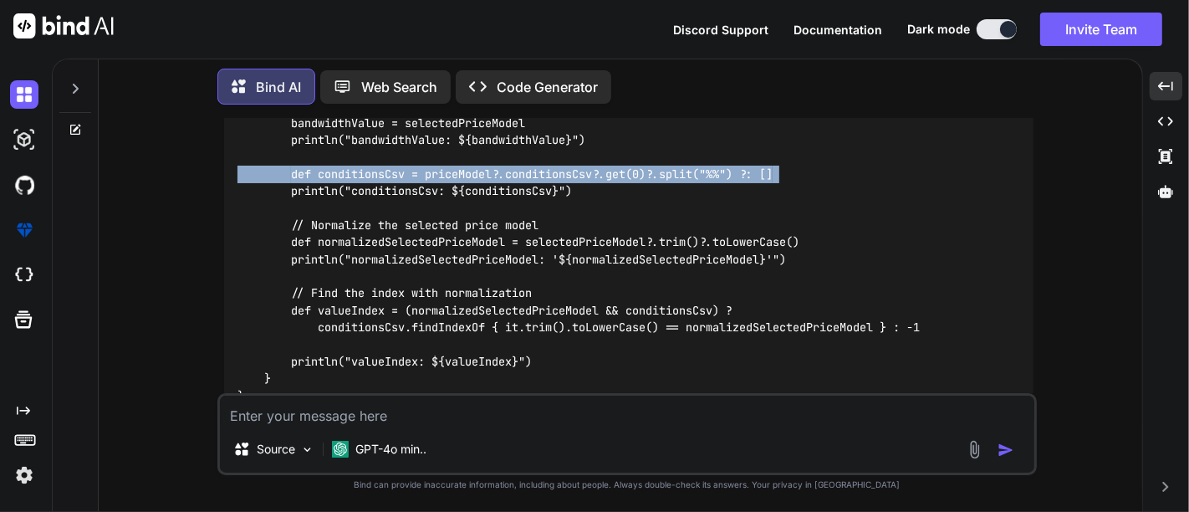
scroll to position [8387, 0]
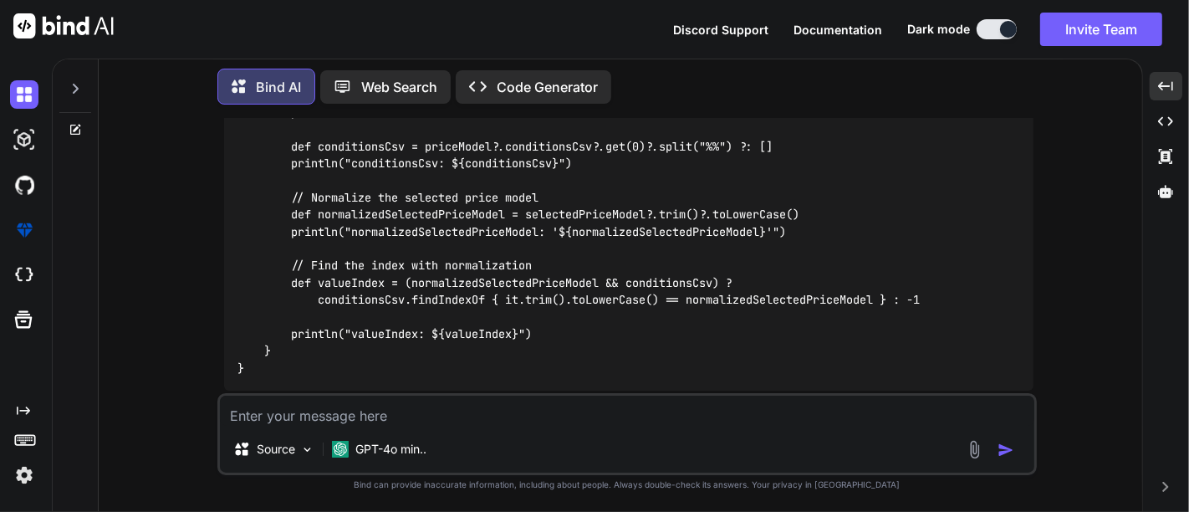
click at [464, 247] on code "if (associatedPriceModels) { println "1 condition" associatedPriceModels.each {…" at bounding box center [579, 197] width 682 height 359
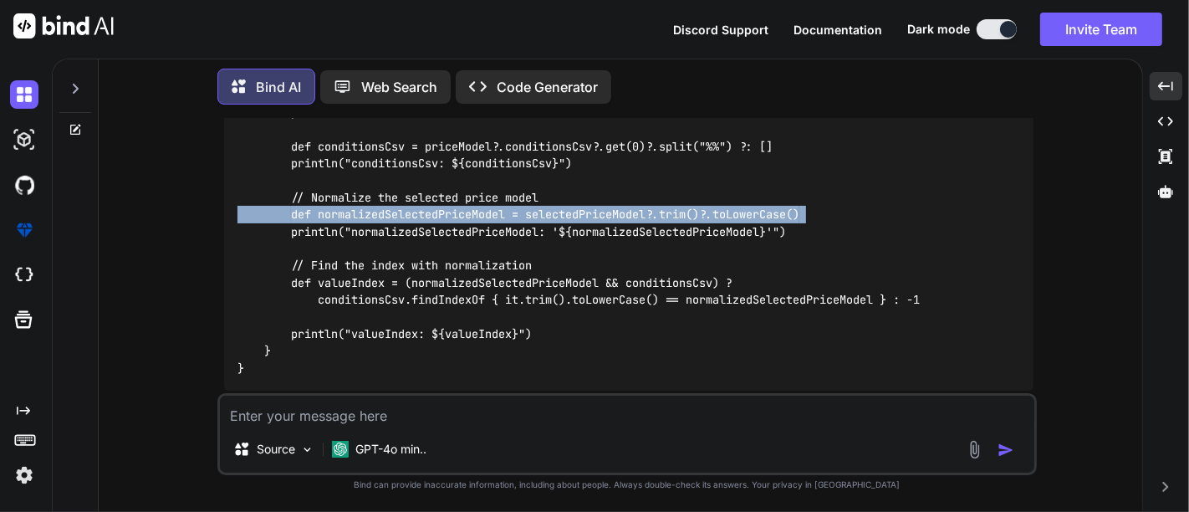
click at [464, 247] on code "if (associatedPriceModels) { println "1 condition" associatedPriceModels.each {…" at bounding box center [579, 197] width 682 height 359
copy code "def normalizedSelectedPriceModel = selectedPriceModel?.trim()?.toLowerCase()"
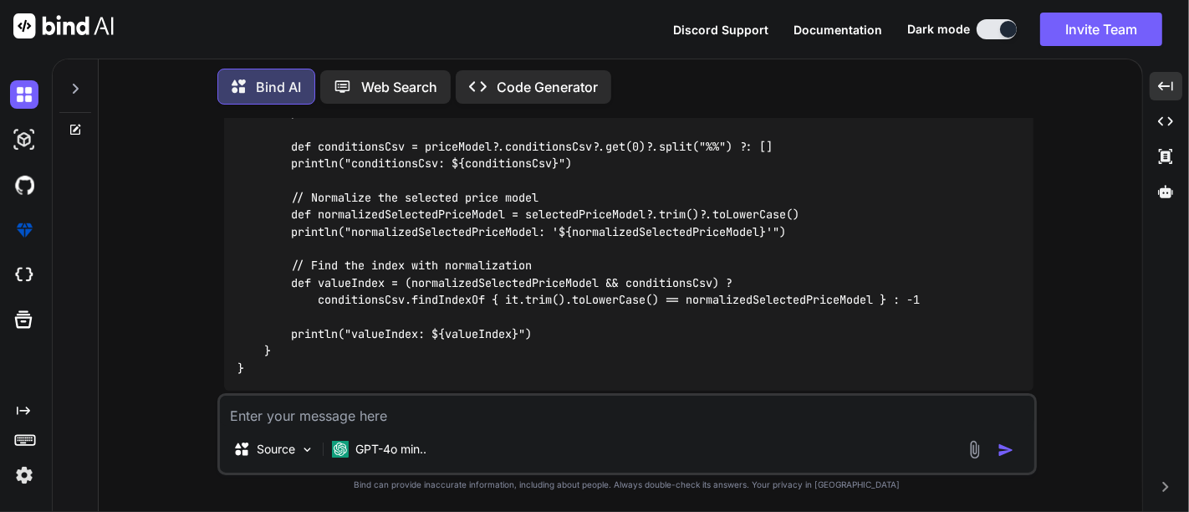
click at [463, 318] on code "if (associatedPriceModels) { println "1 condition" associatedPriceModels.each {…" at bounding box center [579, 197] width 682 height 359
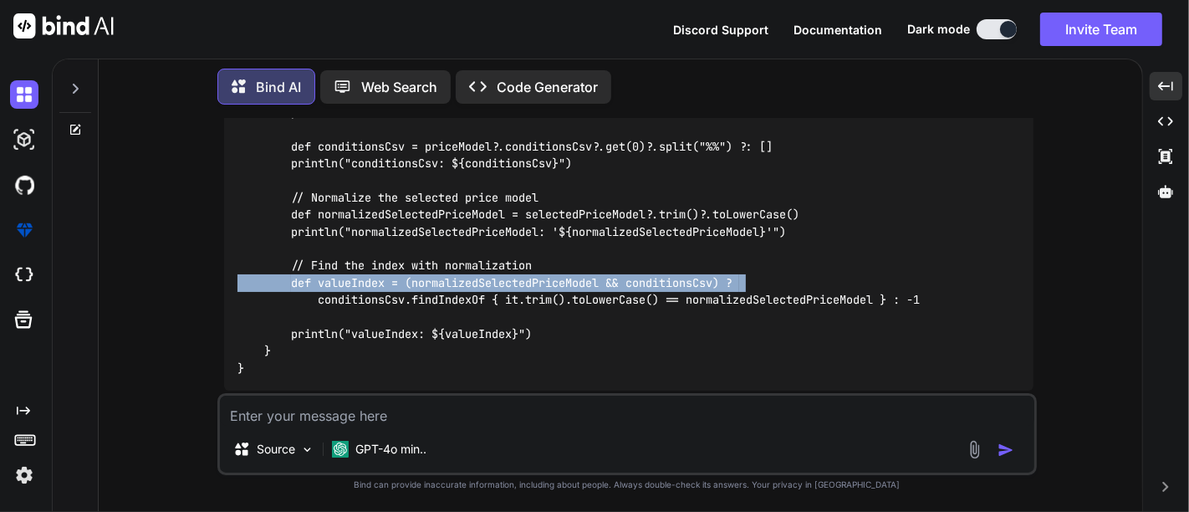
click at [463, 318] on code "if (associatedPriceModels) { println "1 condition" associatedPriceModels.each {…" at bounding box center [579, 197] width 682 height 359
click at [330, 319] on code "if (associatedPriceModels) { println "1 condition" associatedPriceModels.each {…" at bounding box center [579, 197] width 682 height 359
click at [290, 319] on code "if (associatedPriceModels) { println "1 condition" associatedPriceModels.each {…" at bounding box center [579, 197] width 682 height 359
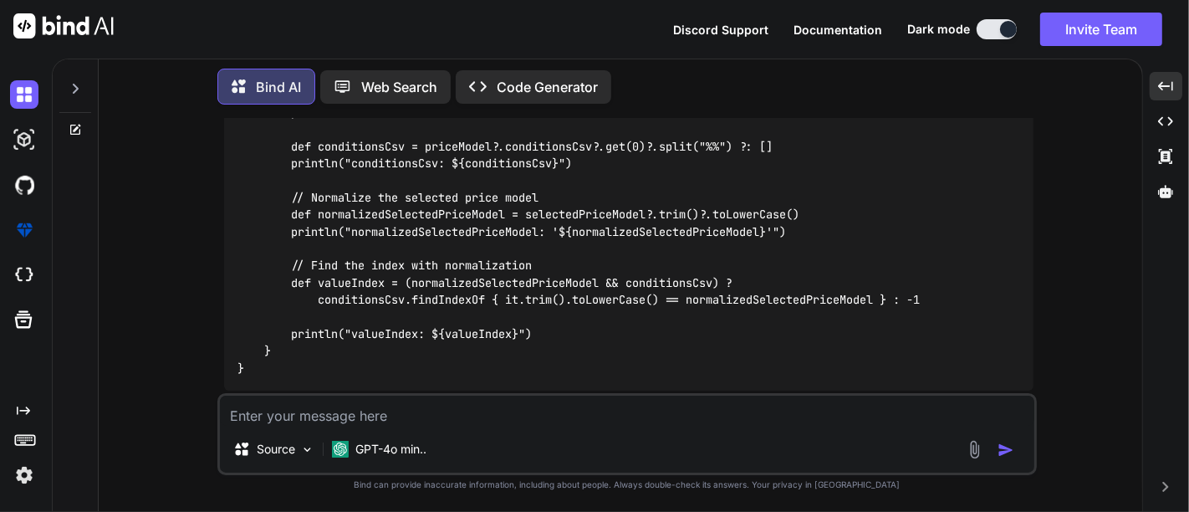
click at [946, 330] on div "if (associatedPriceModels) { println "1 condition" associatedPriceModels.each {…" at bounding box center [629, 197] width 810 height 385
click at [946, 335] on div "if (associatedPriceModels) { println "1 condition" associatedPriceModels.each {…" at bounding box center [629, 197] width 810 height 385
click at [946, 343] on div "if (associatedPriceModels) { println "1 condition" associatedPriceModels.each {…" at bounding box center [629, 197] width 810 height 385
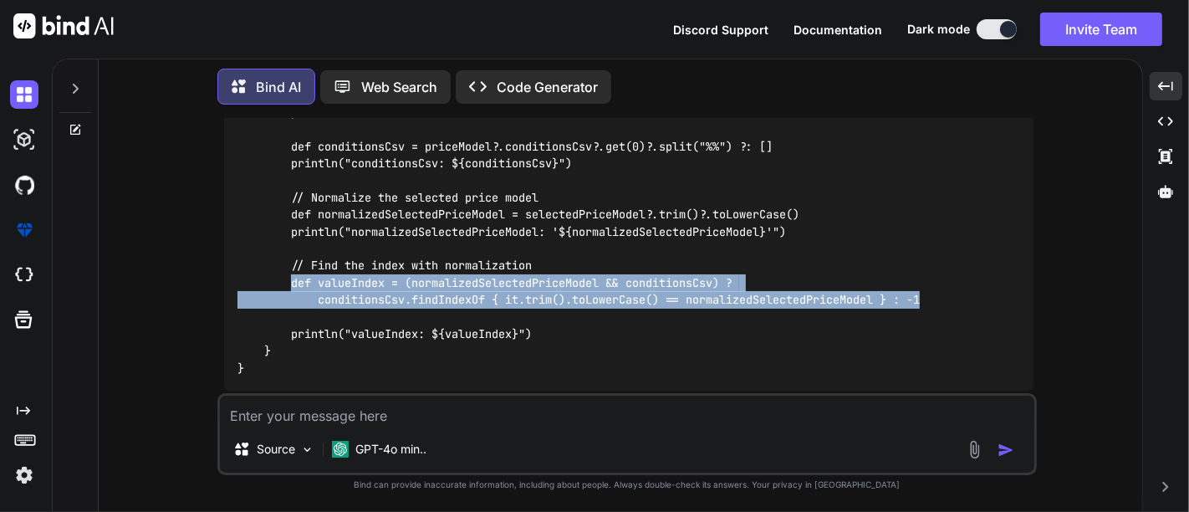
drag, startPoint x: 907, startPoint y: 341, endPoint x: 290, endPoint y: 320, distance: 617.6
click at [290, 320] on div "if (associatedPriceModels) { println "1 condition" associatedPriceModels.each {…" at bounding box center [629, 197] width 810 height 385
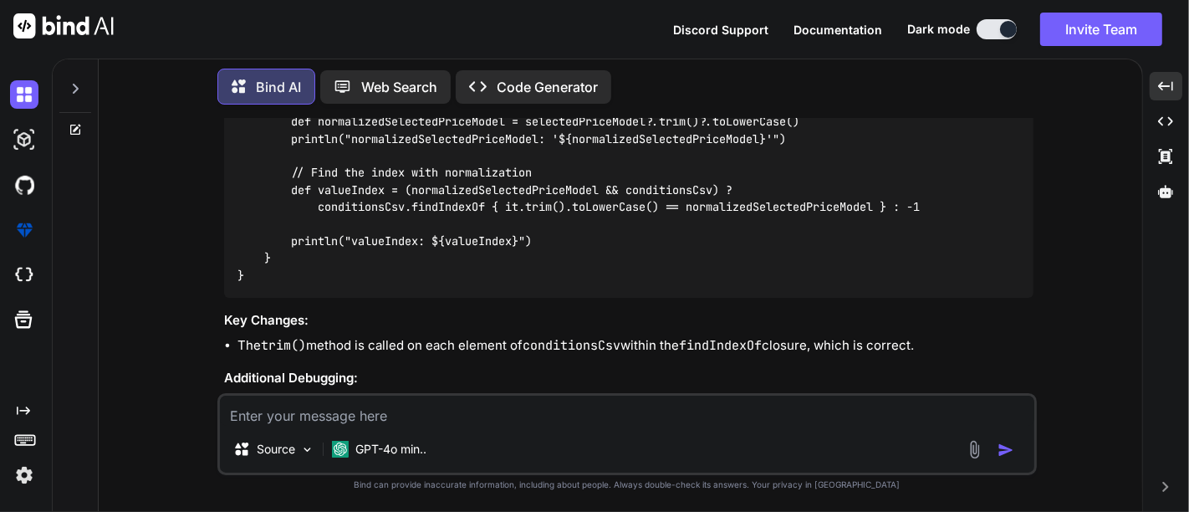
click at [316, 430] on div "Source GPT-4o min.." at bounding box center [627, 434] width 820 height 82
click at [316, 415] on textarea at bounding box center [627, 411] width 815 height 30
paste textarea "[DATE] 15:10:25,502 ERROR com.tcs.hobs.epc.process.controller.ProcessController…"
type textarea "[DATE] 15:10:25,502 ERROR com.tcs.hobs.epc.process.controller.ProcessController…"
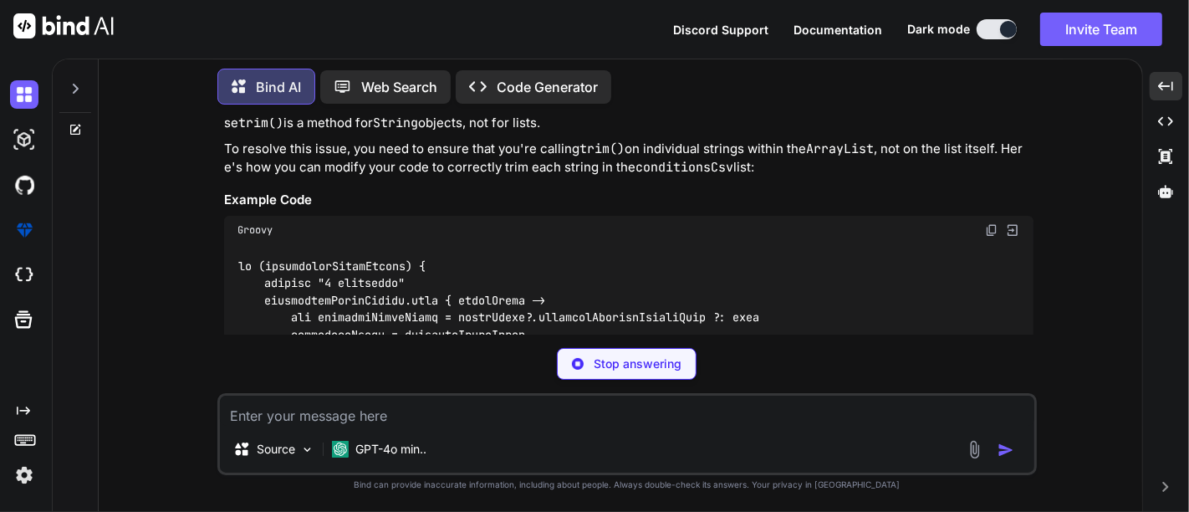
scroll to position [11559, 0]
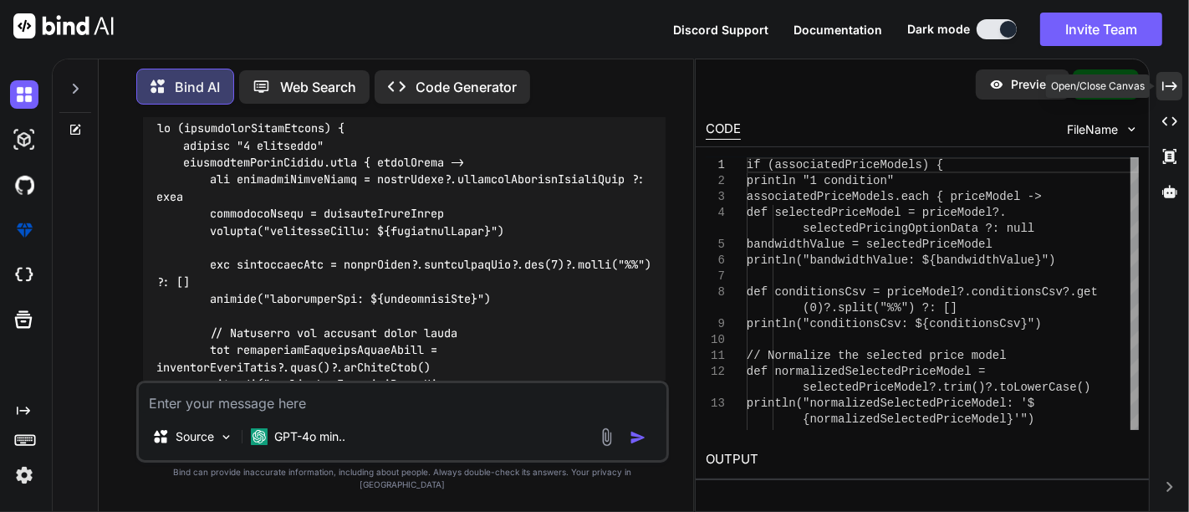
click at [1163, 75] on div "Created with Pixso." at bounding box center [1170, 86] width 26 height 28
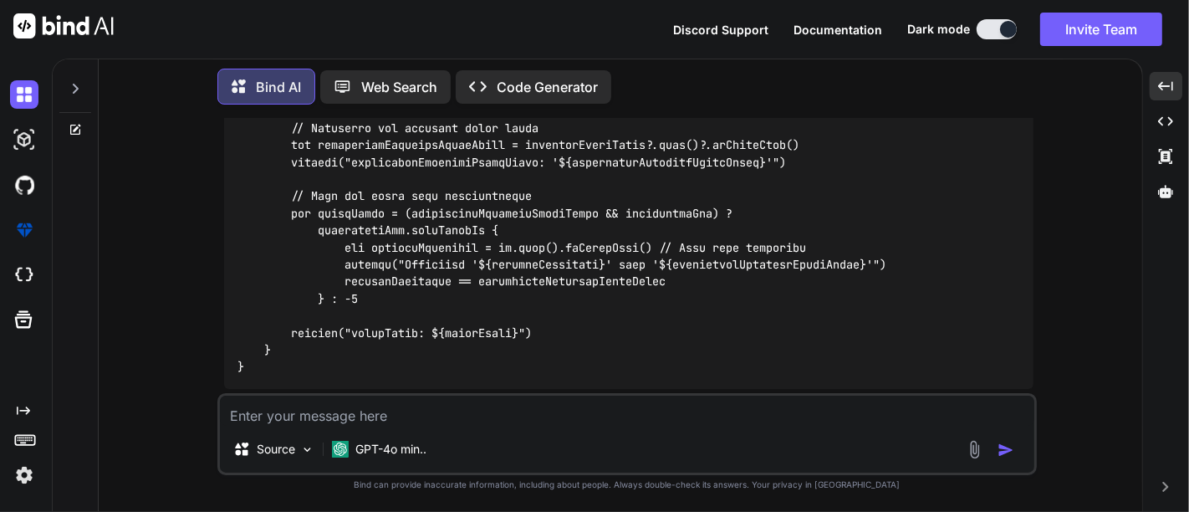
scroll to position [9479, 0]
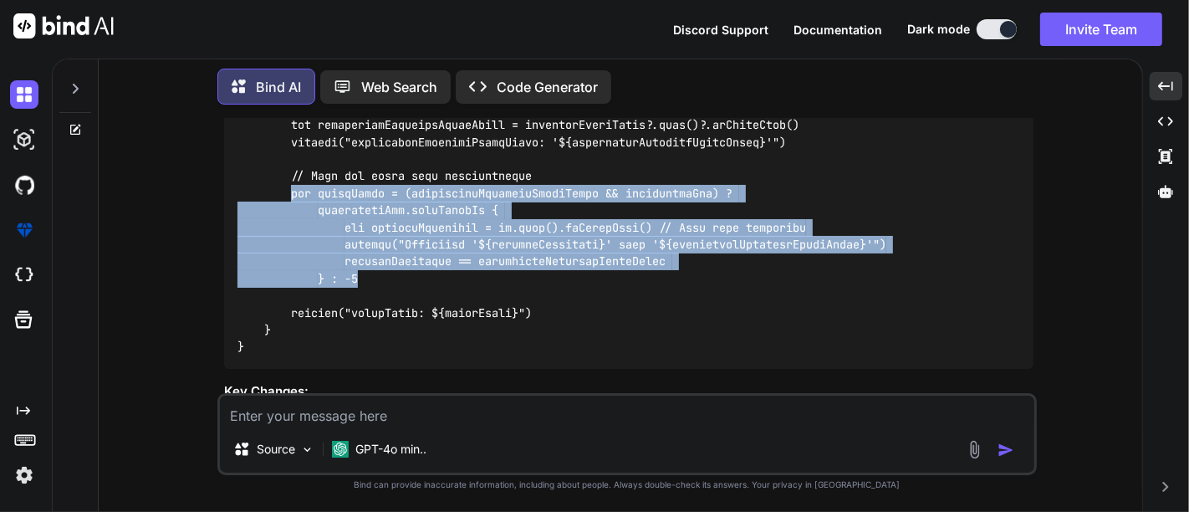
drag, startPoint x: 290, startPoint y: 228, endPoint x: 378, endPoint y: 314, distance: 122.4
click at [378, 314] on div at bounding box center [629, 142] width 810 height 453
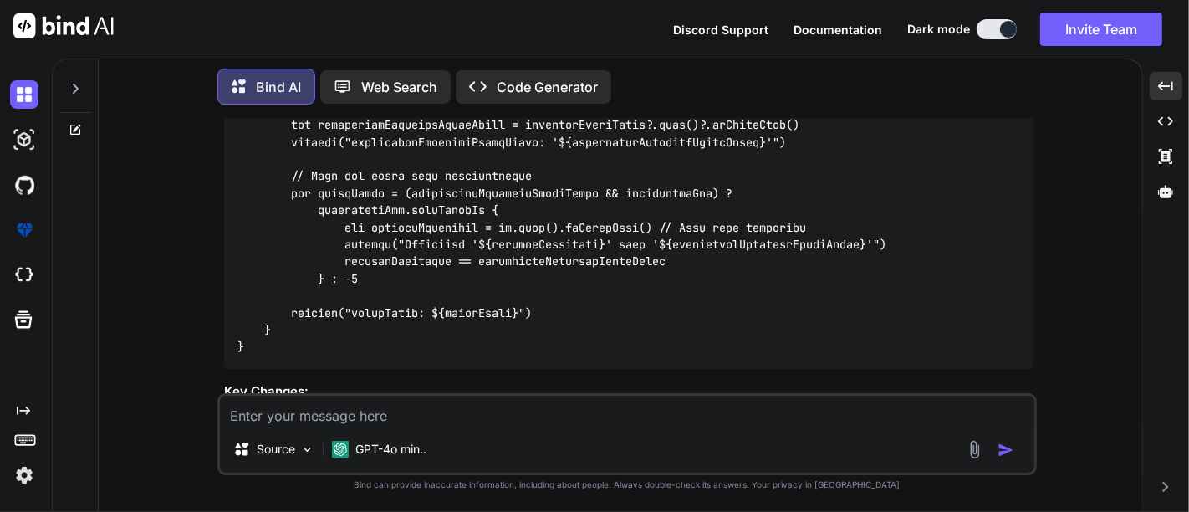
click at [570, 166] on code at bounding box center [562, 142] width 649 height 427
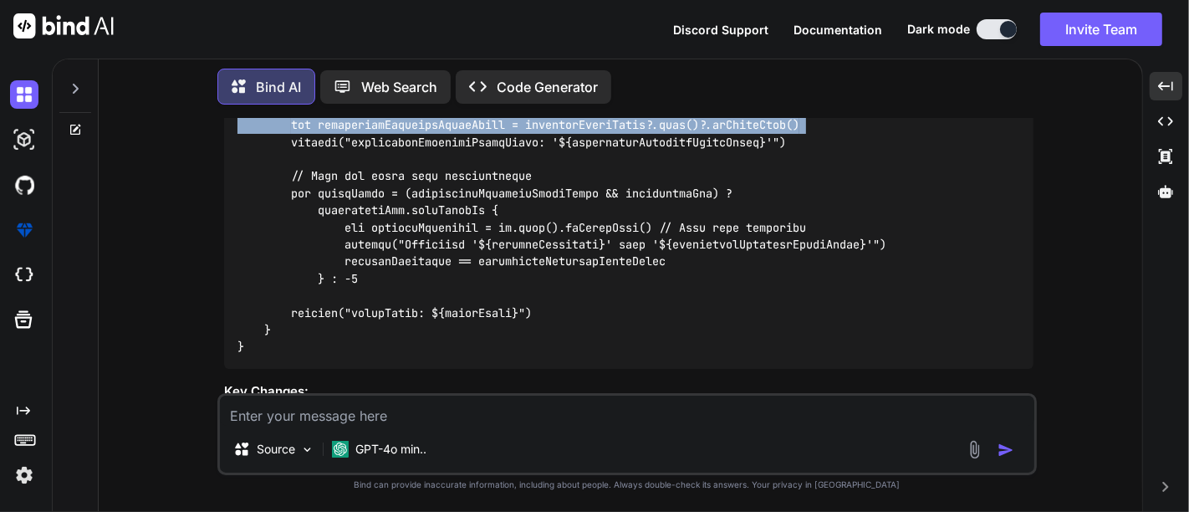
click at [570, 166] on code at bounding box center [562, 142] width 649 height 427
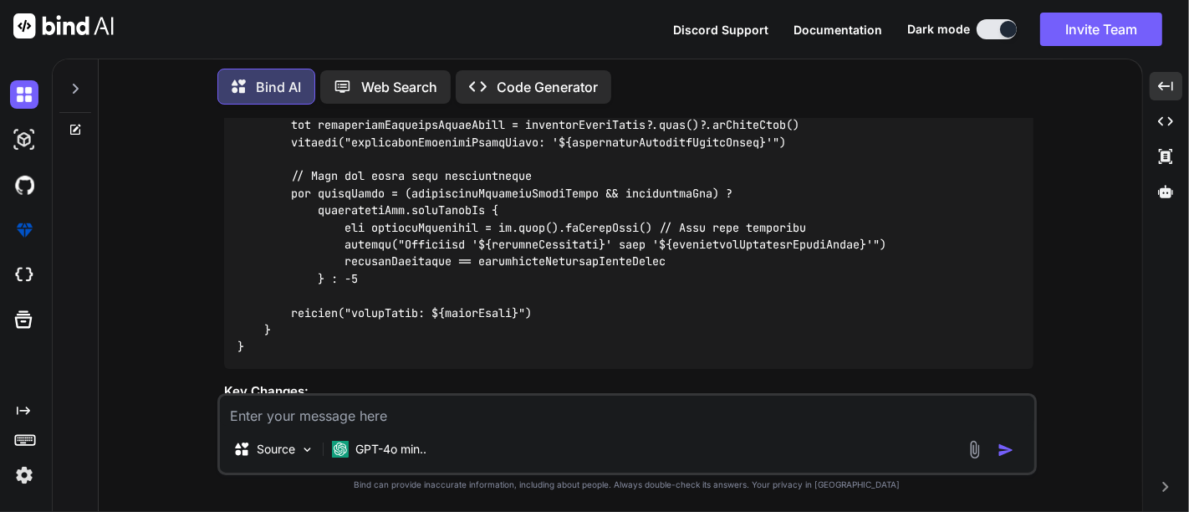
click at [353, 263] on code at bounding box center [562, 142] width 649 height 427
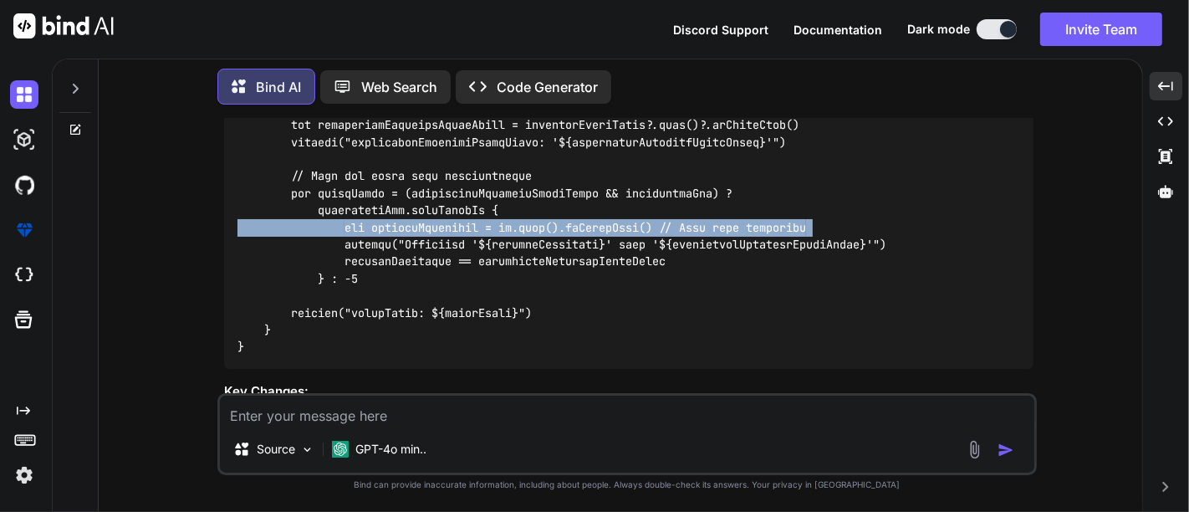
click at [353, 263] on code at bounding box center [562, 142] width 649 height 427
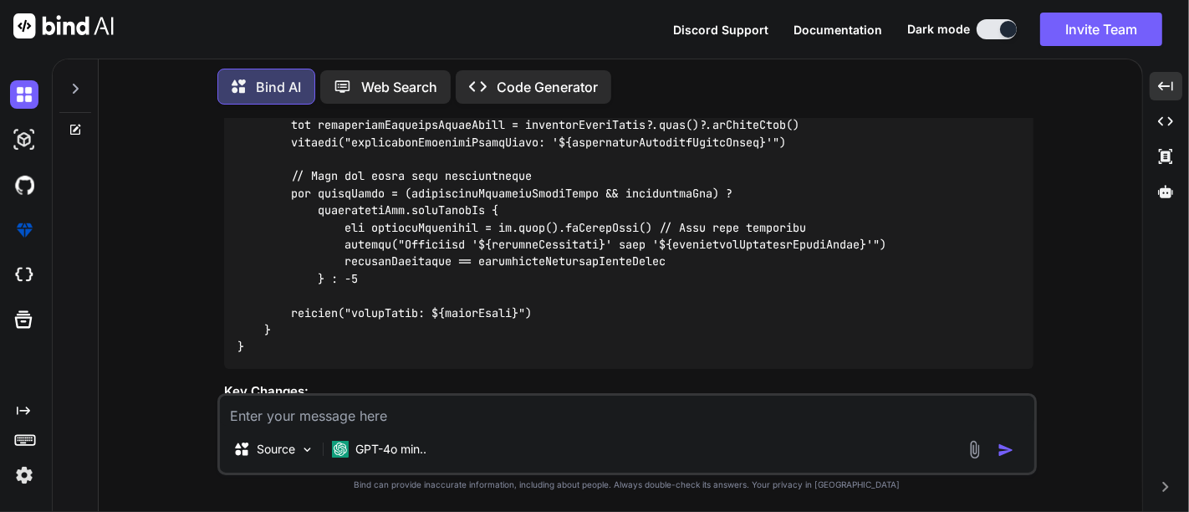
click at [432, 399] on textarea at bounding box center [627, 411] width 815 height 30
paste textarea "[10Mbps]"
click at [229, 419] on textarea "[10Mbps]" at bounding box center [627, 411] width 815 height 30
click at [384, 420] on textarea "bandwidth [10Mbps]" at bounding box center [627, 411] width 815 height 30
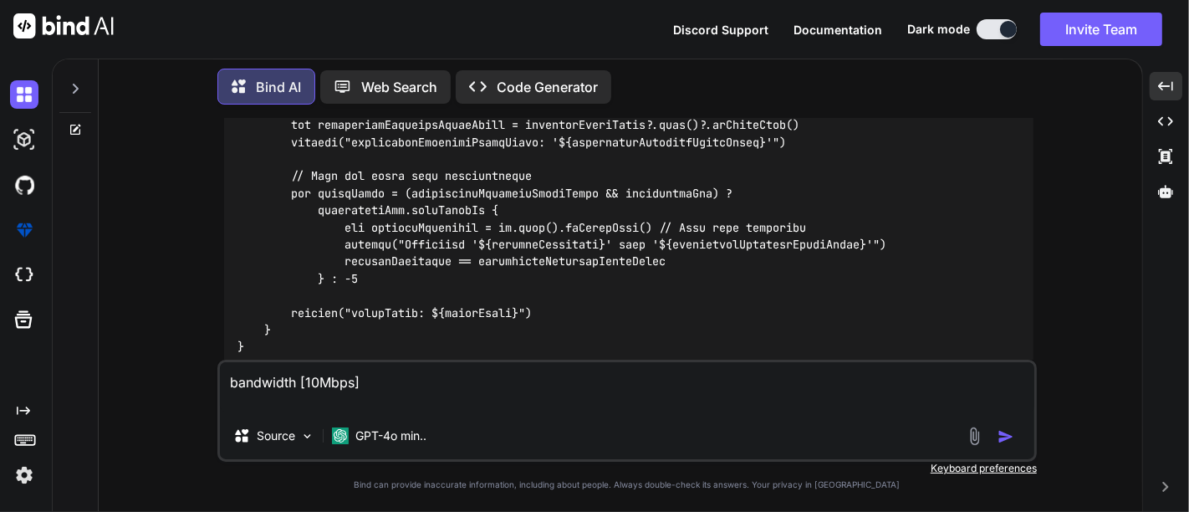
paste textarea "conditionsCsv"
paste textarea "[1Mbps, 512Kbps, 1.5Mbps, 2Mbps, 3Mbps, 4Mbps, 5Mbps, 6Mbps, 7Mbps, 8Mbps, 9Mbp…"
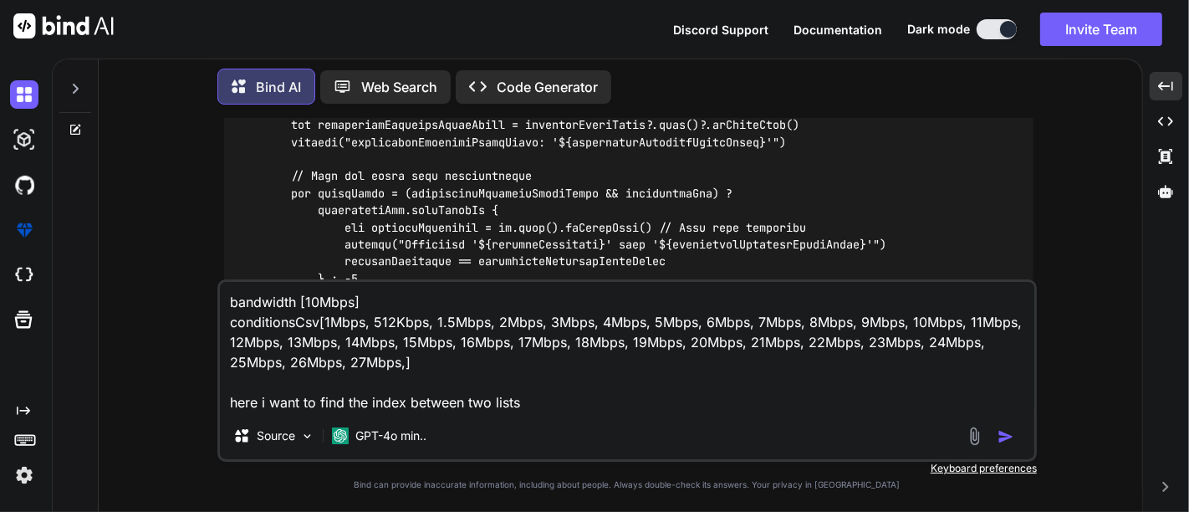
click at [270, 297] on textarea "bandwidth [10Mbps] conditionsCsv[1Mbps, 512Kbps, 1.5Mbps, 2Mbps, 3Mbps, 4Mbps, …" at bounding box center [627, 347] width 815 height 130
drag, startPoint x: 578, startPoint y: 391, endPoint x: 573, endPoint y: 400, distance: 10.5
click at [575, 398] on textarea "bandwidth [10Mbps] conditionsCsv[1Mbps, 512Kbps, 1.5Mbps, 2Mbps, 3Mbps, 4Mbps, …" at bounding box center [627, 347] width 815 height 130
click at [572, 404] on textarea "bandwidth [10Mbps] conditionsCsv[1Mbps, 512Kbps, 1.5Mbps, 2Mbps, 3Mbps, 4Mbps, …" at bounding box center [627, 347] width 815 height 130
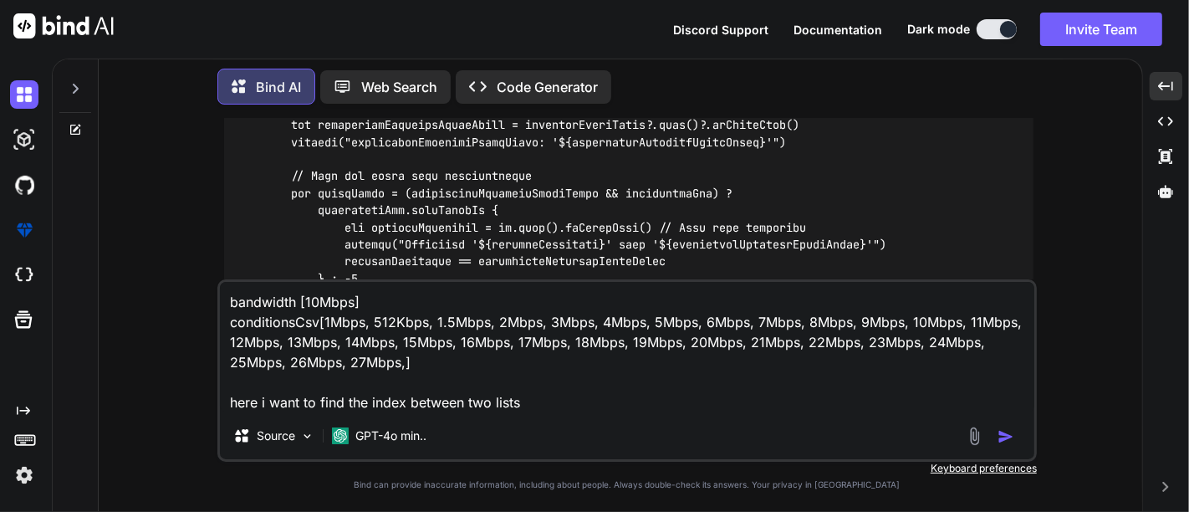
paste textarea "bandwidth"
click at [258, 326] on textarea "bandwidth [10Mbps] conditionsCsv[1Mbps, 512Kbps, 1.5Mbps, 2Mbps, 3Mbps, 4Mbps, …" at bounding box center [627, 347] width 815 height 130
click at [641, 411] on textarea "bandwidth [10Mbps] conditionsCsv[1Mbps, 512Kbps, 1.5Mbps, 2Mbps, 3Mbps, 4Mbps, …" at bounding box center [627, 347] width 815 height 130
paste textarea "conditionsCsv"
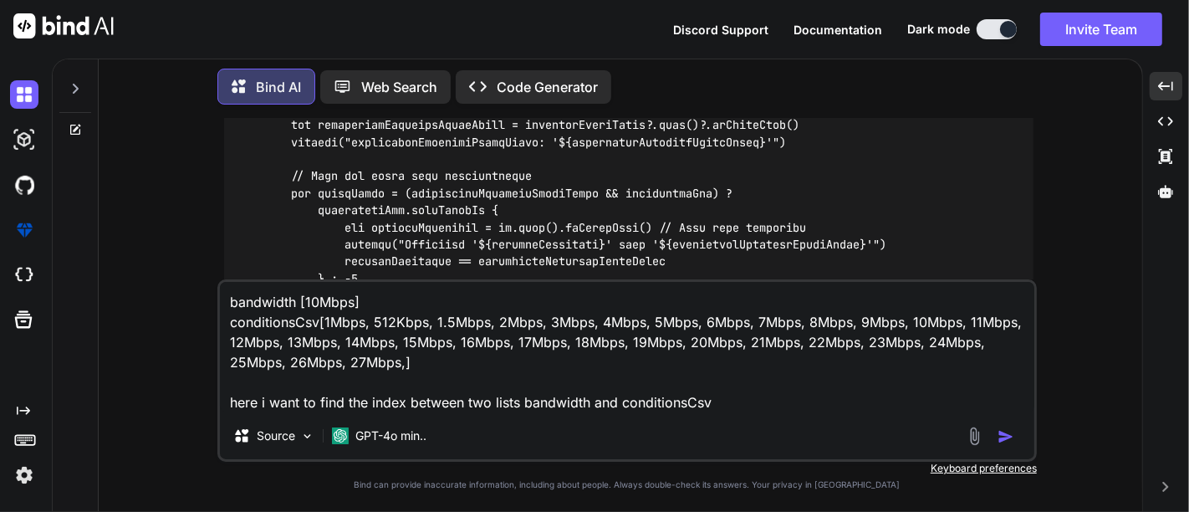
click at [520, 411] on textarea "bandwidth [10Mbps] conditionsCsv[1Mbps, 512Kbps, 1.5Mbps, 2Mbps, 3Mbps, 4Mbps, …" at bounding box center [627, 347] width 815 height 130
click at [556, 402] on textarea "bandwidth [10Mbps] conditionsCsv[1Mbps, 512Kbps, 1.5Mbps, 2Mbps, 3Mbps, 4Mbps, …" at bounding box center [627, 347] width 815 height 130
click at [783, 411] on textarea "bandwidth [10Mbps] conditionsCsv[1Mbps, 512Kbps, 1.5Mbps, 2Mbps, 3Mbps, 4Mbps, …" at bounding box center [627, 347] width 815 height 130
click at [382, 410] on textarea "bandwidth [10Mbps] conditionsCsv[1Mbps, 512Kbps, 1.5Mbps, 2Mbps, 3Mbps, 4Mbps, …" at bounding box center [627, 347] width 815 height 130
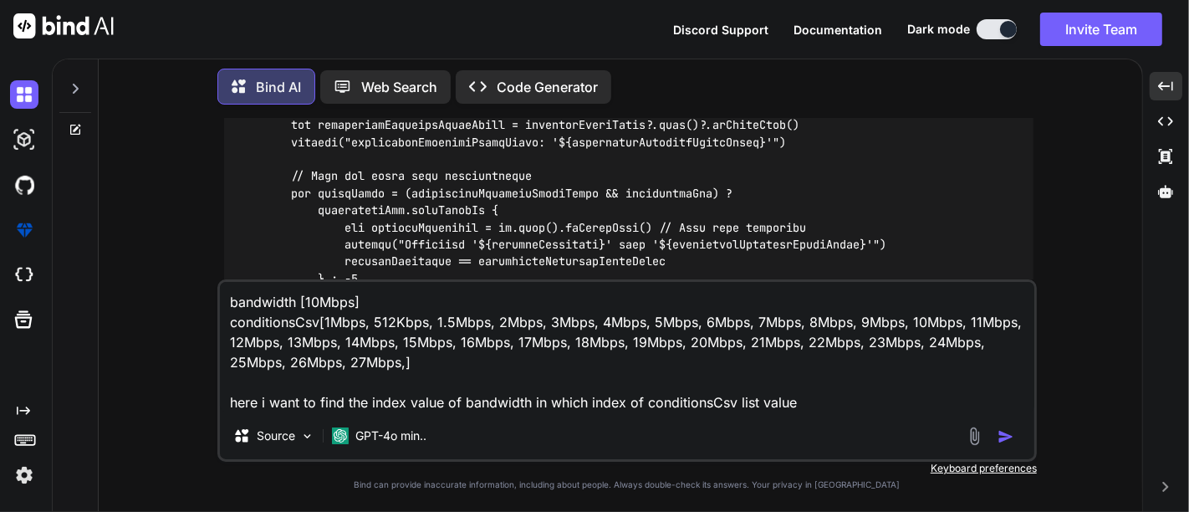
click at [442, 406] on textarea "bandwidth [10Mbps] conditionsCsv[1Mbps, 512Kbps, 1.5Mbps, 2Mbps, 3Mbps, 4Mbps, …" at bounding box center [627, 347] width 815 height 130
click at [533, 405] on textarea "bandwidth [10Mbps] conditionsCsv[1Mbps, 512Kbps, 1.5Mbps, 2Mbps, 3Mbps, 4Mbps, …" at bounding box center [627, 347] width 815 height 130
click at [564, 405] on textarea "bandwidth [10Mbps] conditionsCsv[1Mbps, 512Kbps, 1.5Mbps, 2Mbps, 3Mbps, 4Mbps, …" at bounding box center [627, 347] width 815 height 130
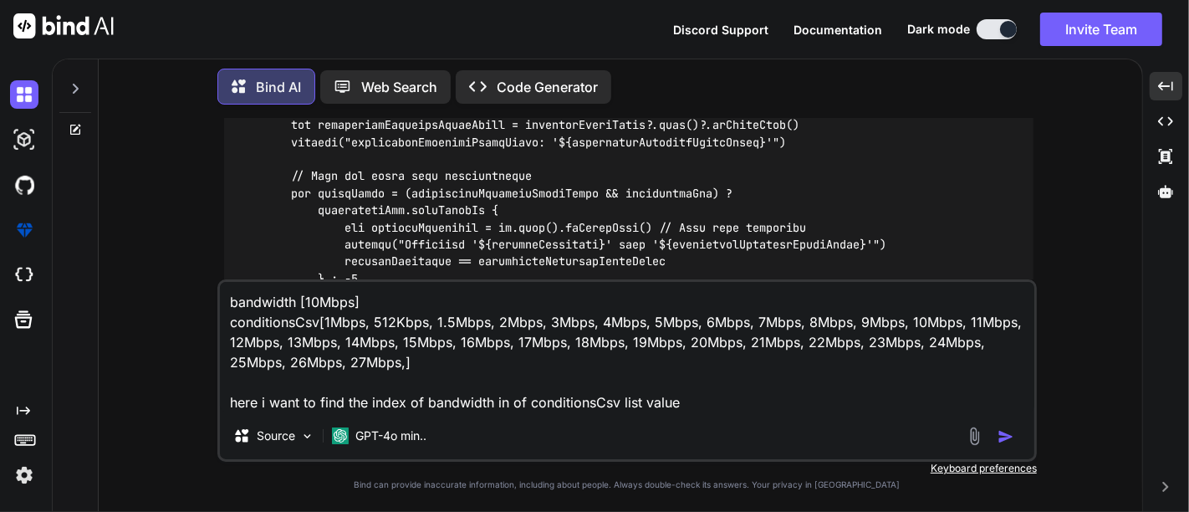
click at [680, 406] on textarea "bandwidth [10Mbps] conditionsCsv[1Mbps, 512Kbps, 1.5Mbps, 2Mbps, 3Mbps, 4Mbps, …" at bounding box center [627, 347] width 815 height 130
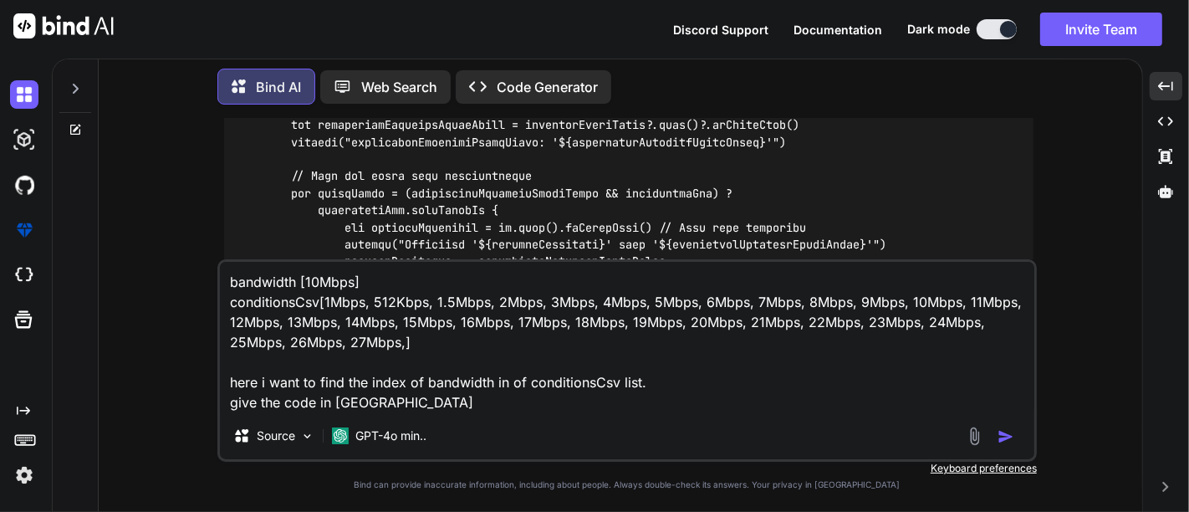
type textarea "bandwidth [10Mbps] conditionsCsv[1Mbps, 512Kbps, 1.5Mbps, 2Mbps, 3Mbps, 4Mbps, …"
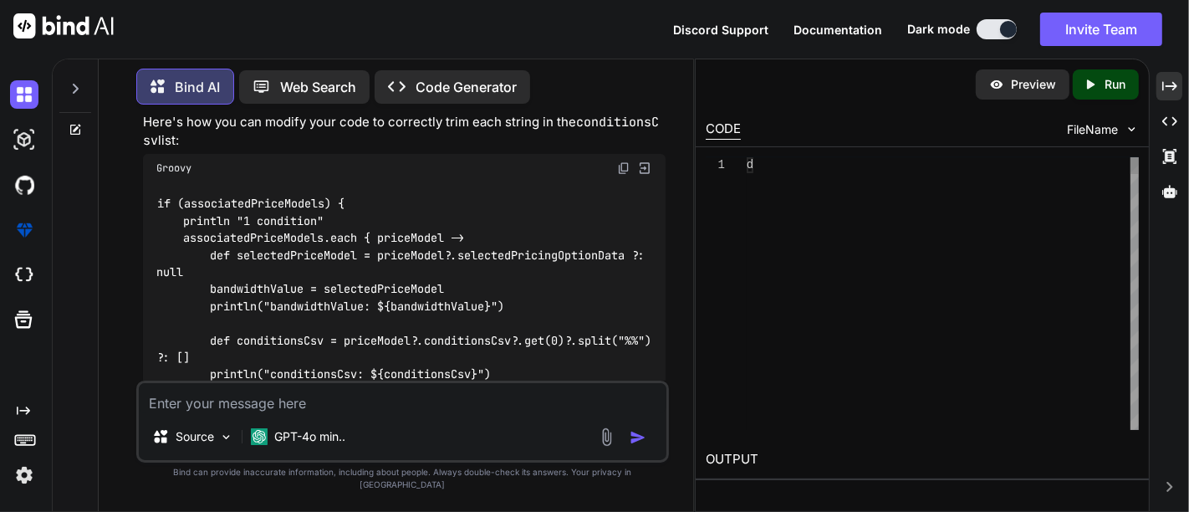
scroll to position [12946, 0]
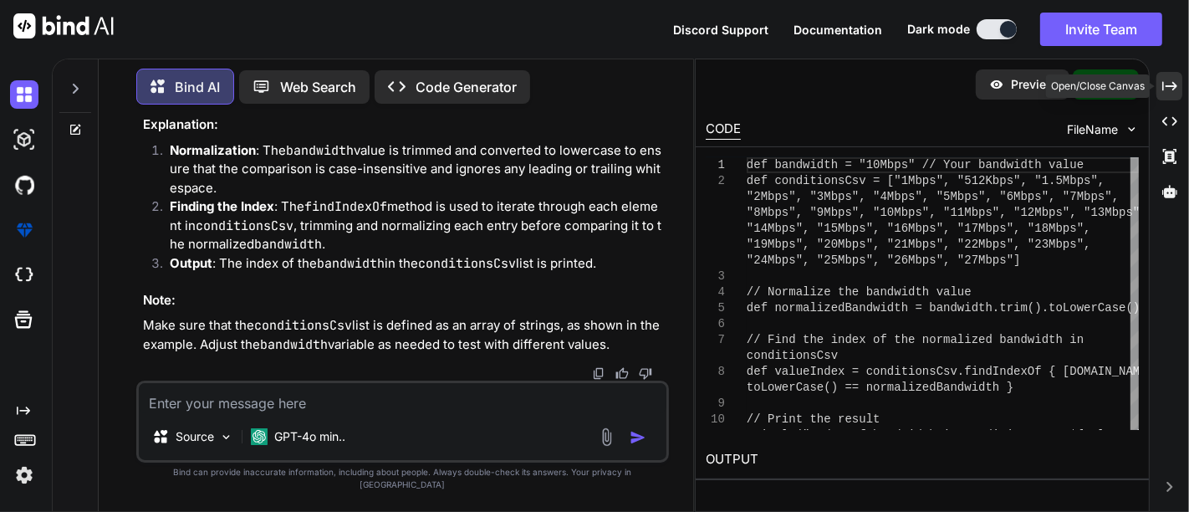
click at [1159, 84] on div "Created with Pixso." at bounding box center [1170, 86] width 26 height 28
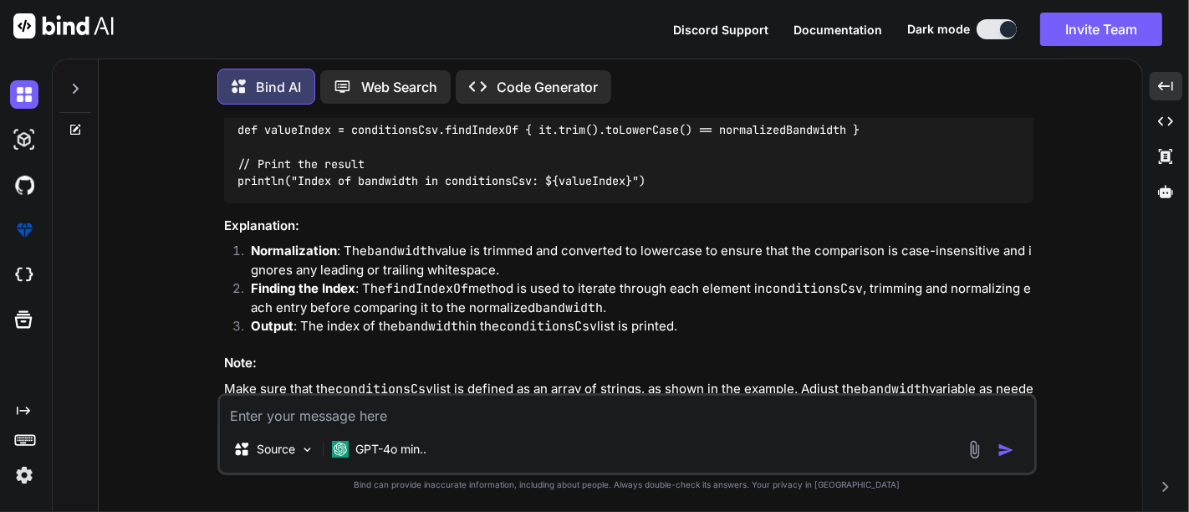
scroll to position [10227, 0]
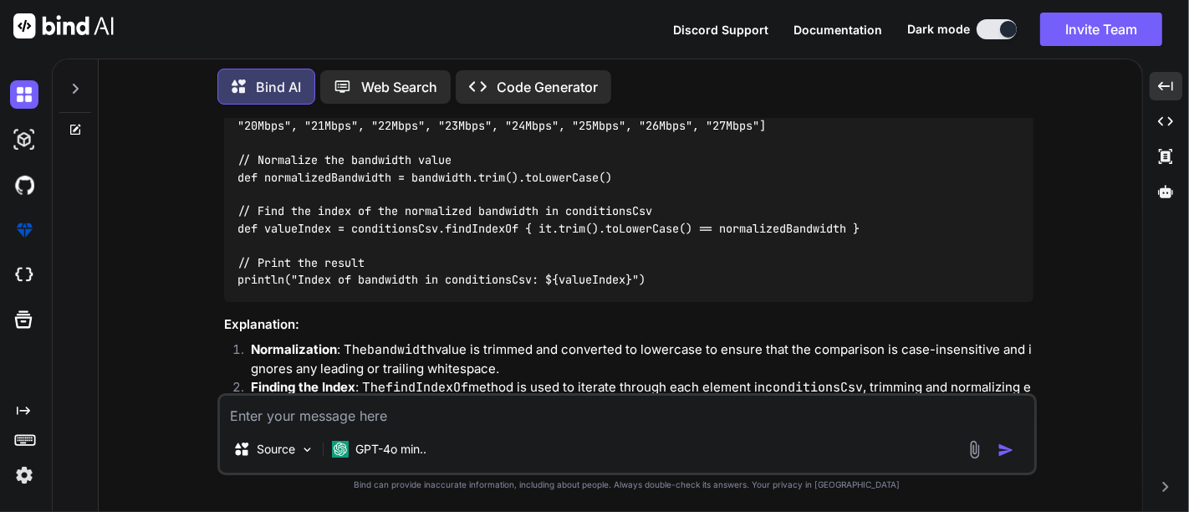
click at [473, 207] on code "def bandwidth = "10Mbps" // Your bandwidth value def conditionsCsv = ["1Mbps", …" at bounding box center [622, 177] width 769 height 222
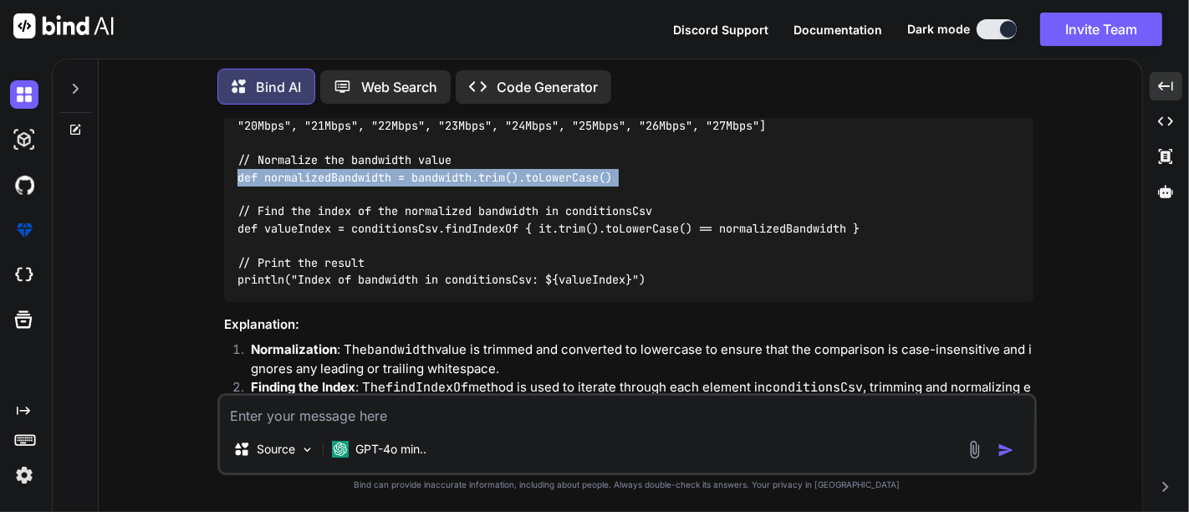
click at [473, 207] on code "def bandwidth = "10Mbps" // Your bandwidth value def conditionsCsv = ["1Mbps", …" at bounding box center [622, 177] width 769 height 222
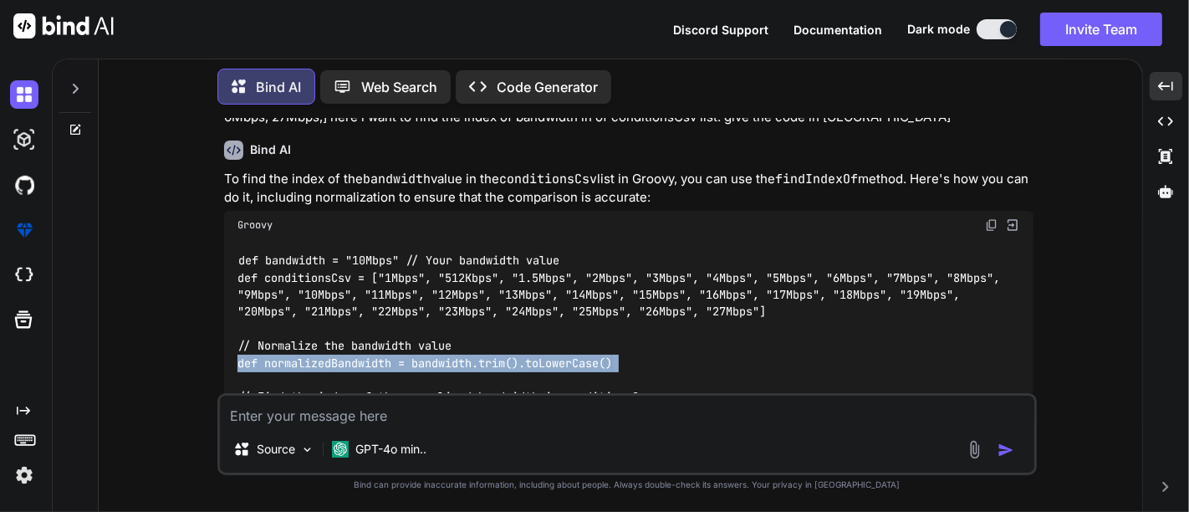
scroll to position [10134, 0]
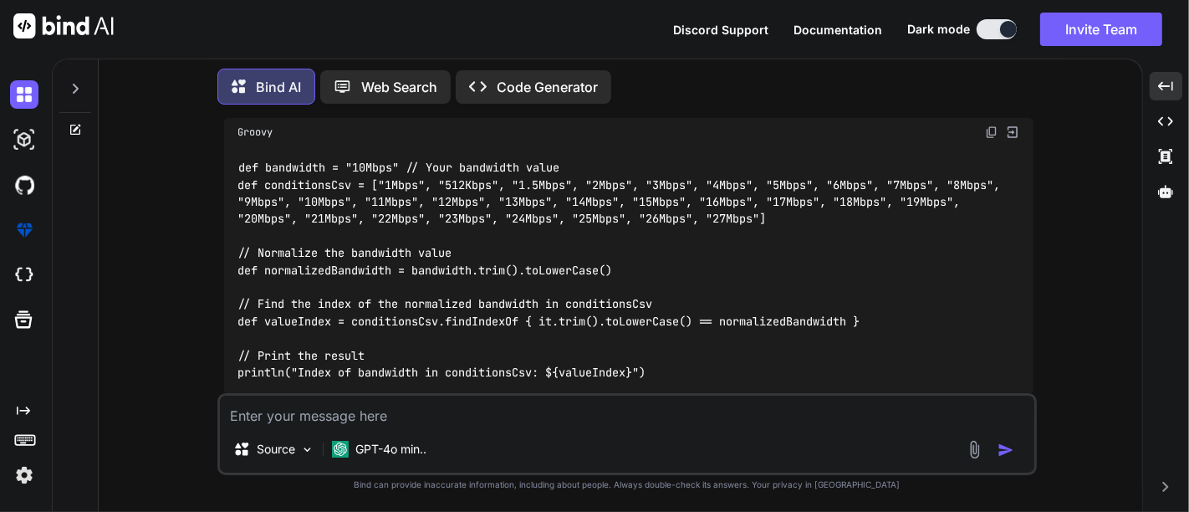
click at [305, 209] on code "def bandwidth = "10Mbps" // Your bandwidth value def conditionsCsv = ["1Mbps", …" at bounding box center [622, 270] width 769 height 222
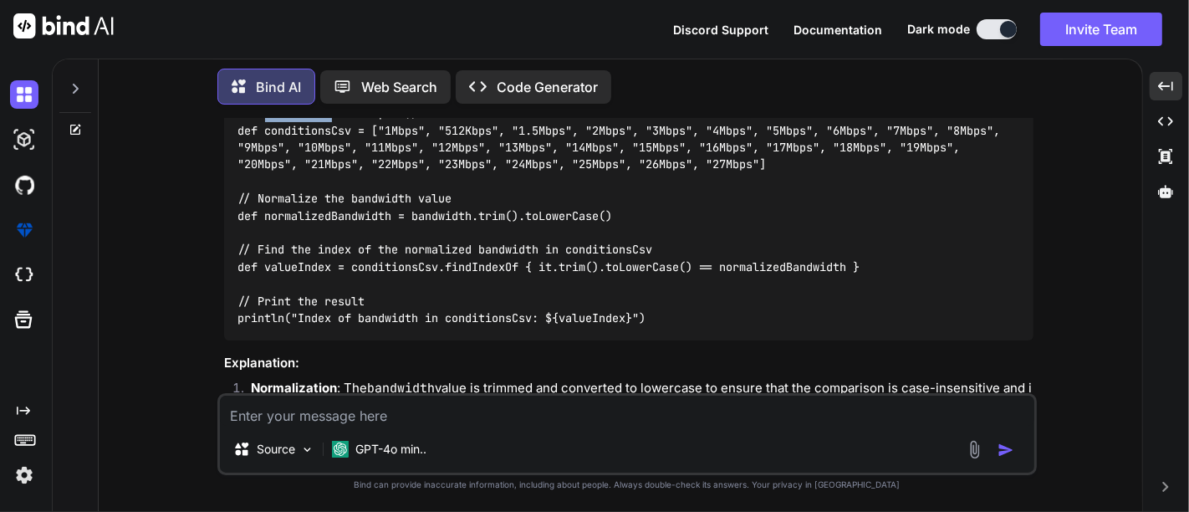
scroll to position [10227, 0]
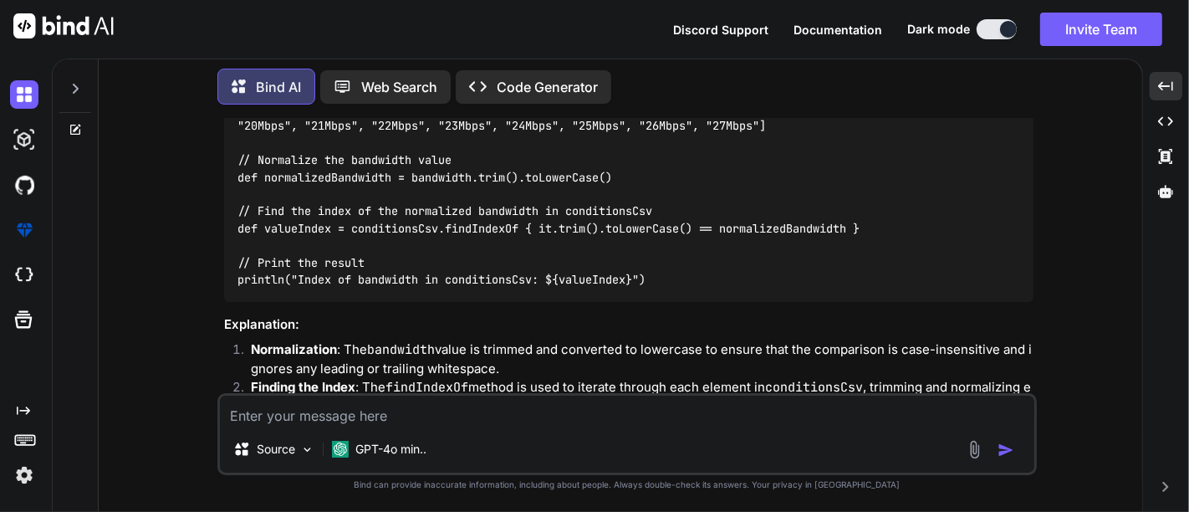
click at [351, 218] on code "def bandwidth = "10Mbps" // Your bandwidth value def conditionsCsv = ["1Mbps", …" at bounding box center [622, 177] width 769 height 222
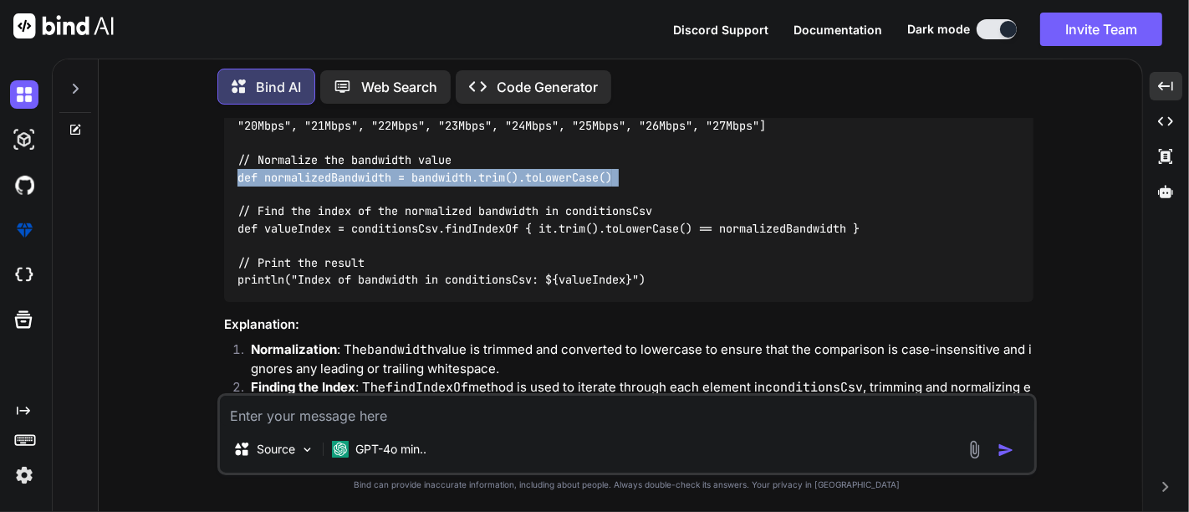
click at [351, 218] on code "def bandwidth = "10Mbps" // Your bandwidth value def conditionsCsv = ["1Mbps", …" at bounding box center [622, 177] width 769 height 222
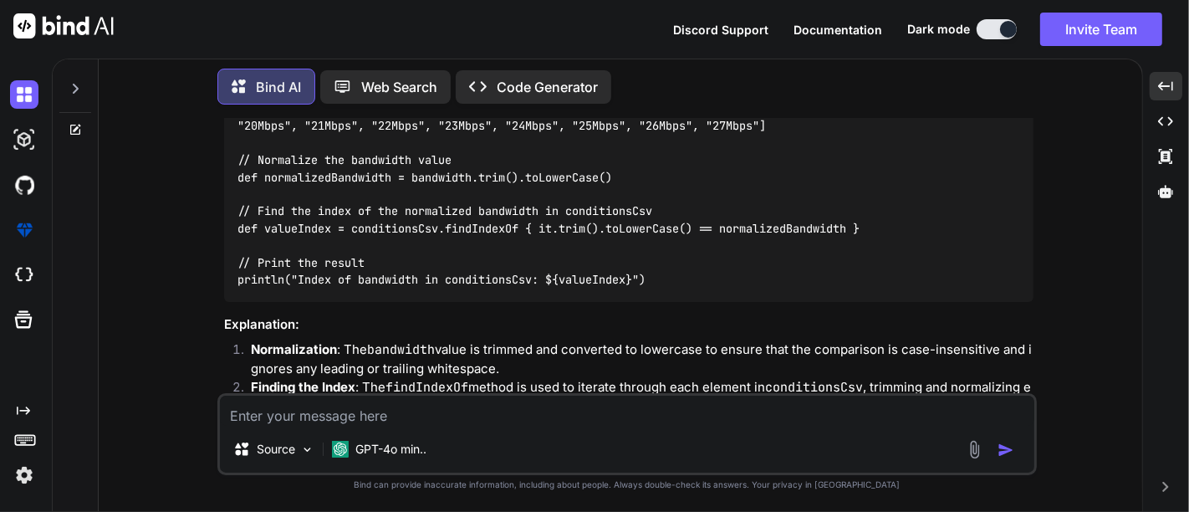
click at [301, 268] on code "def bandwidth = "10Mbps" // Your bandwidth value def conditionsCsv = ["1Mbps", …" at bounding box center [622, 177] width 769 height 222
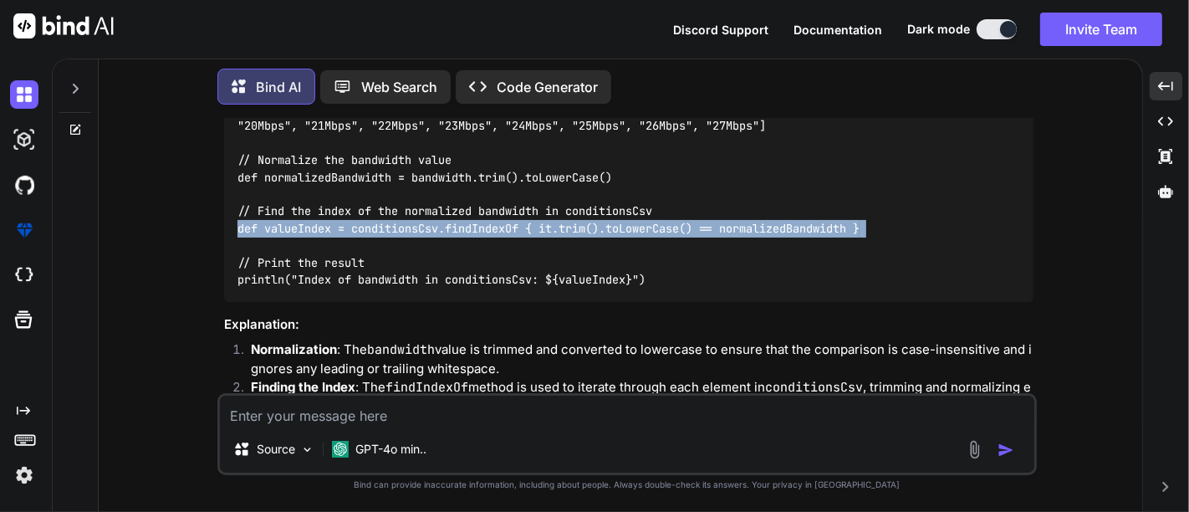
click at [301, 268] on code "def bandwidth = "10Mbps" // Your bandwidth value def conditionsCsv = ["1Mbps", …" at bounding box center [622, 177] width 769 height 222
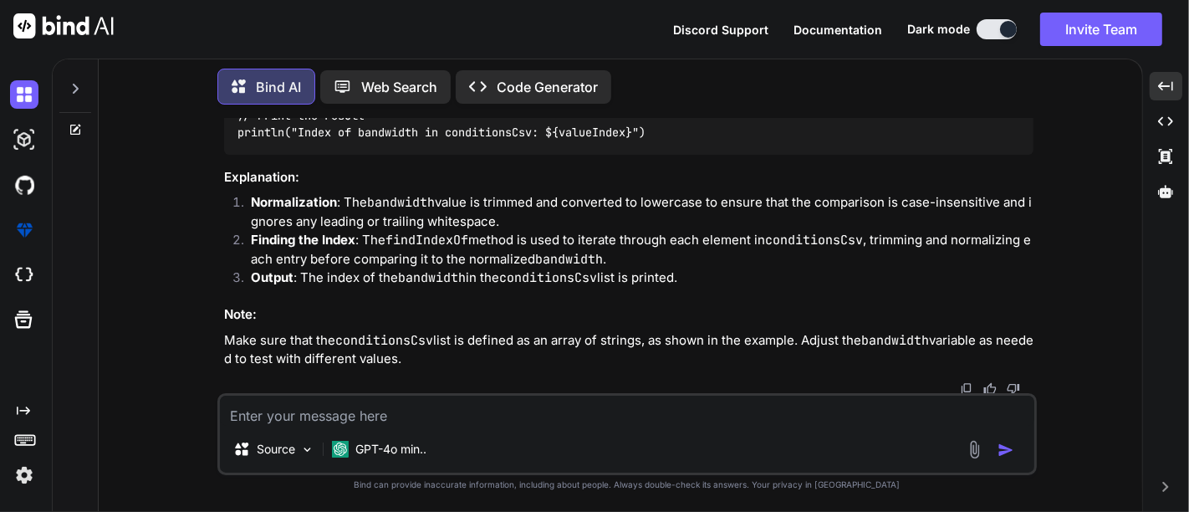
scroll to position [10414, 0]
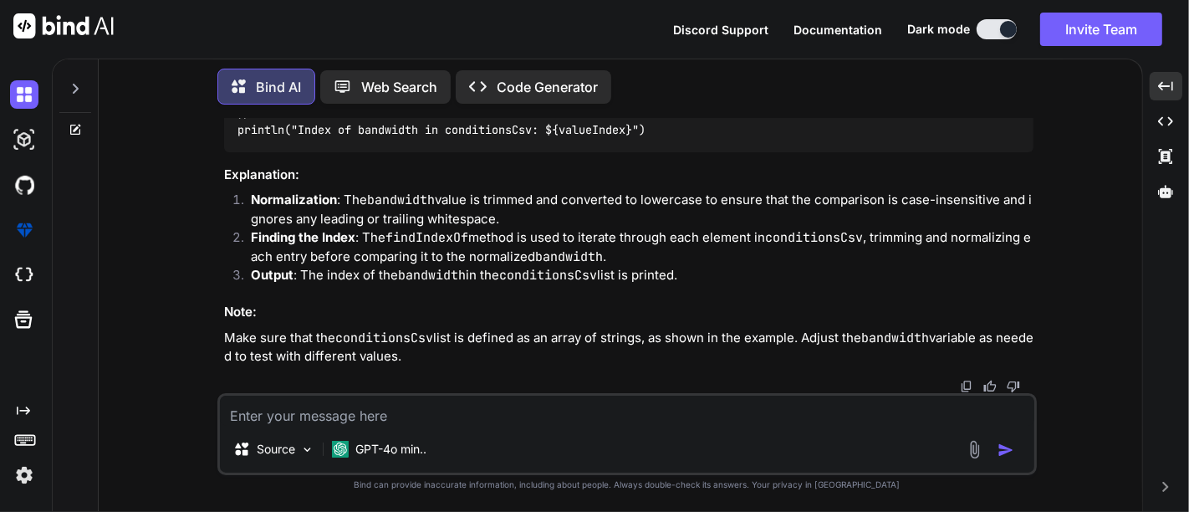
click at [393, 412] on textarea at bounding box center [627, 411] width 815 height 30
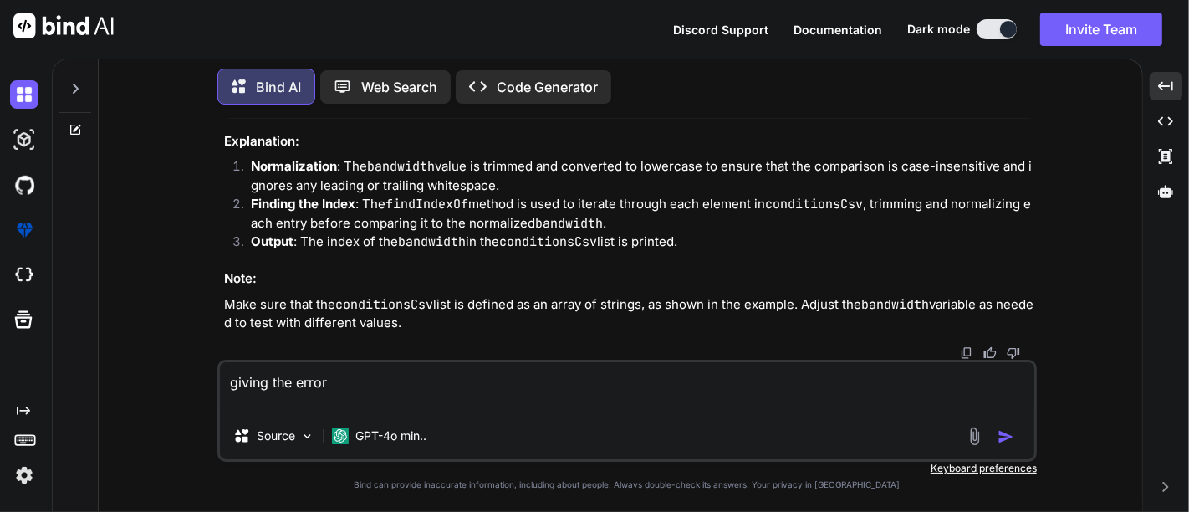
paste textarea "[DATE] 15:18:47,507 ERROR com.tcs.hobs.epc.process.controller.ProcessController…"
type textarea "giving the error [DATE] 15:18:47,507 ERROR com.tcs.hobs.epc.process.controller.…"
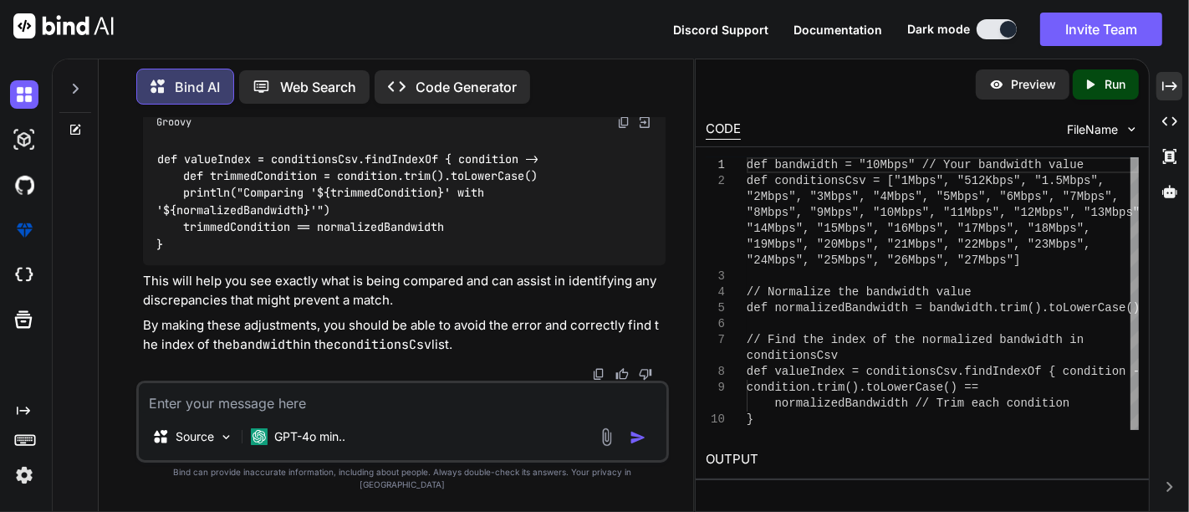
scroll to position [14662, 0]
click at [439, 413] on textarea at bounding box center [403, 398] width 528 height 30
click at [206, 413] on textarea "here" at bounding box center [403, 398] width 528 height 30
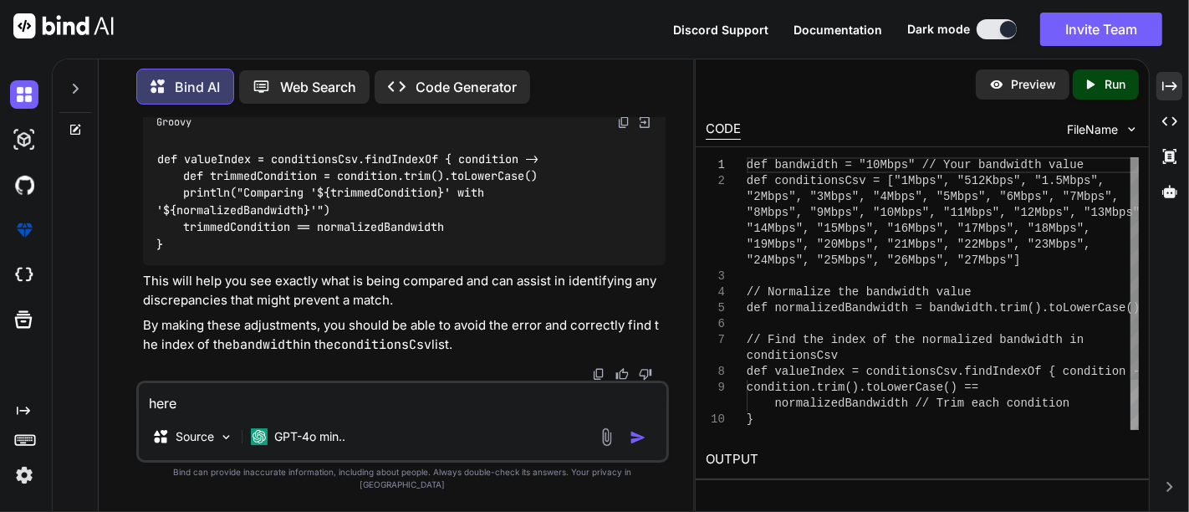
type textarea "here"
click at [779, 166] on div ""8Mbps", "9Mbps", "10Mbps", "11Mbps", "12Mbps", "1 3Mbps", "14Mbps", "15Mbps", …" at bounding box center [943, 324] width 392 height 334
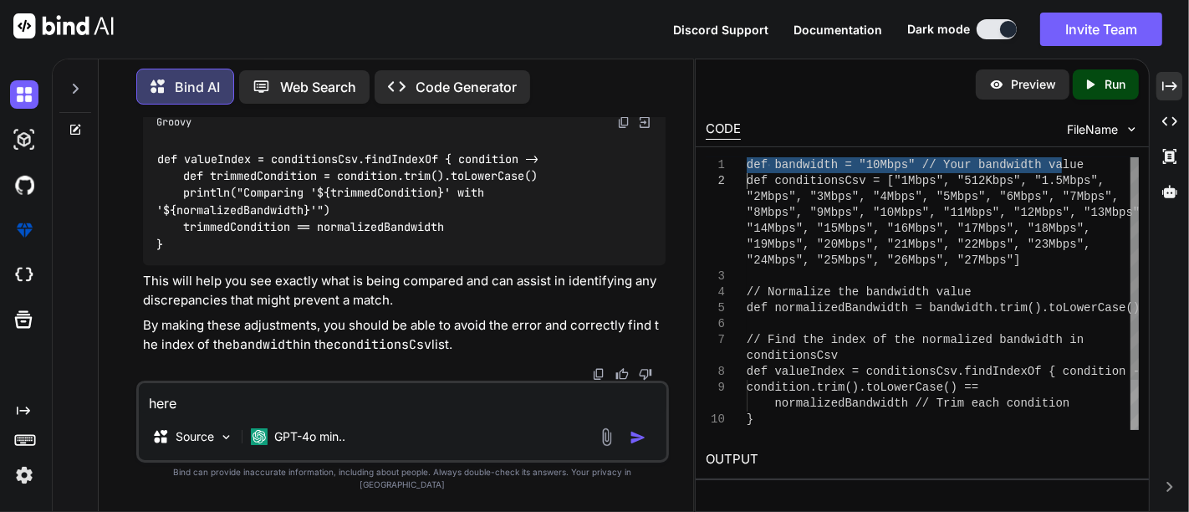
click at [779, 166] on div ""8Mbps", "9Mbps", "10Mbps", "11Mbps", "12Mbps", "1 3Mbps", "14Mbps", "15Mbps", …" at bounding box center [943, 324] width 392 height 334
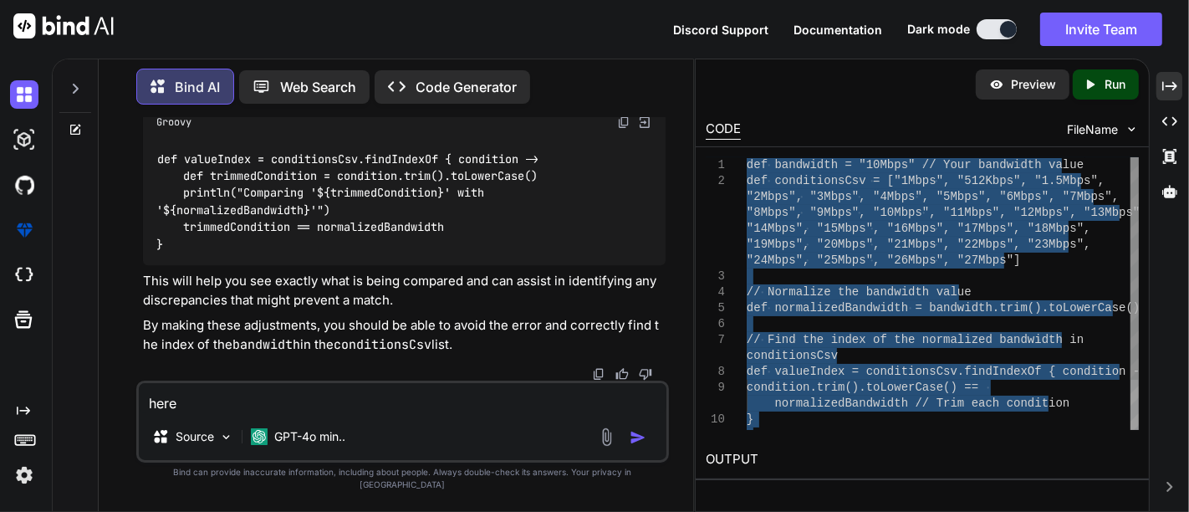
click at [779, 166] on div ""8Mbps", "9Mbps", "10Mbps", "11Mbps", "12Mbps", "1 3Mbps", "14Mbps", "15Mbps", …" at bounding box center [943, 324] width 392 height 334
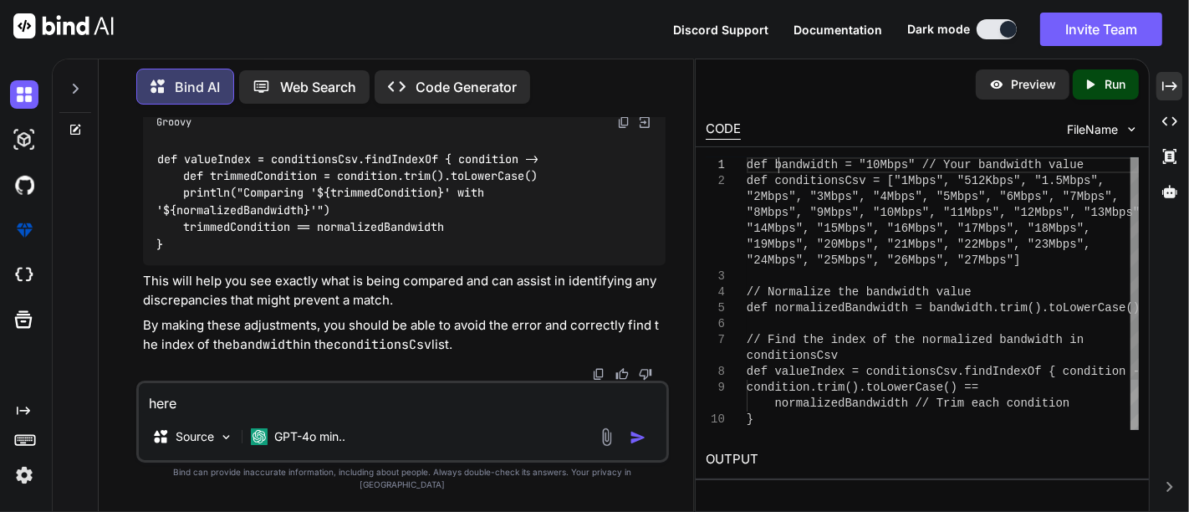
click at [779, 166] on div ""8Mbps", "9Mbps", "10Mbps", "11Mbps", "12Mbps", "1 3Mbps", "14Mbps", "15Mbps", …" at bounding box center [943, 324] width 392 height 334
type textarea "def bandwidth = "10Mbps" // Your bandwidth value def conditionsCsv = ["1Mbps", …"
paste textarea "def bandwidth = "10Mbps" // Your bandwidth value"
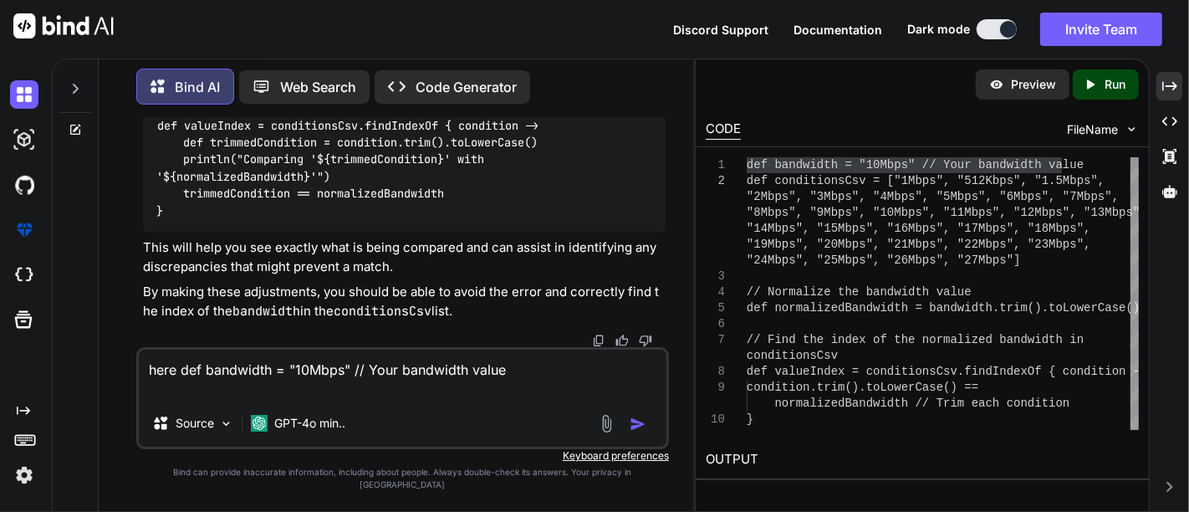
click at [292, 386] on textarea "here def bandwidth = "10Mbps" // Your bandwidth value" at bounding box center [403, 375] width 528 height 50
click at [346, 378] on textarea "here def bandwidth = [10Mbps" // Your bandwidth value" at bounding box center [403, 375] width 528 height 50
click at [499, 396] on textarea "here def bandwidth = [10Mbps] // Your bandwidth value" at bounding box center [403, 375] width 528 height 50
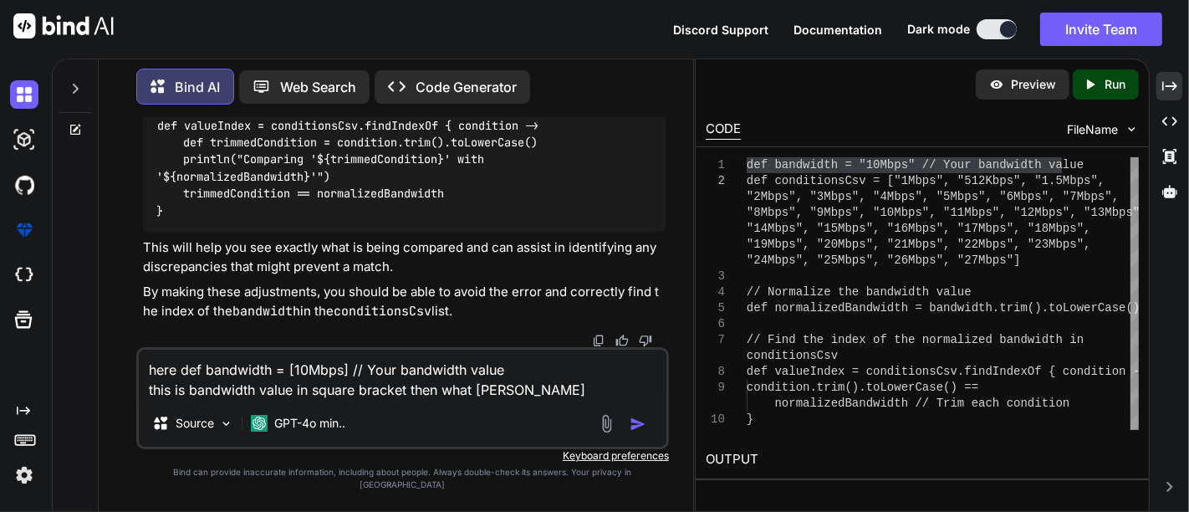
type textarea "here def bandwidth = [10Mbps] // Your bandwidth value this is bandwidth value i…"
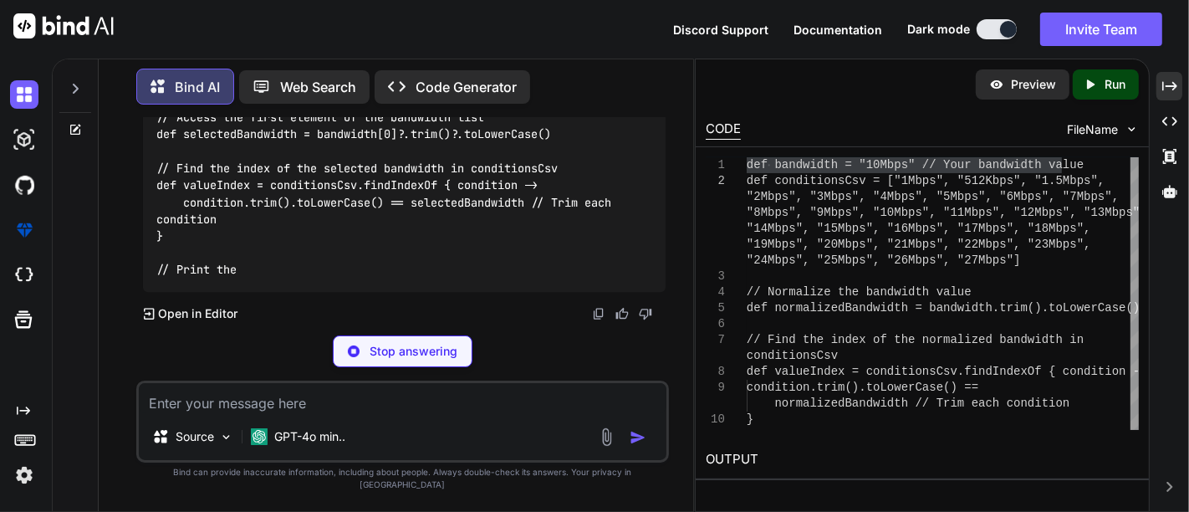
scroll to position [15372, 0]
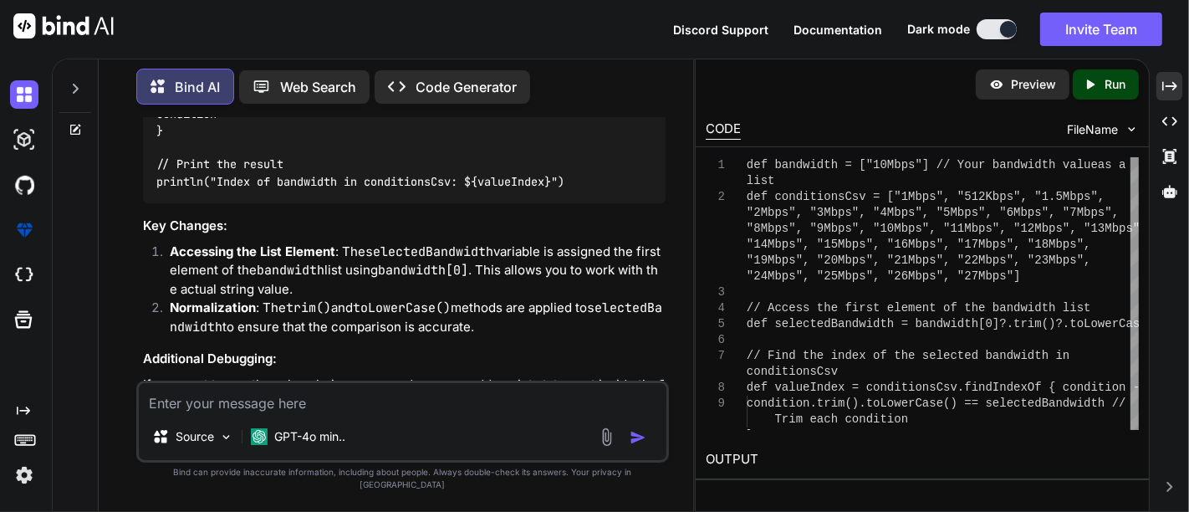
click at [333, 190] on code "def bandwidth = ["10Mbps"] // Your bandwidth value as a list def conditionsCsv …" at bounding box center [403, 36] width 495 height 307
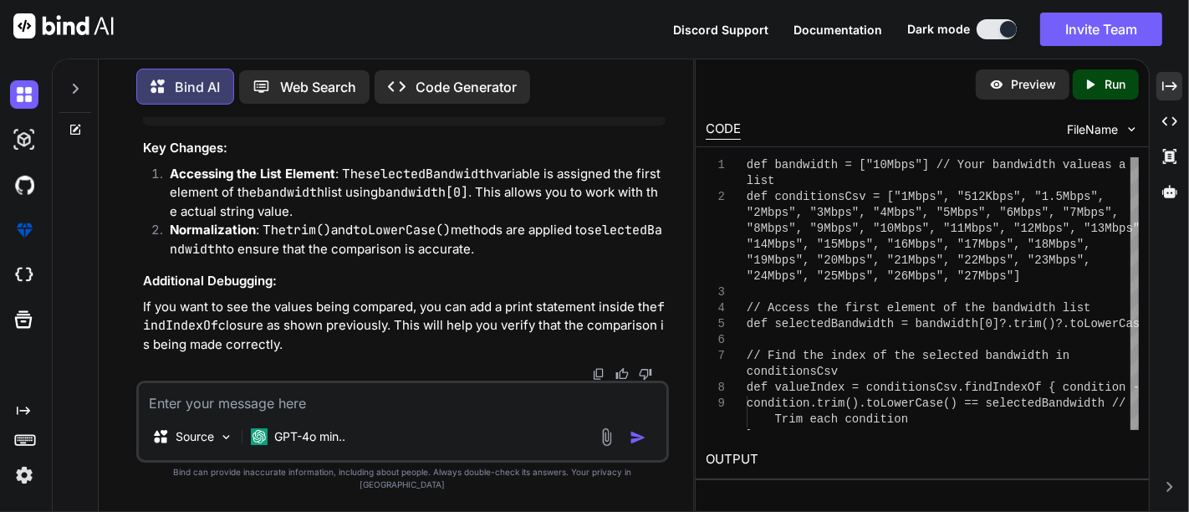
scroll to position [15555, 0]
click at [273, 413] on textarea at bounding box center [403, 398] width 528 height 30
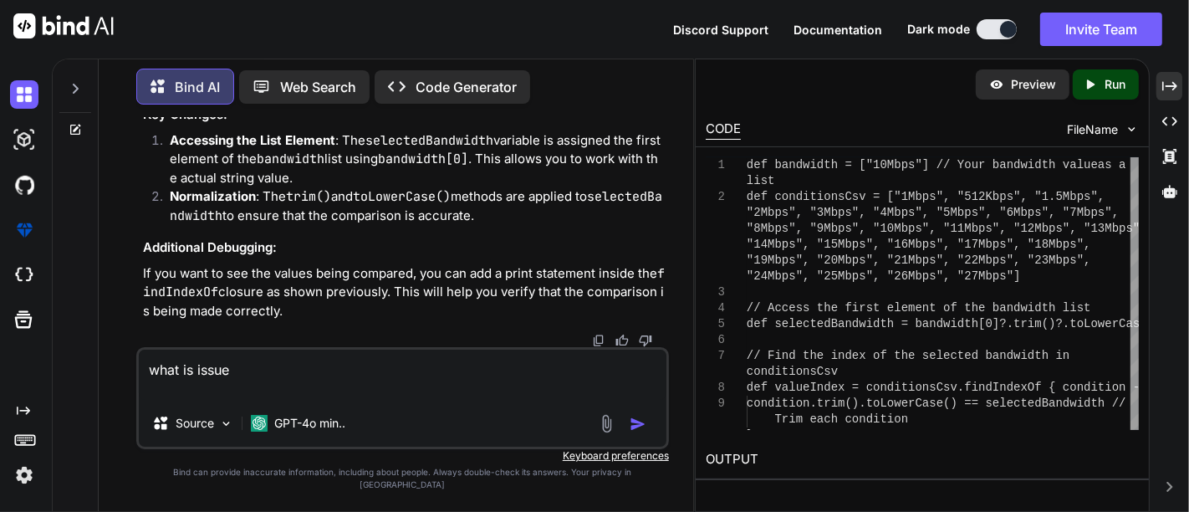
paste textarea "String value = header == "MPLS Bandwidth" ? (bandwidthValue.contains("Mbps") ? …"
type textarea "what is issue String value = header == "MPLS Bandwidth" ? (bandwidthValue.conta…"
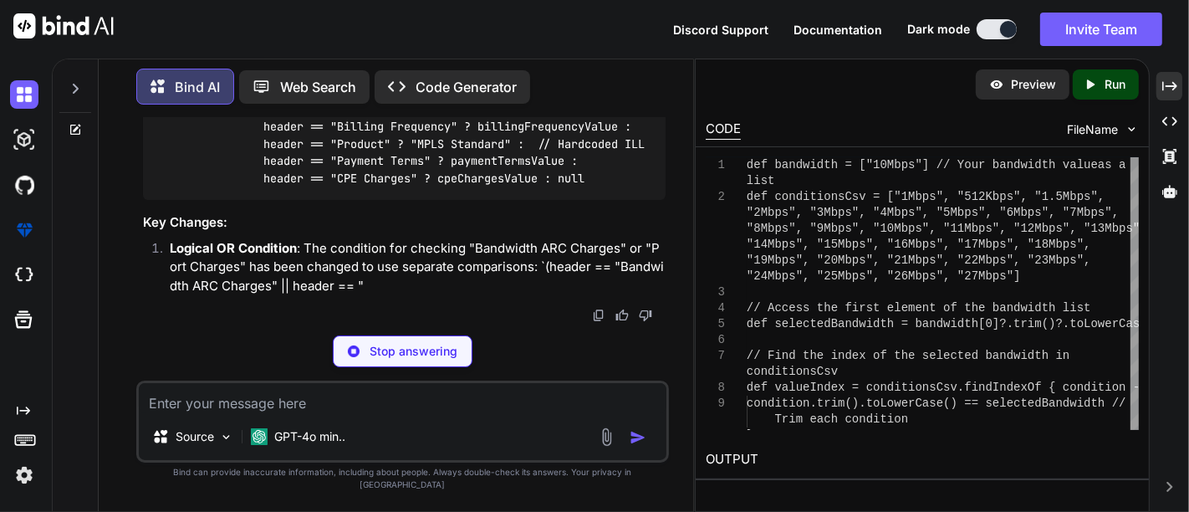
scroll to position [16134, 0]
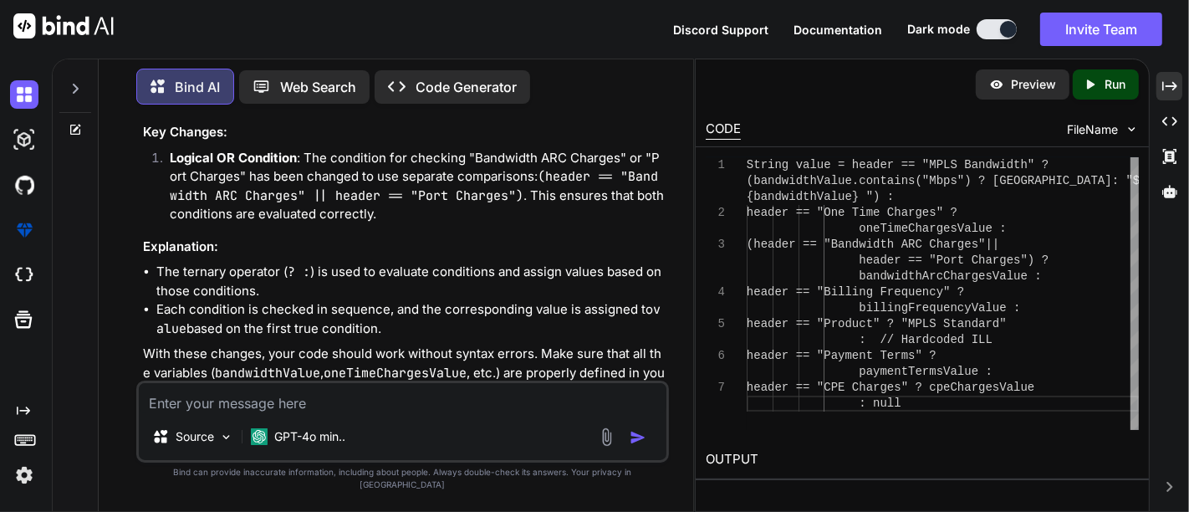
drag, startPoint x: 255, startPoint y: 212, endPoint x: 418, endPoint y: 231, distance: 164.2
click at [418, 110] on div "String value = header == "MPLS Bandwidth" ? (bandwidthValue.contains("Mbps") ? …" at bounding box center [404, 10] width 523 height 197
